Goal: Transaction & Acquisition: Purchase product/service

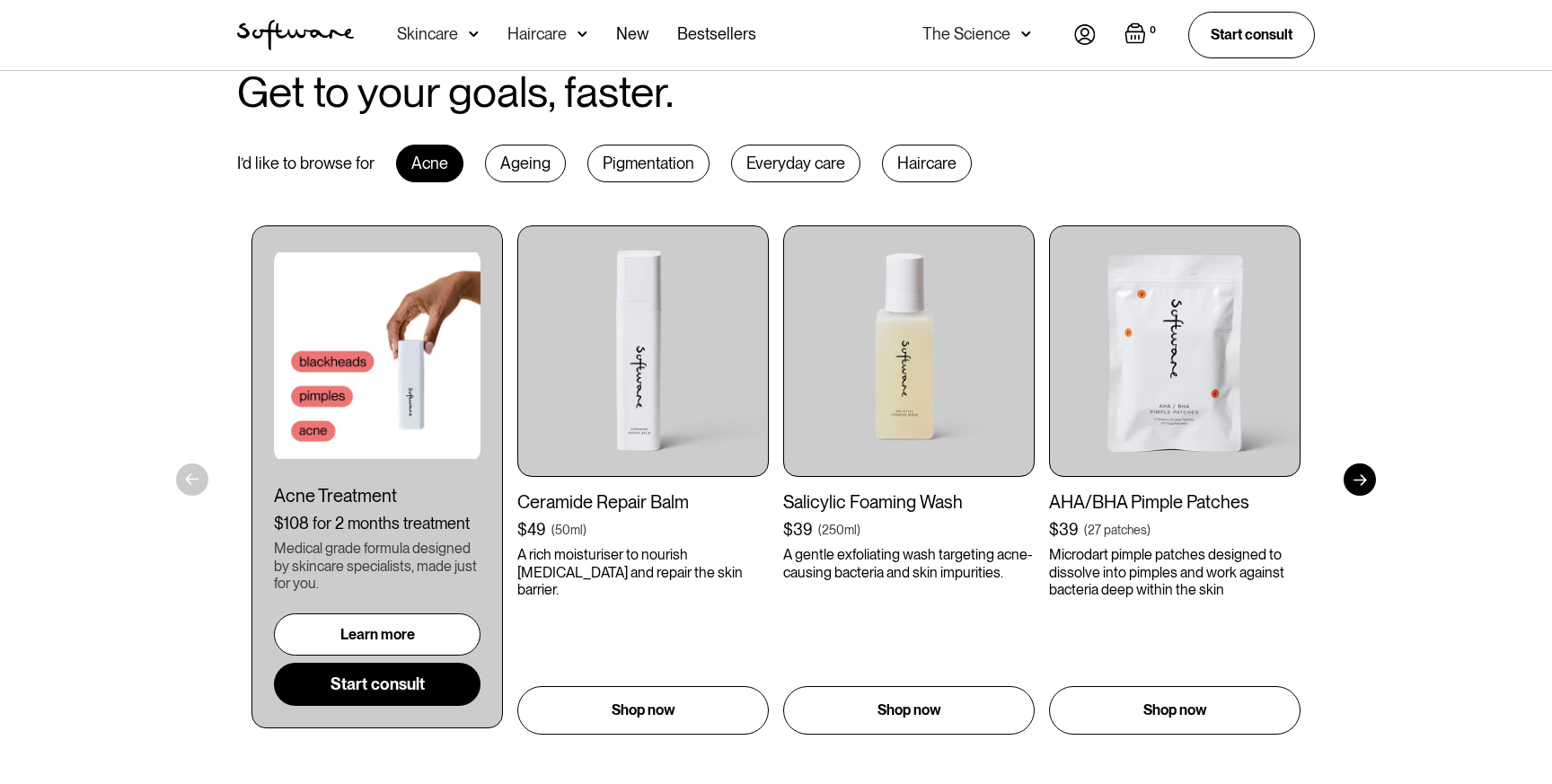
scroll to position [869, 0]
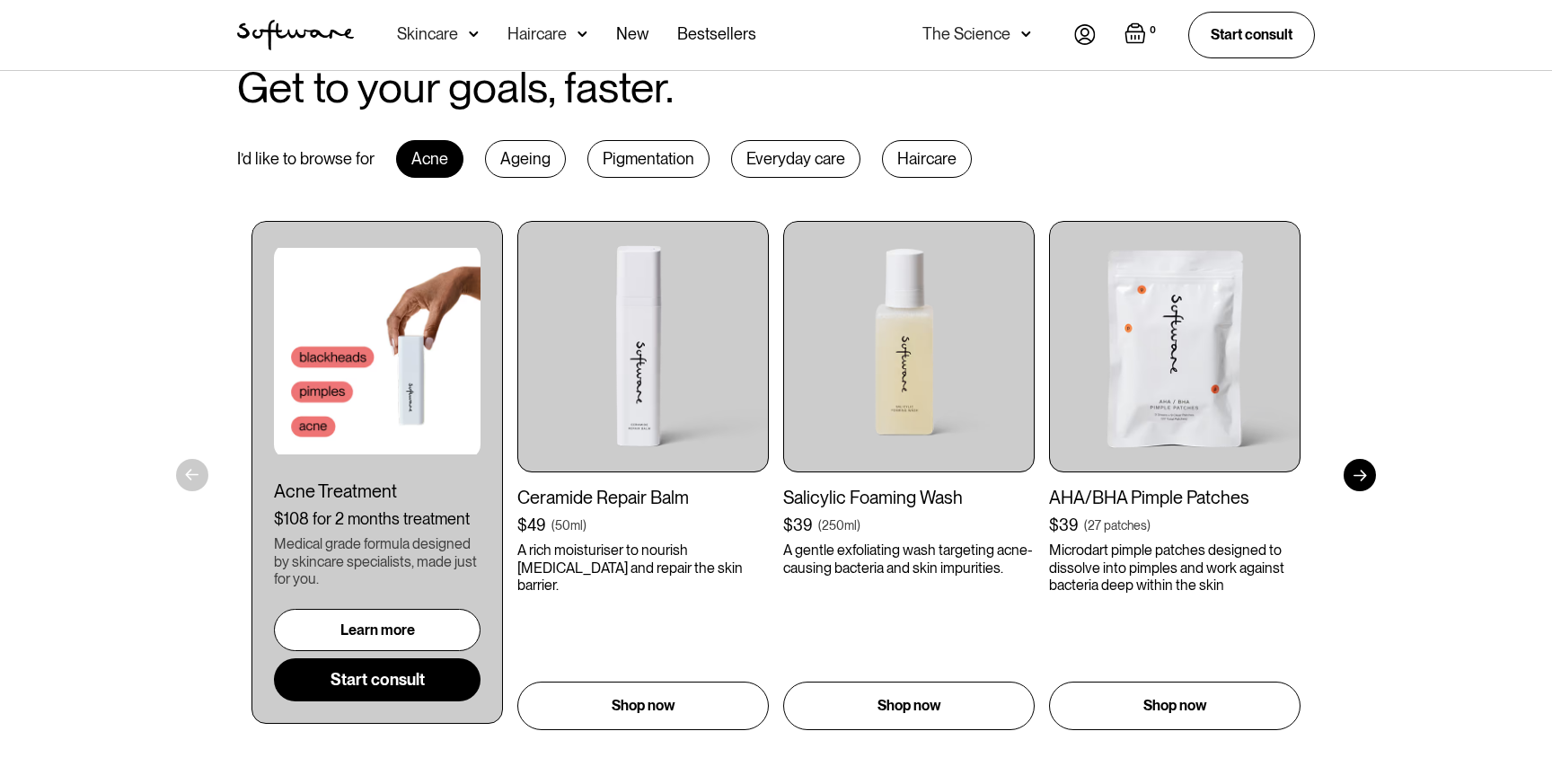
click at [520, 160] on div "Ageing" at bounding box center [525, 159] width 81 height 38
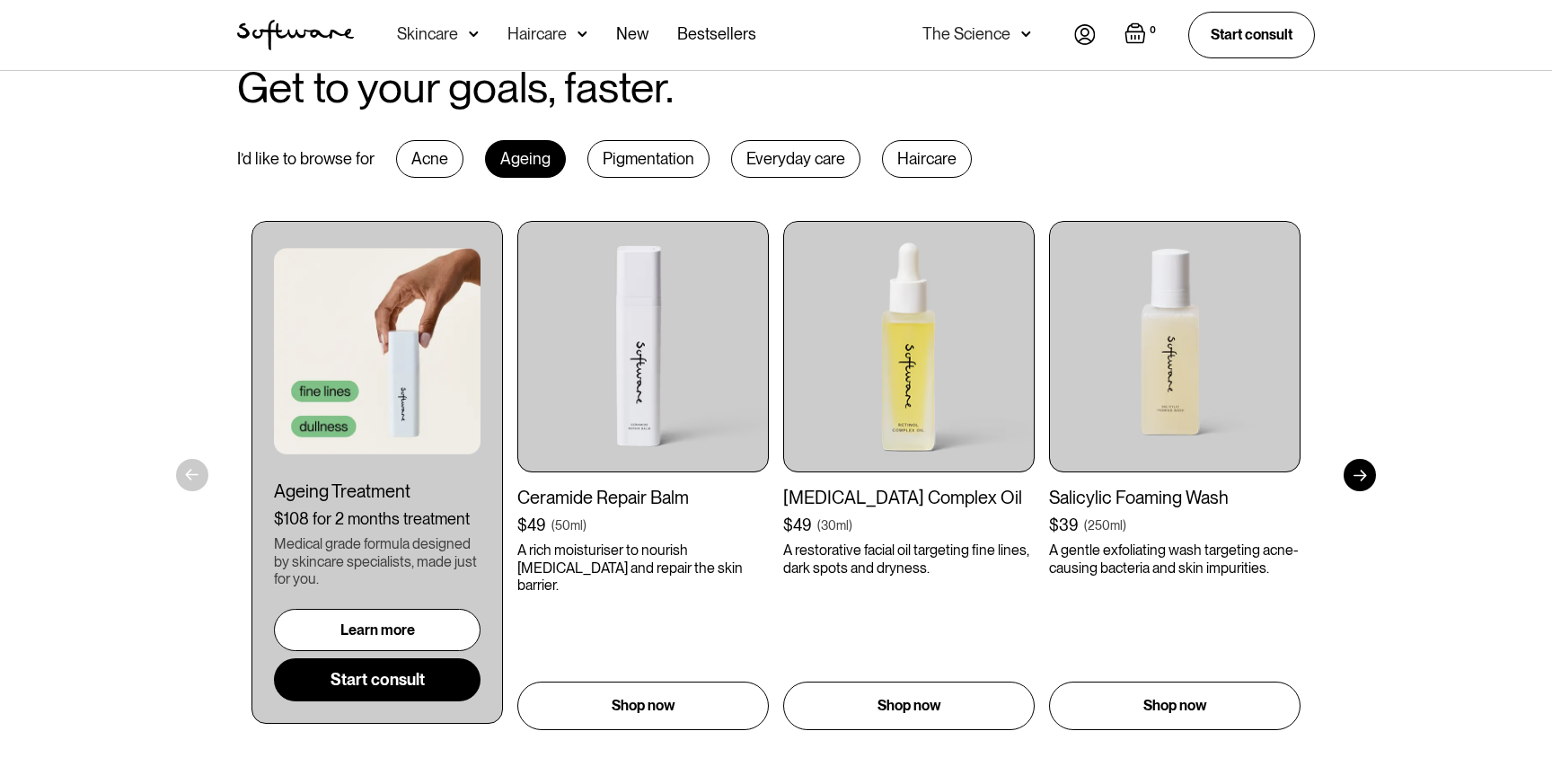
click at [626, 170] on div "Pigmentation" at bounding box center [648, 159] width 122 height 38
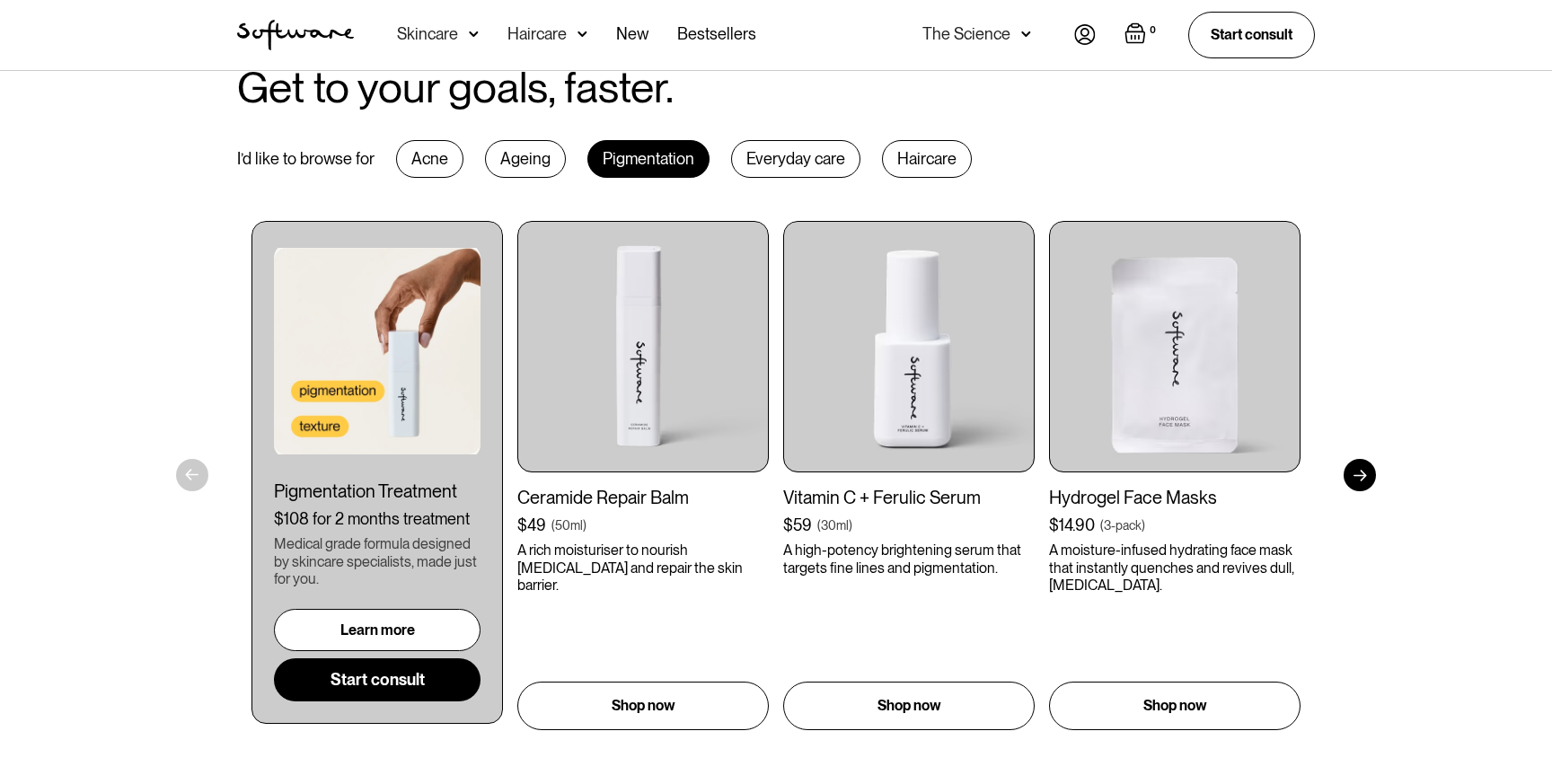
click at [770, 160] on div "Everyday care" at bounding box center [795, 159] width 129 height 38
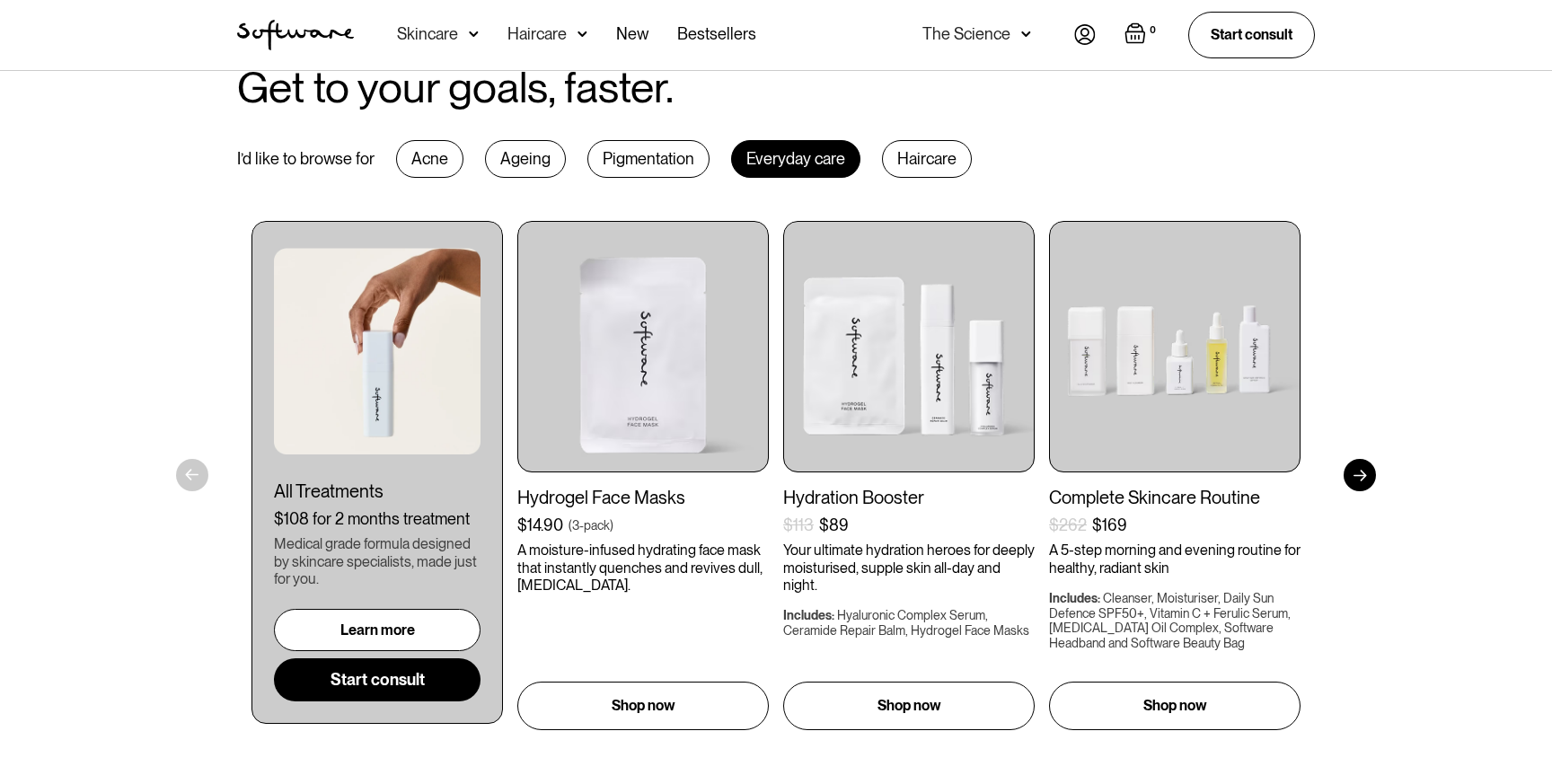
click at [906, 160] on div "Haircare" at bounding box center [927, 159] width 89 height 38
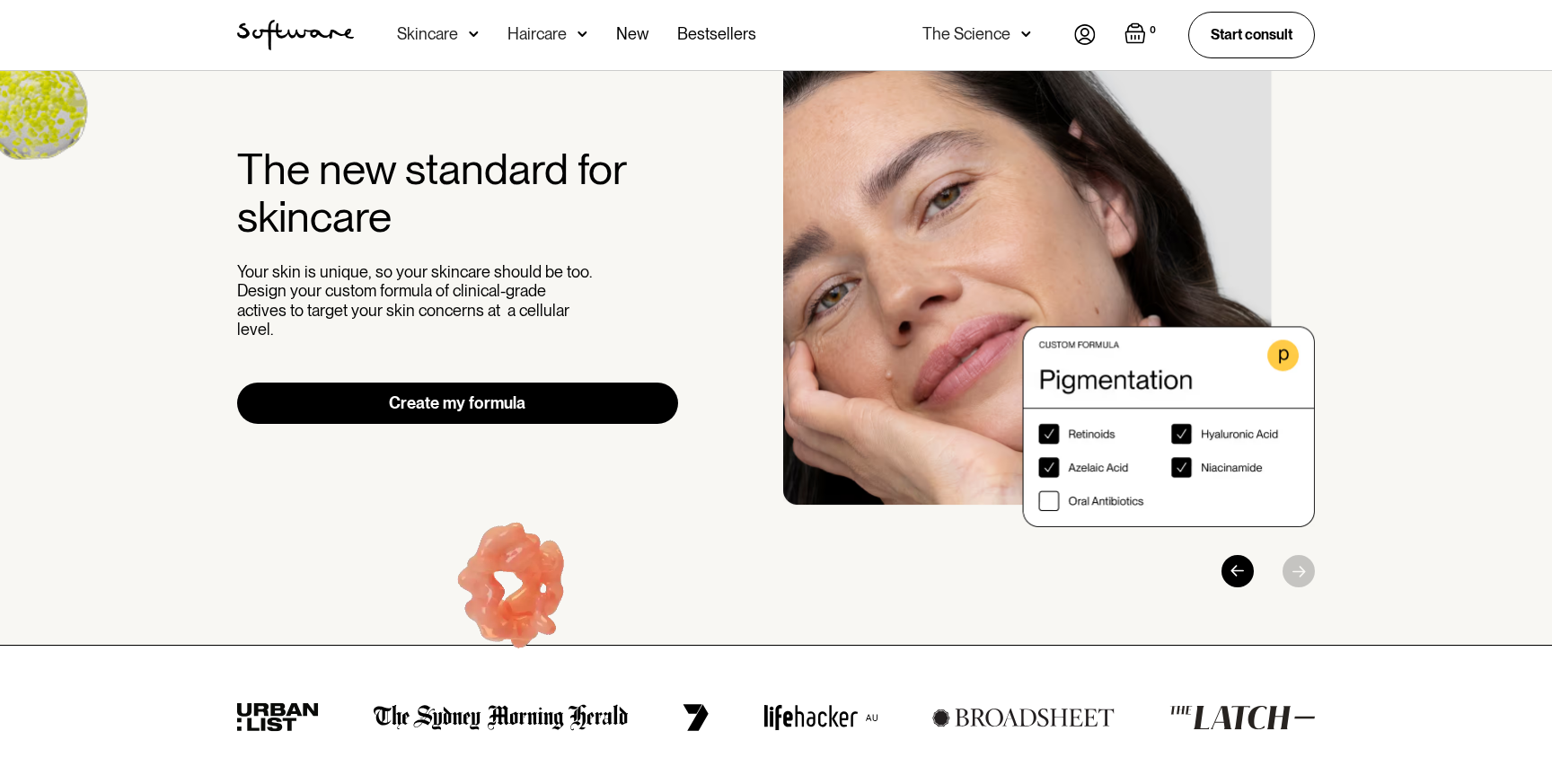
scroll to position [83, 0]
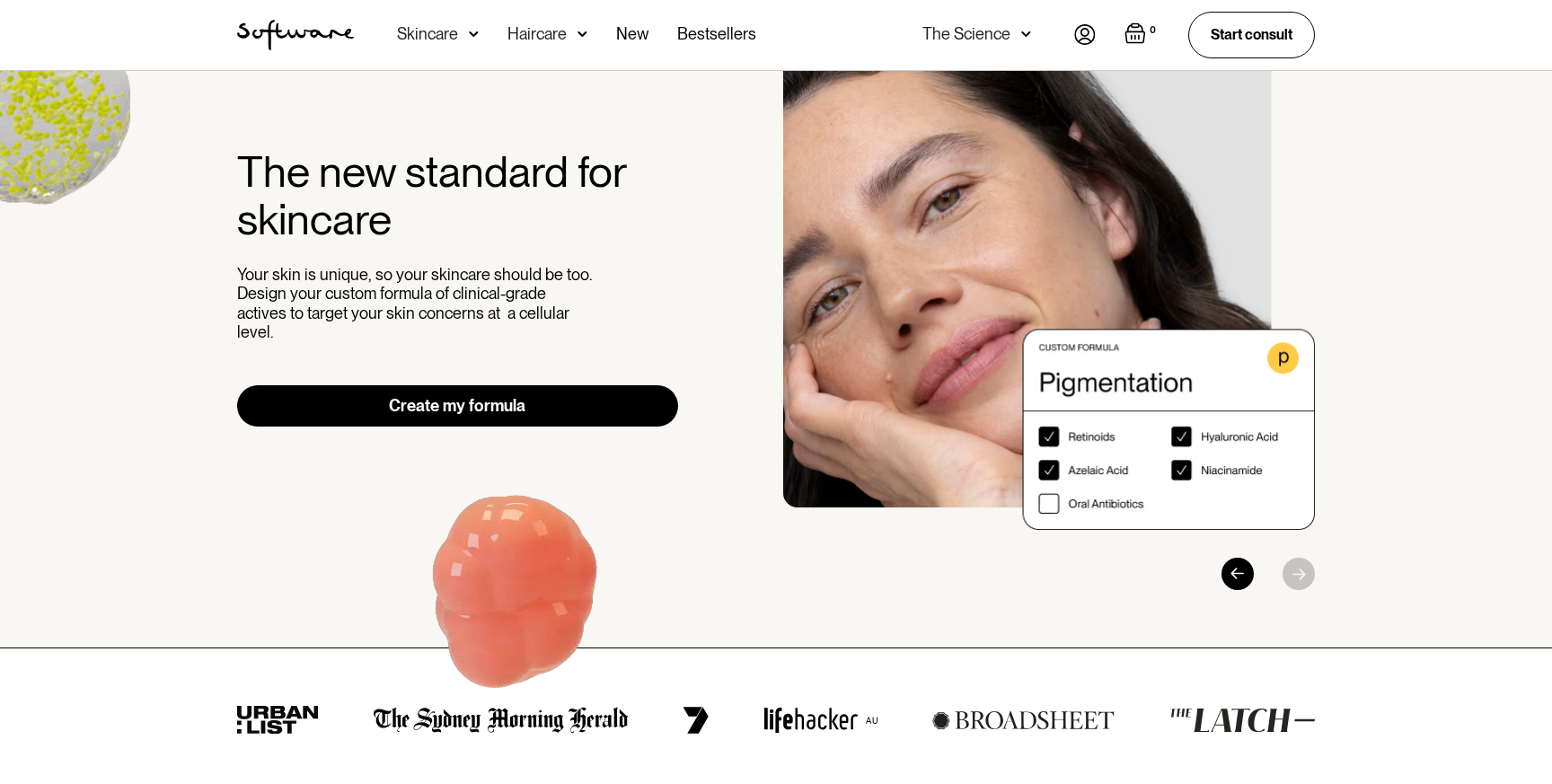
click at [321, 399] on link "Create my formula" at bounding box center [456, 405] width 440 height 42
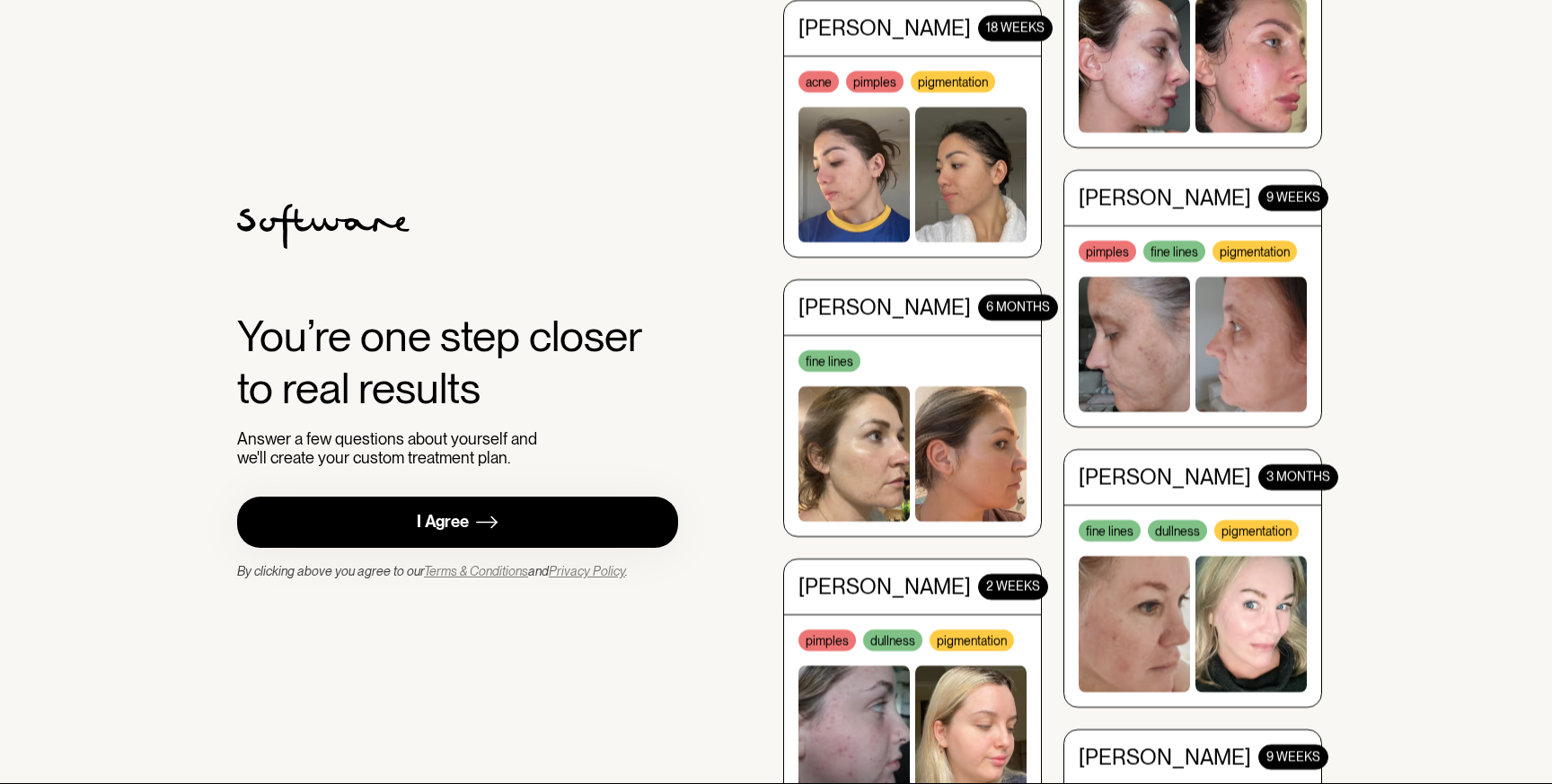
click at [310, 524] on link "I Agree" at bounding box center [456, 522] width 440 height 51
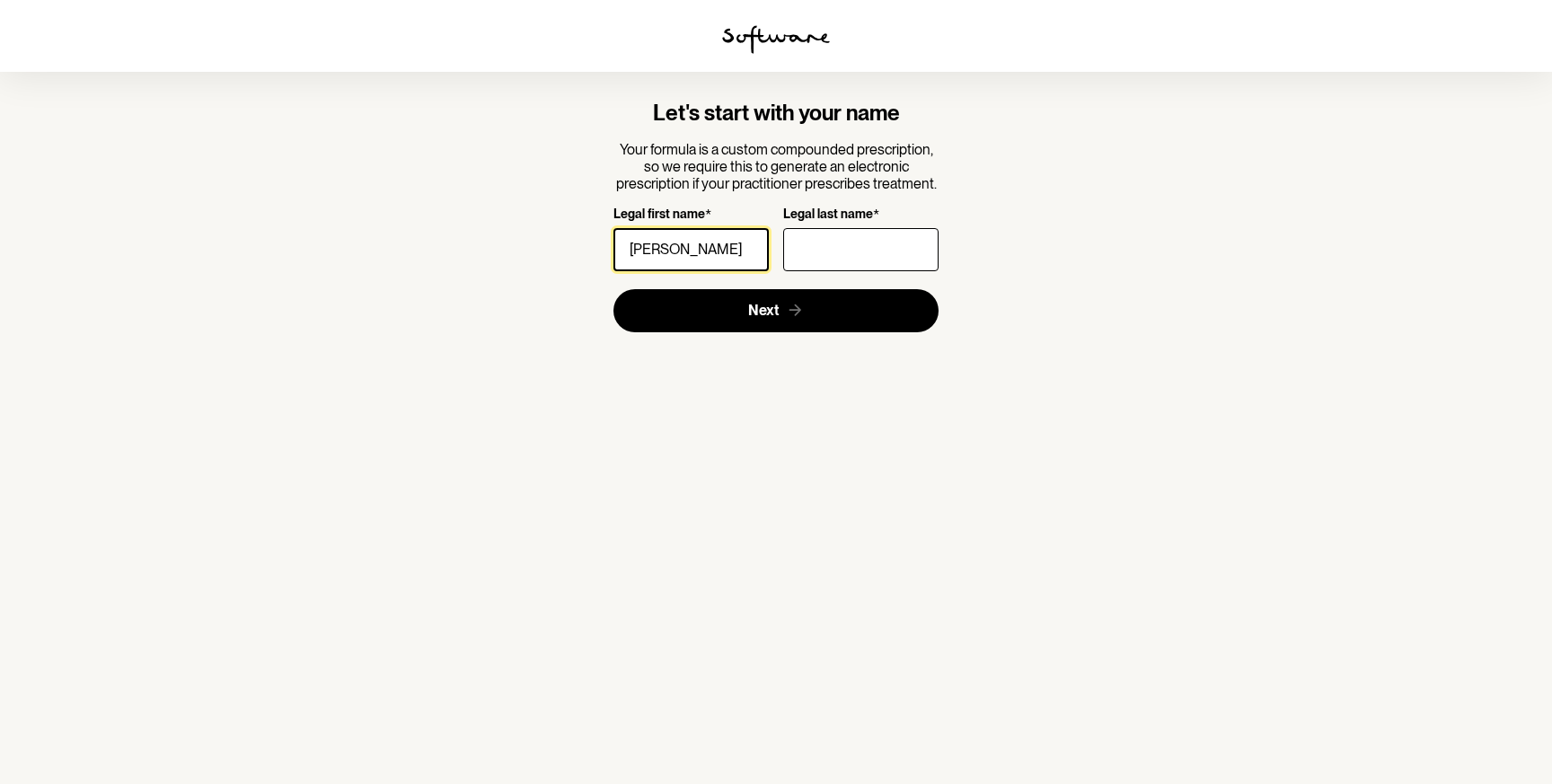
type input "Wanda"
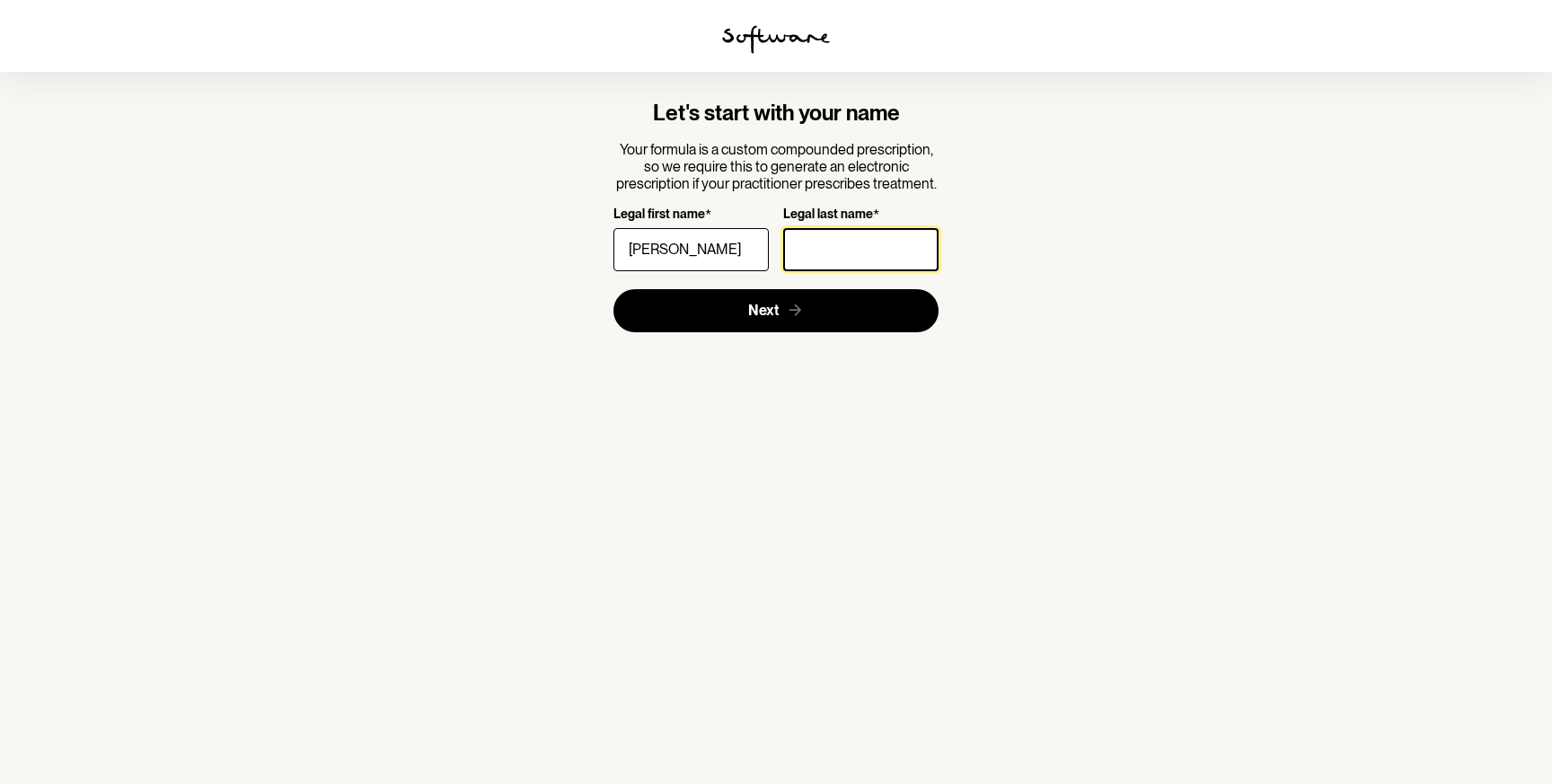
click at [844, 247] on input "Legal last name *" at bounding box center [861, 248] width 155 height 43
type input "Idaba"
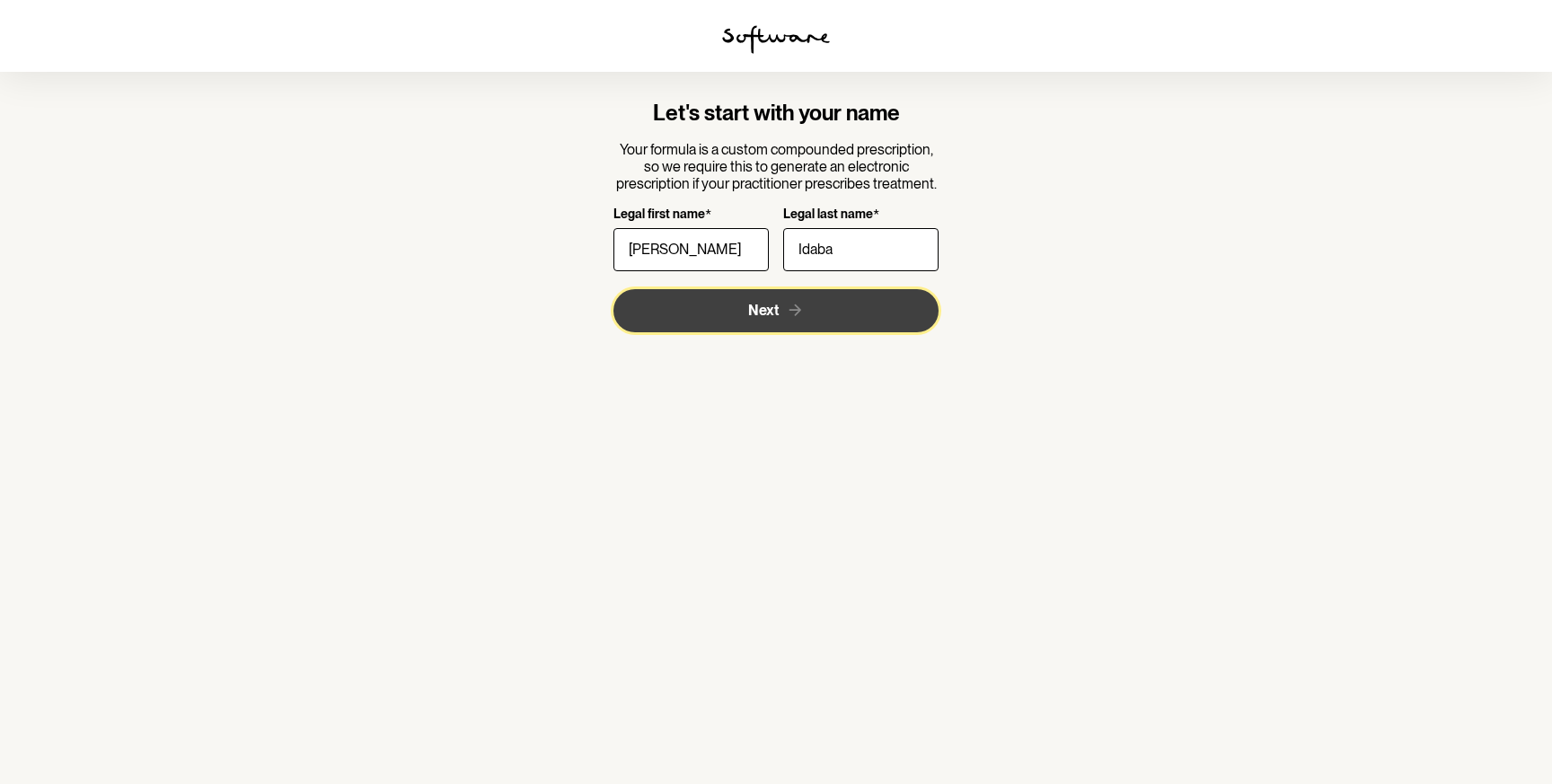
click at [713, 327] on button "Next" at bounding box center [776, 310] width 326 height 43
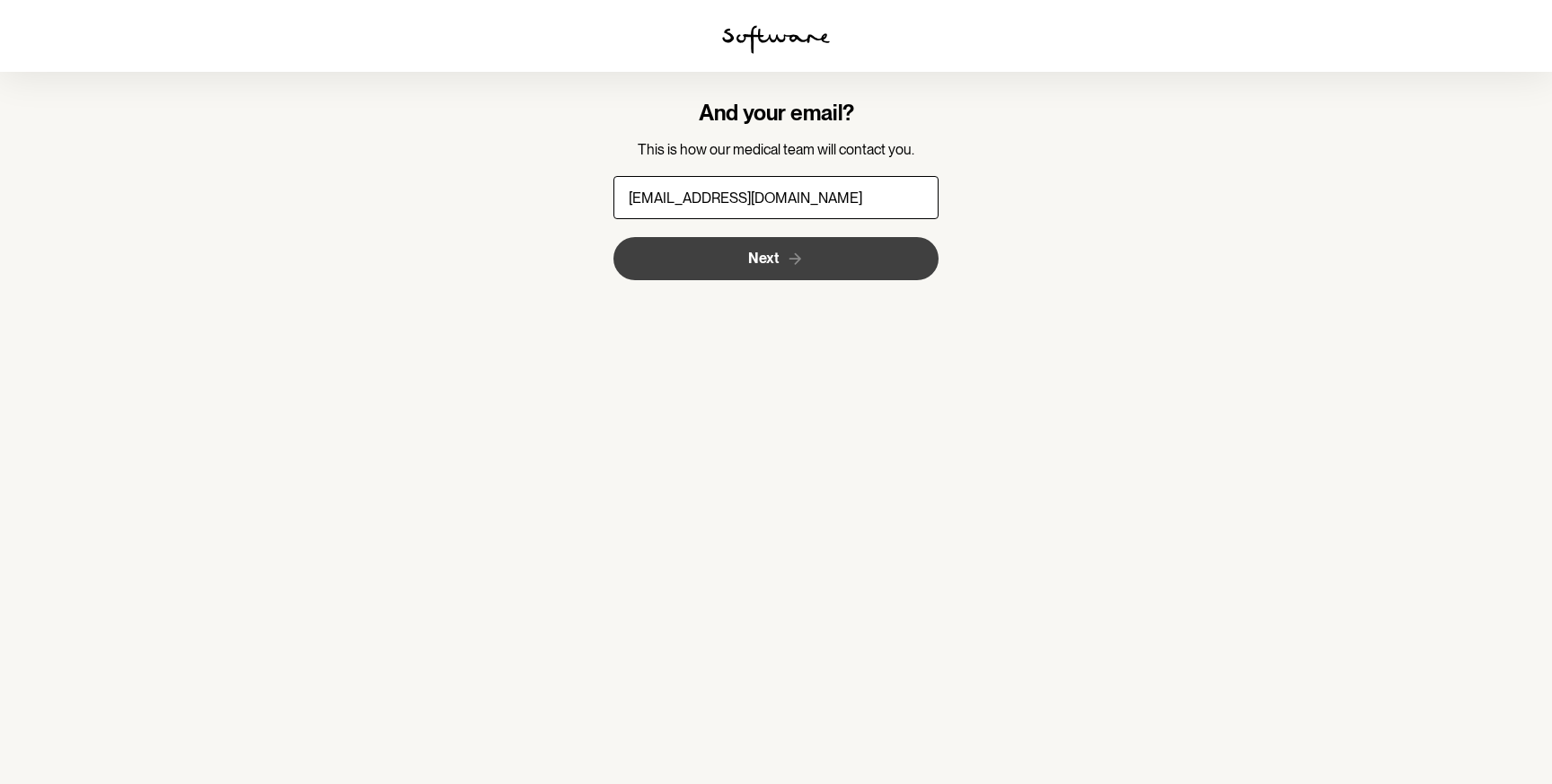
type input "widaba4573@fanwn.com"
click at [719, 253] on button "Next" at bounding box center [776, 257] width 326 height 43
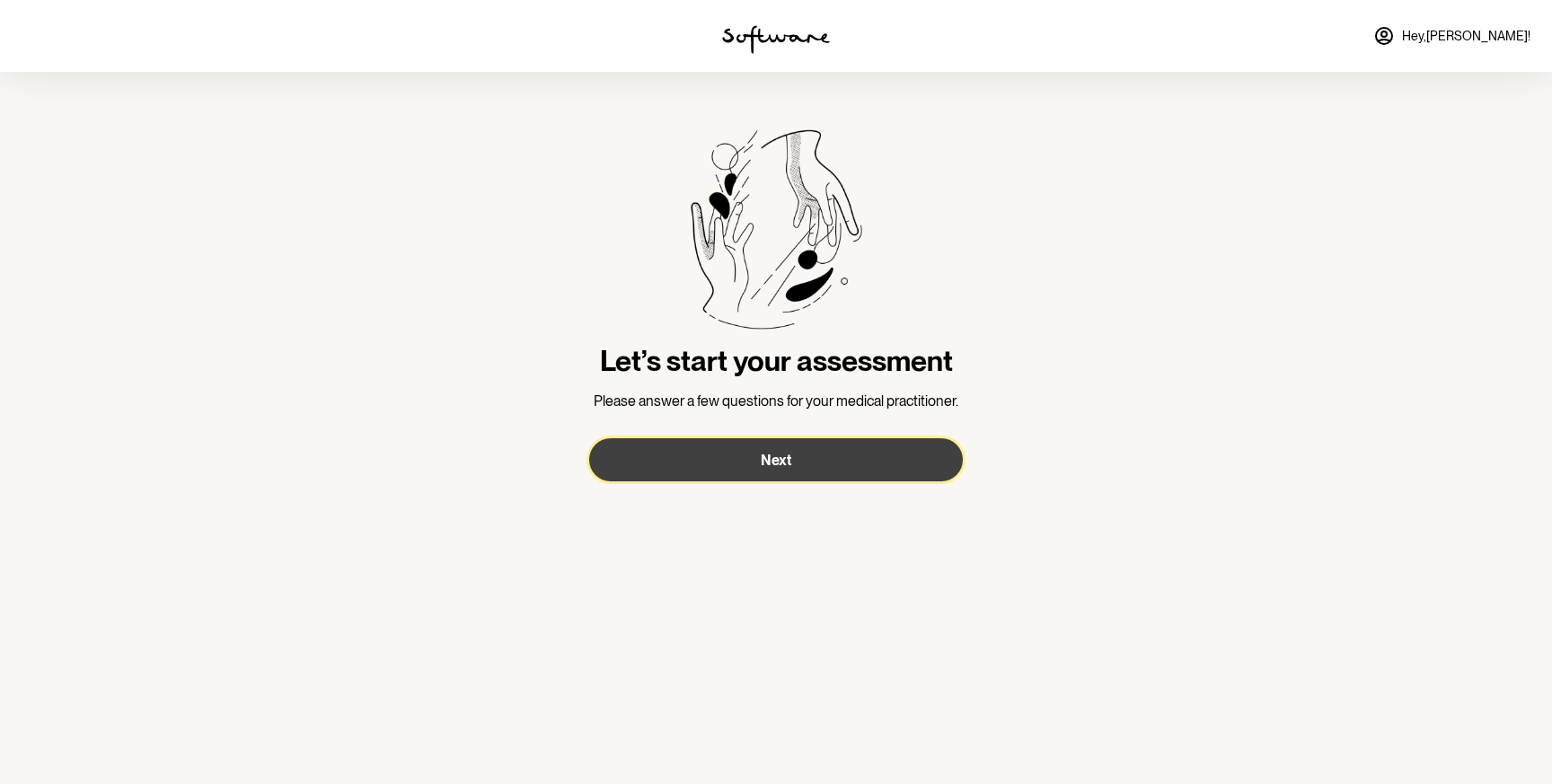
click at [696, 459] on button "Next" at bounding box center [776, 459] width 374 height 43
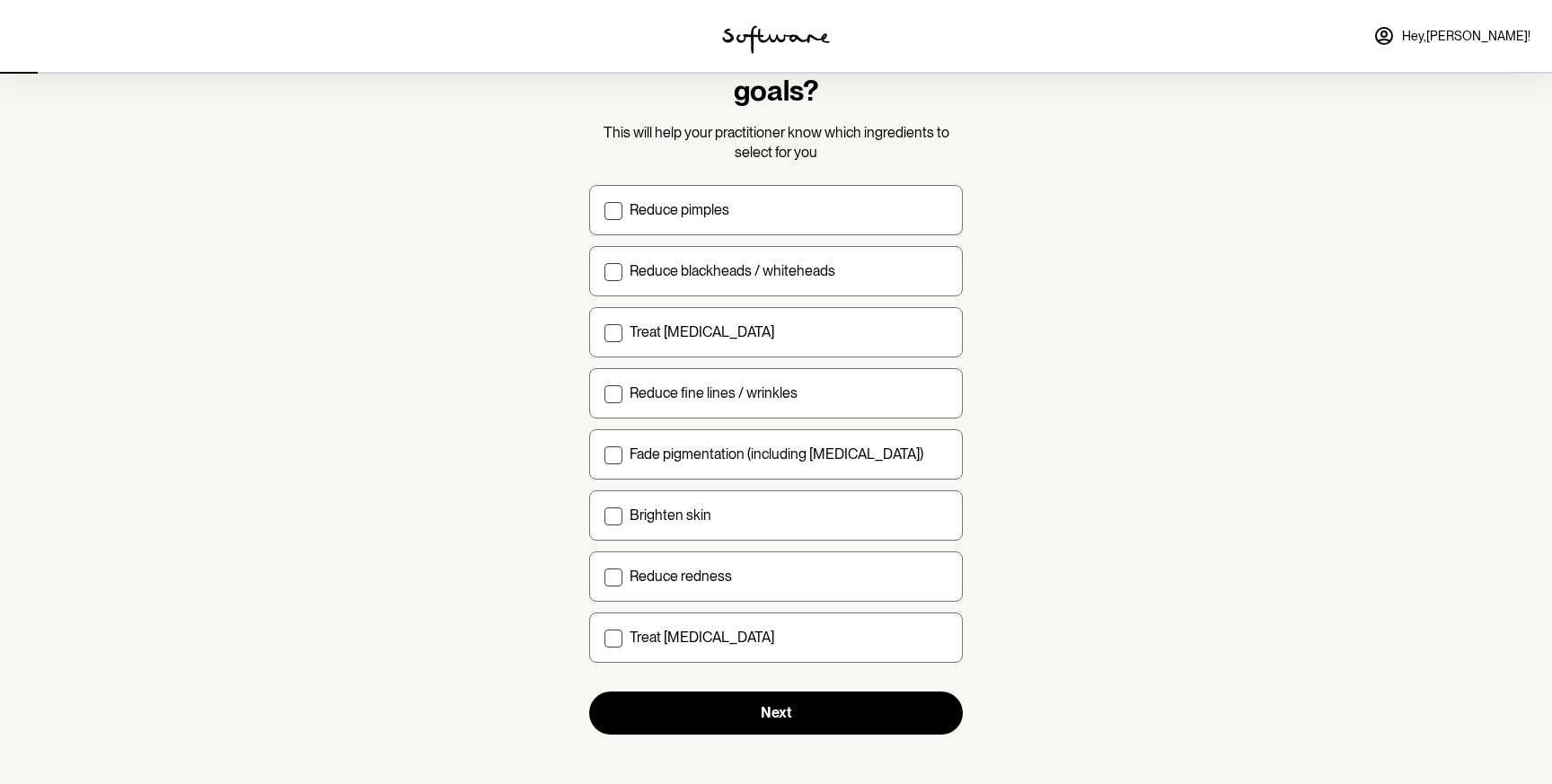
scroll to position [90, 0]
click at [612, 453] on span at bounding box center [613, 454] width 18 height 18
click at [604, 453] on input "Fade pigmentation (including melasma)" at bounding box center [604, 452] width 1 height 1
checkbox input "true"
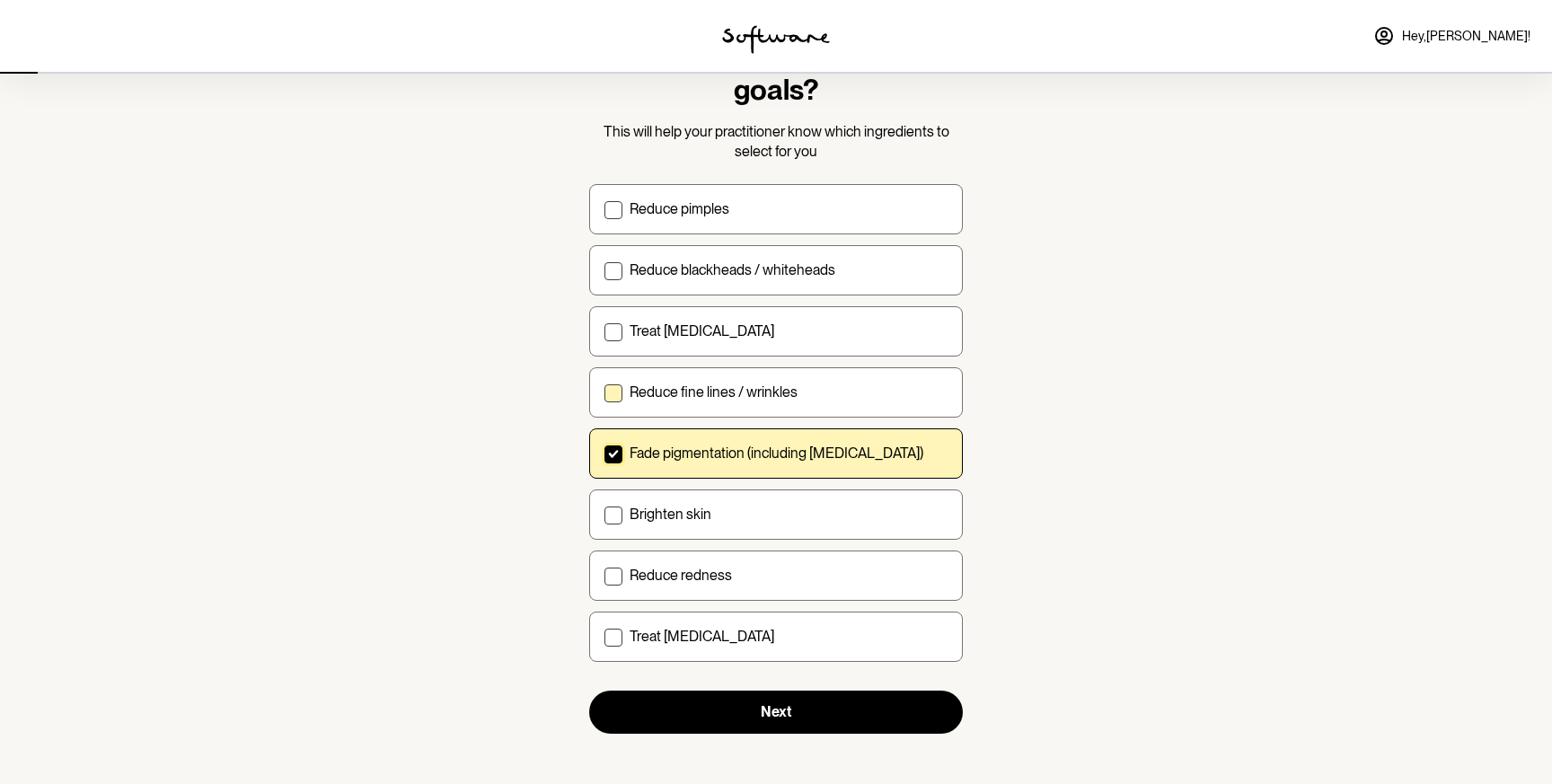
click at [612, 391] on span at bounding box center [613, 393] width 18 height 18
click at [604, 392] on input "Reduce fine lines / wrinkles" at bounding box center [604, 392] width 1 height 1
checkbox input "true"
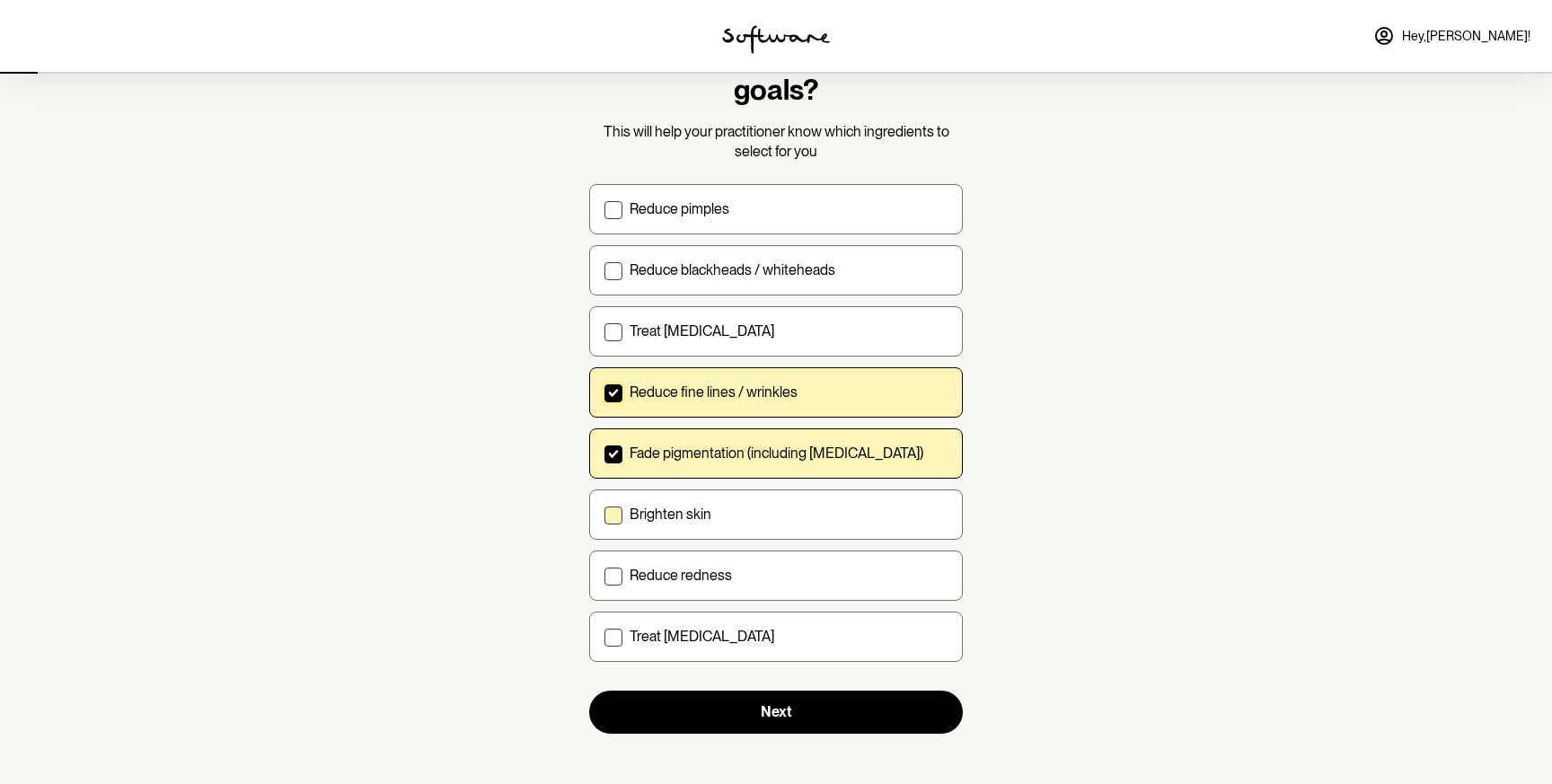
click at [616, 515] on span at bounding box center [613, 515] width 18 height 18
click at [604, 515] on input "Brighten skin" at bounding box center [604, 514] width 1 height 1
checkbox input "true"
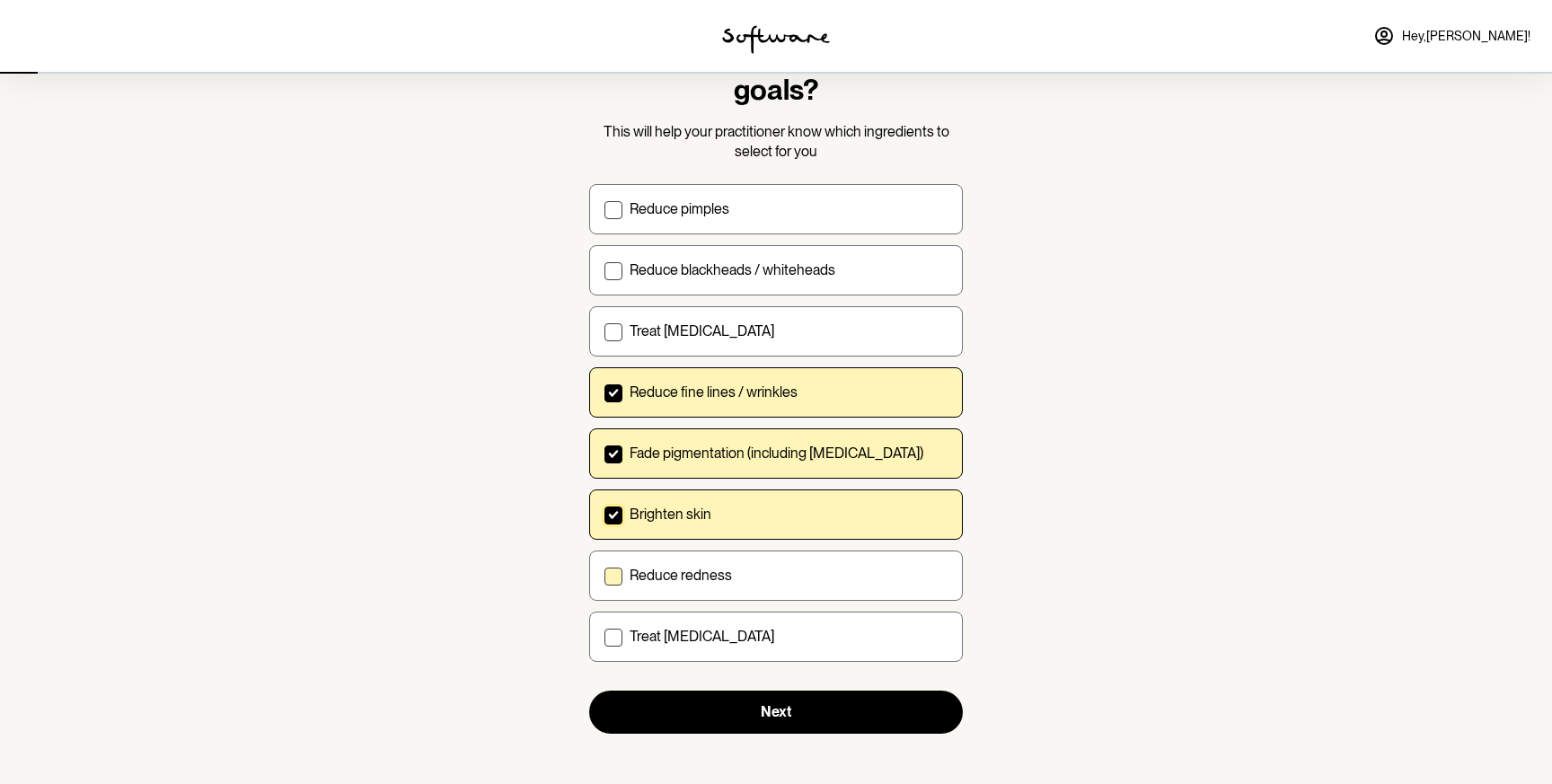
click at [612, 574] on span at bounding box center [613, 576] width 18 height 18
click at [604, 574] on input "Reduce redness" at bounding box center [604, 574] width 1 height 1
checkbox input "true"
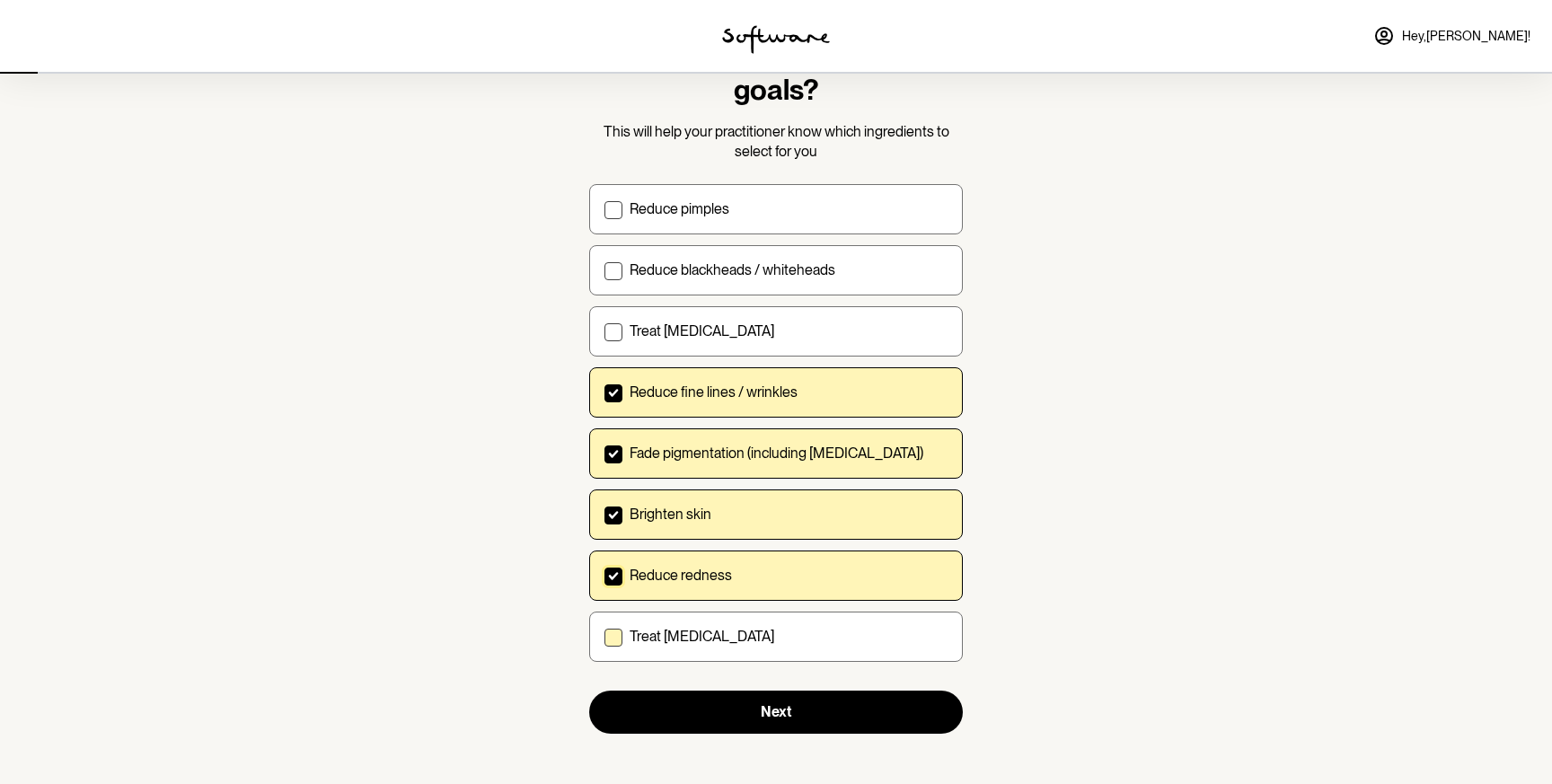
click at [612, 631] on span at bounding box center [613, 637] width 18 height 18
click at [604, 636] on input "Treat dry skin" at bounding box center [604, 636] width 1 height 1
checkbox input "true"
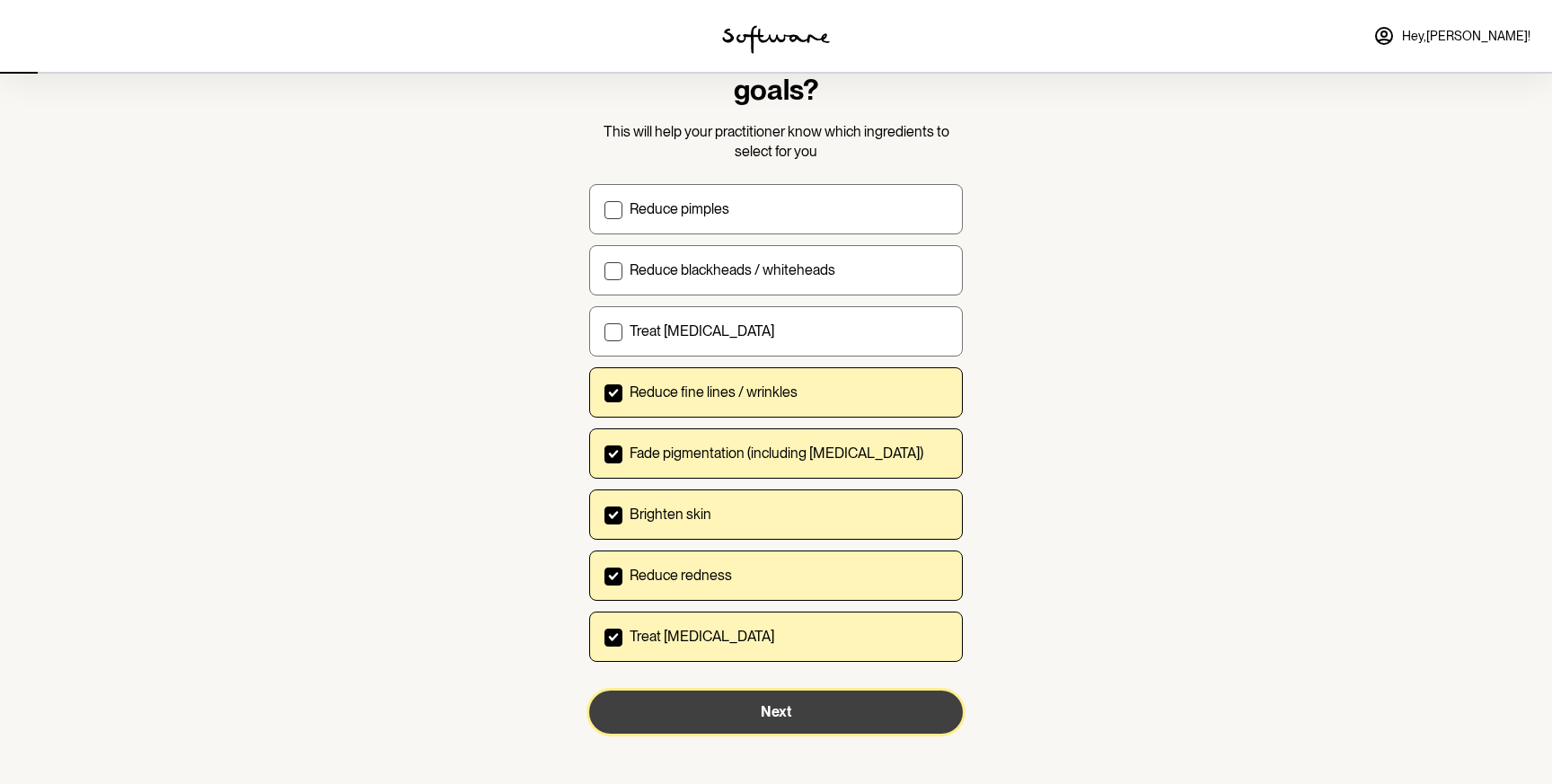
click at [717, 708] on button "Next" at bounding box center [776, 711] width 374 height 43
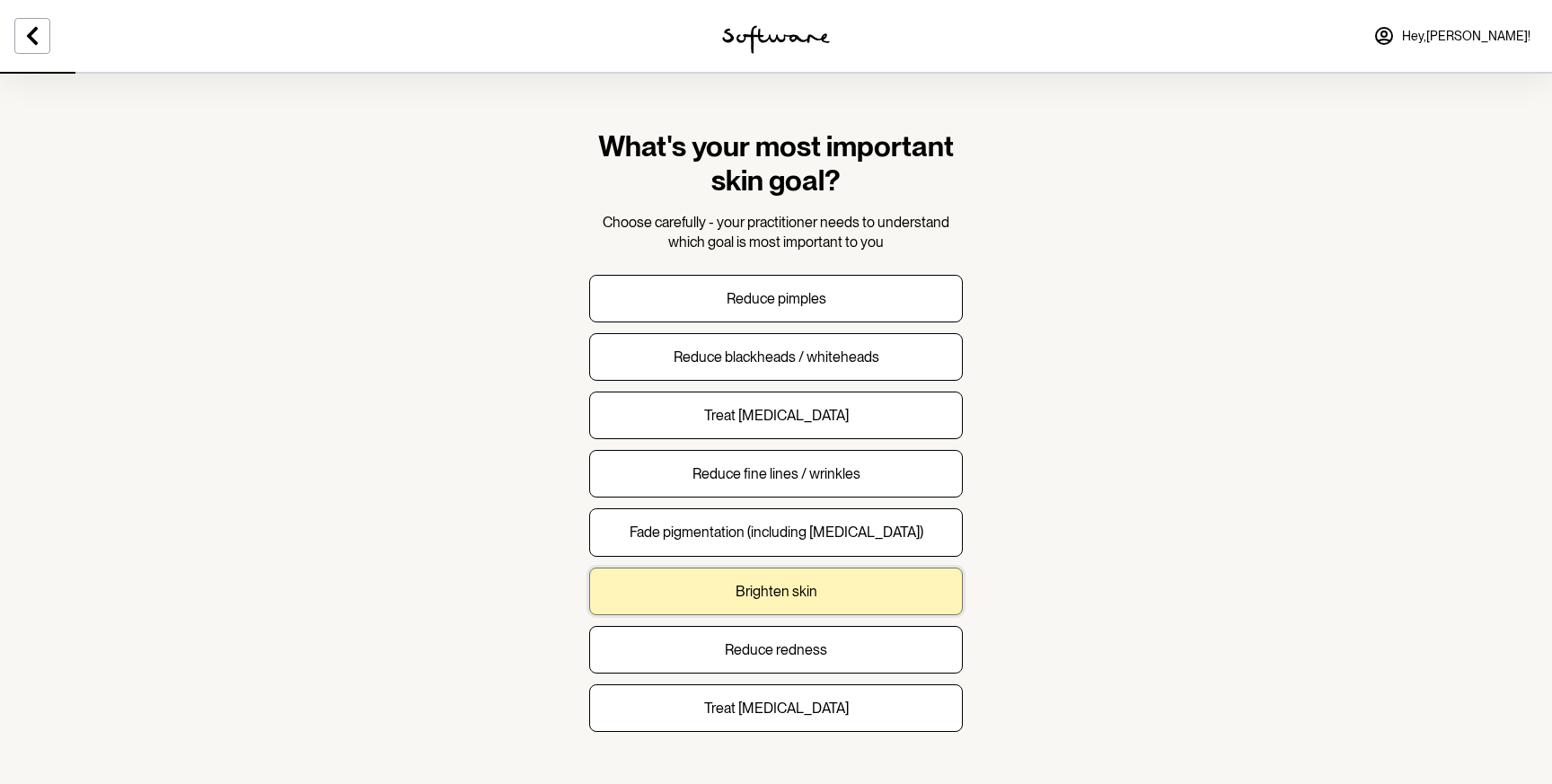
click at [840, 582] on button "Brighten skin" at bounding box center [776, 591] width 374 height 48
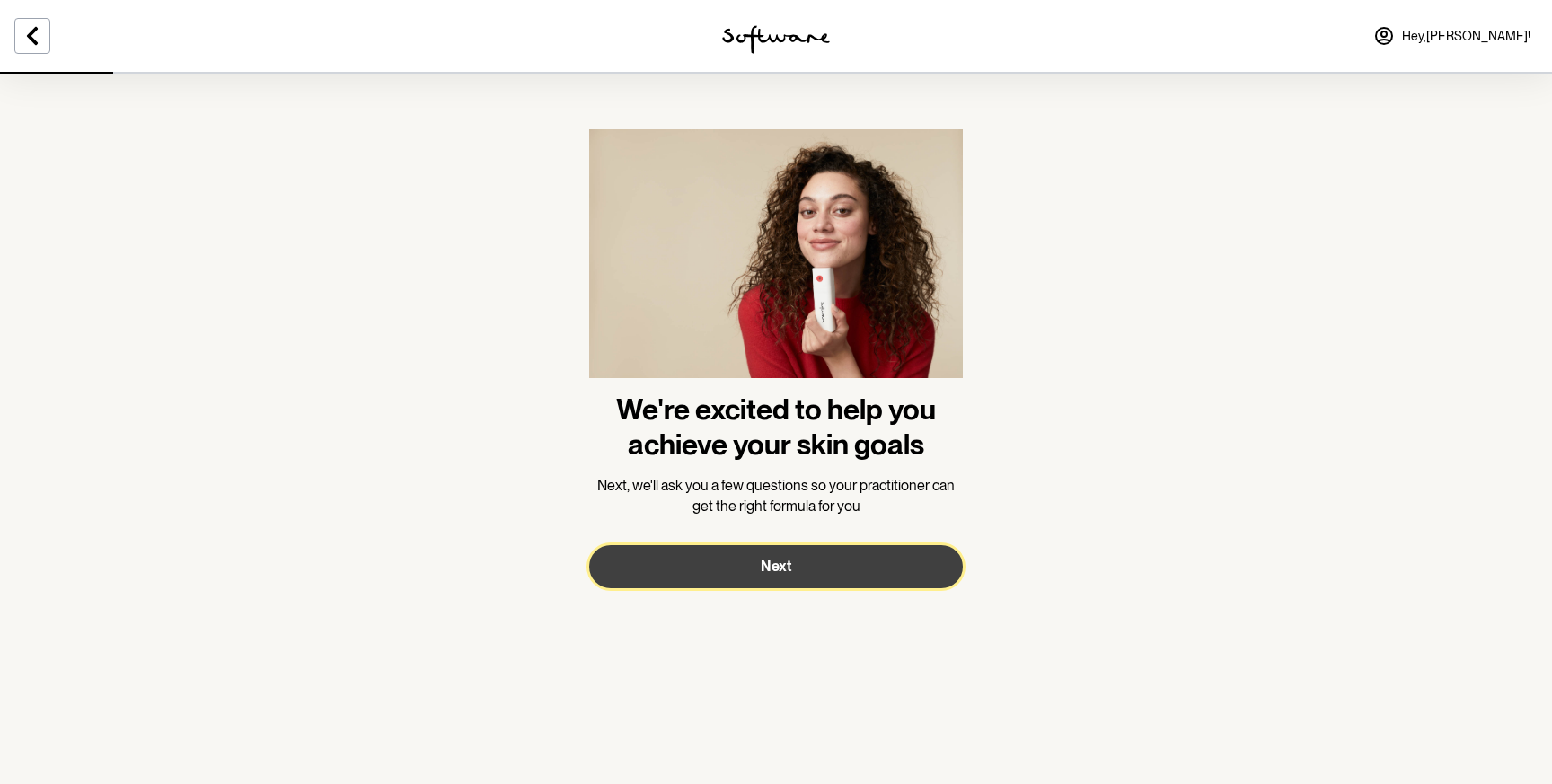
click at [812, 578] on button "Next" at bounding box center [776, 565] width 374 height 43
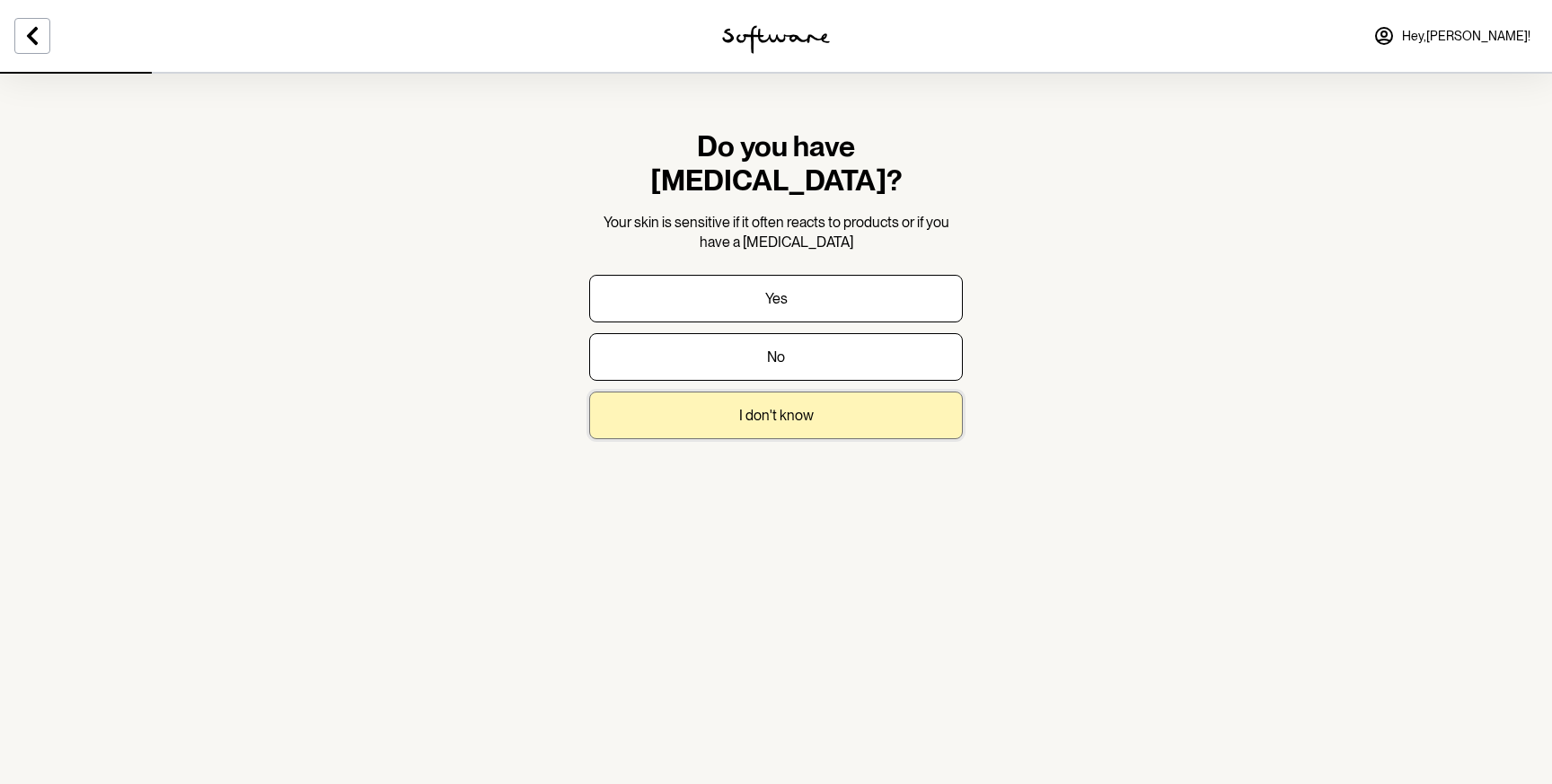
click at [778, 406] on p "I don't know" at bounding box center [776, 414] width 75 height 17
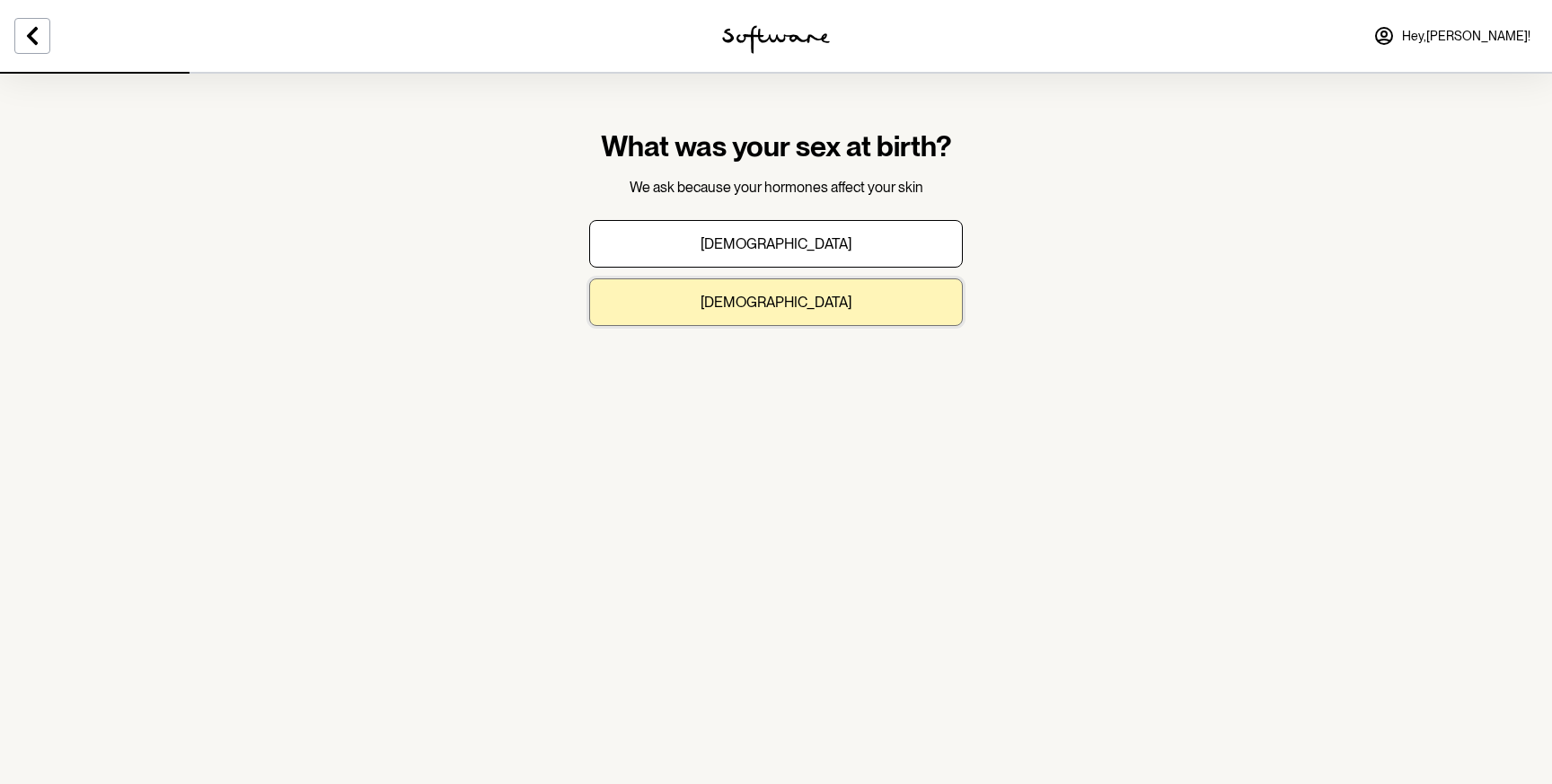
click at [759, 310] on p "Female" at bounding box center [776, 301] width 151 height 17
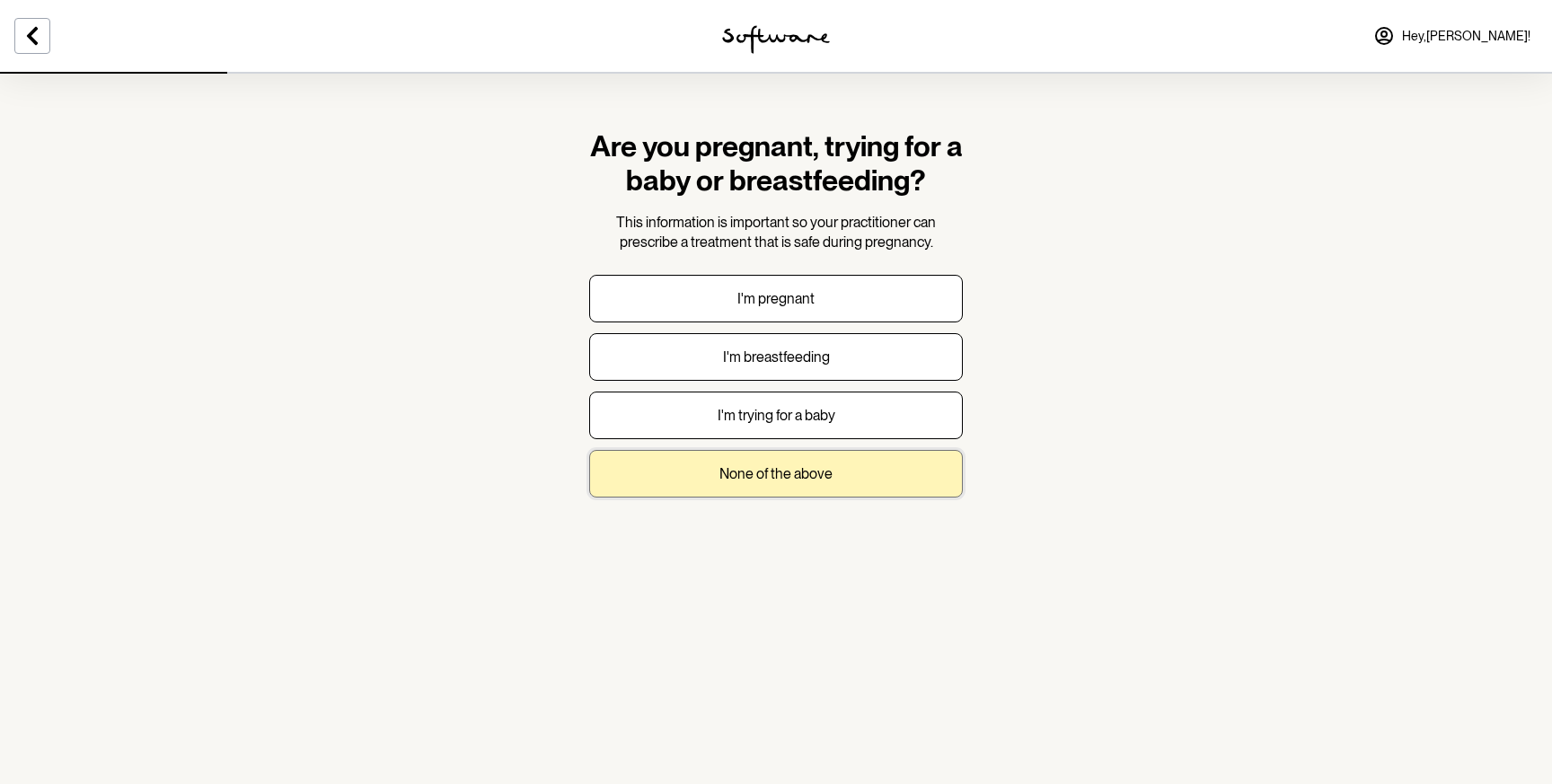
click at [806, 469] on p "None of the above" at bounding box center [776, 473] width 113 height 17
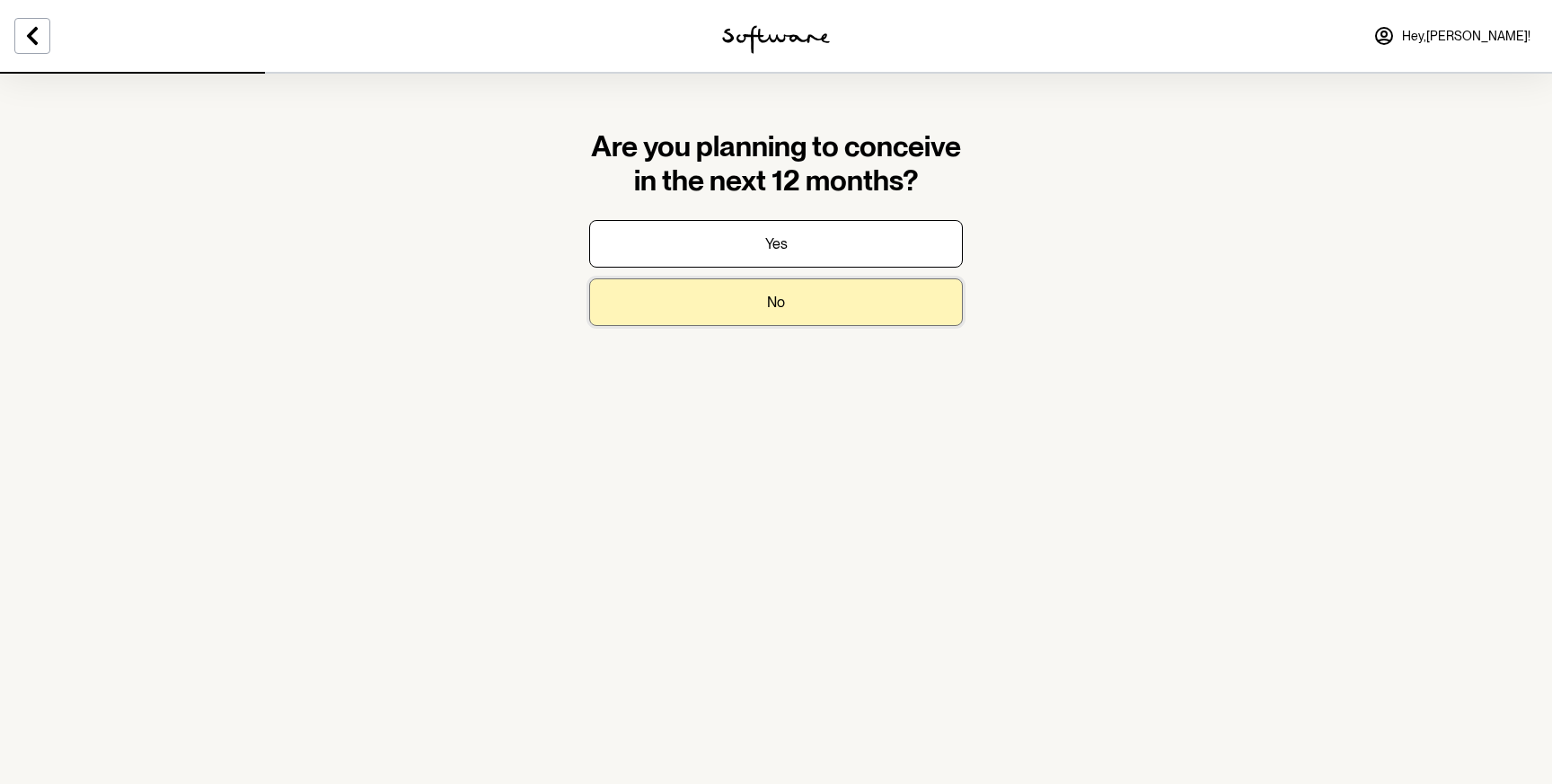
click at [793, 324] on button "No" at bounding box center [776, 302] width 374 height 48
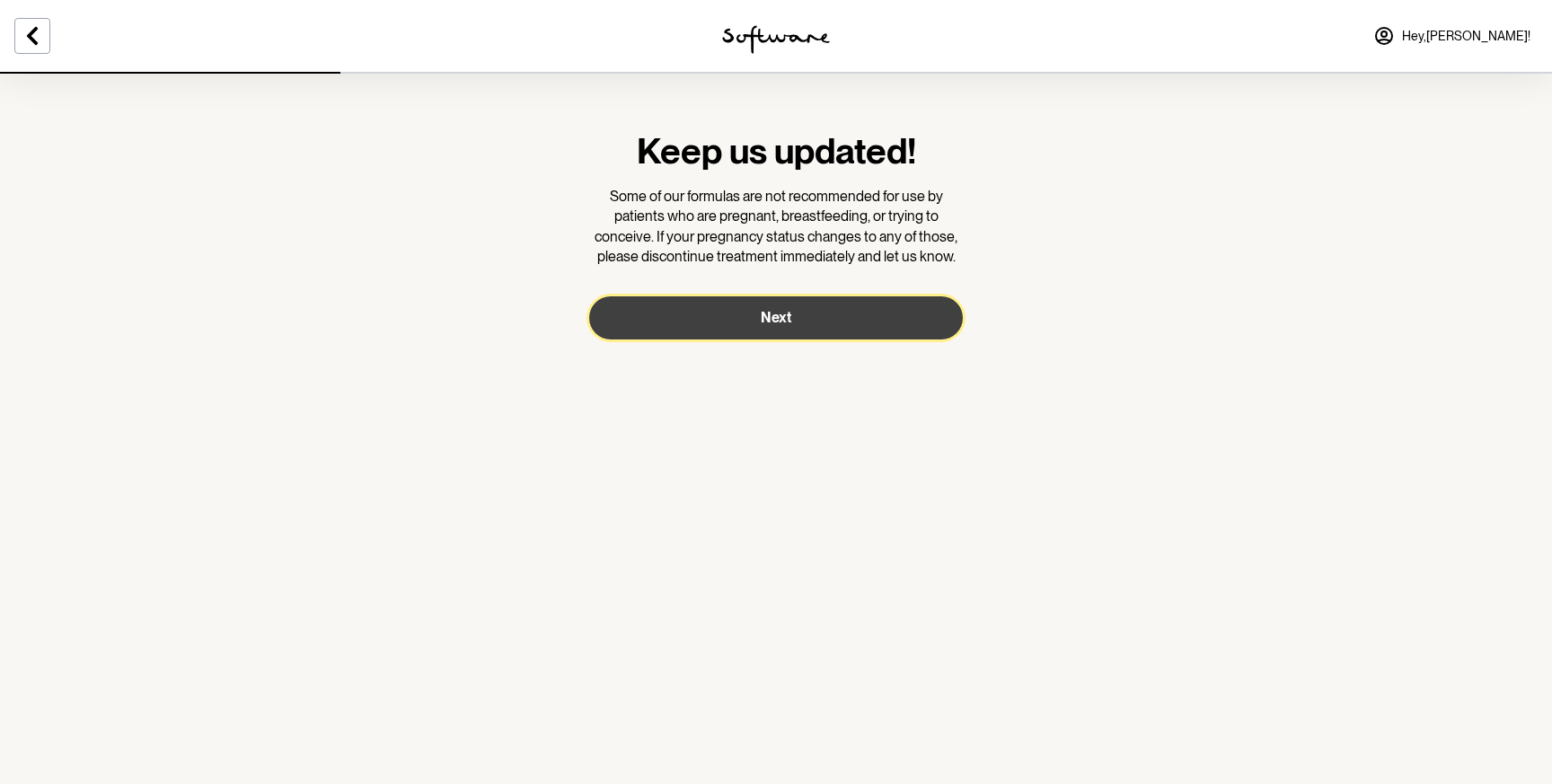
click at [766, 320] on span "Next" at bounding box center [776, 317] width 31 height 17
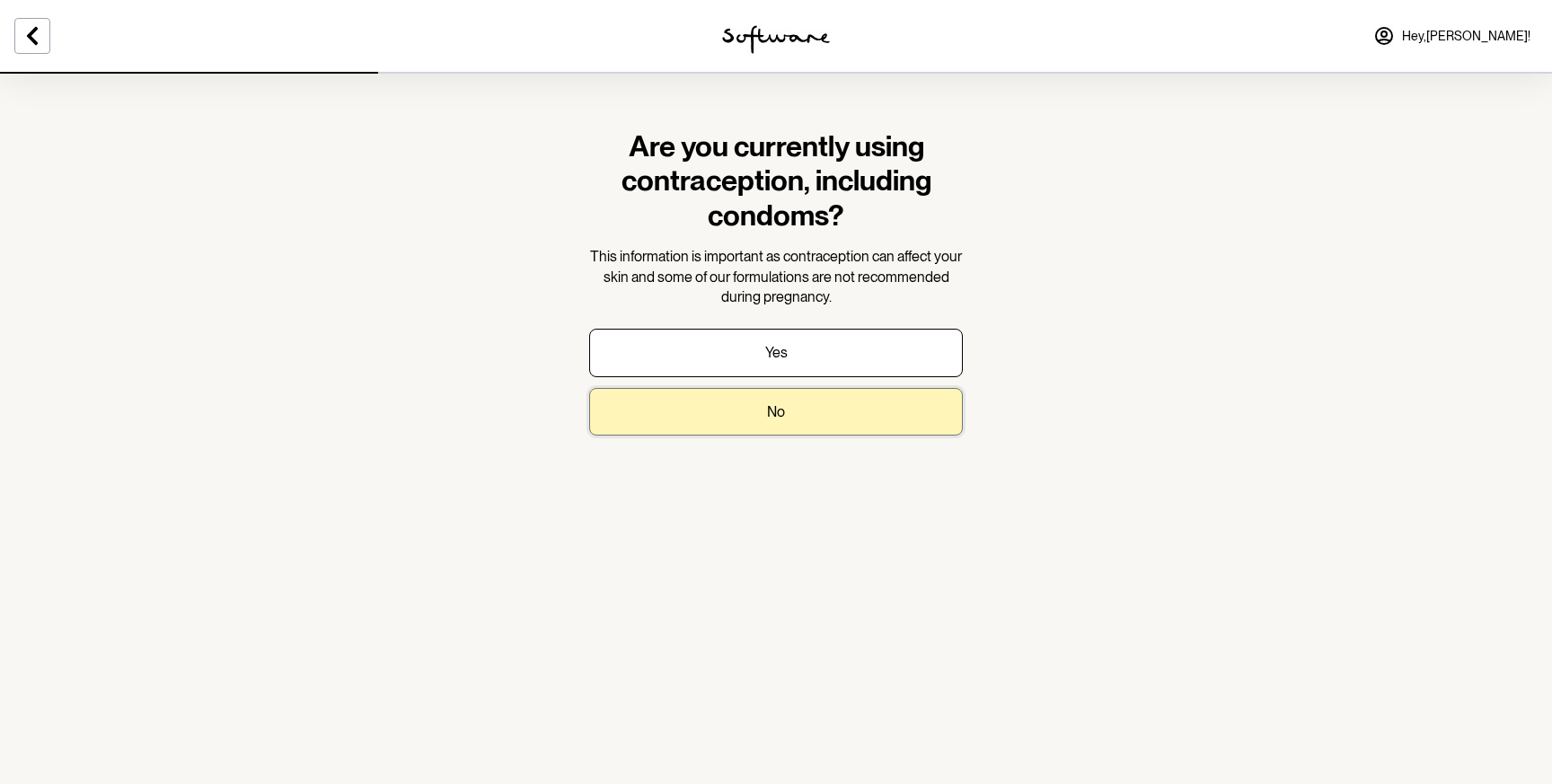
click at [729, 423] on button "No" at bounding box center [776, 411] width 374 height 48
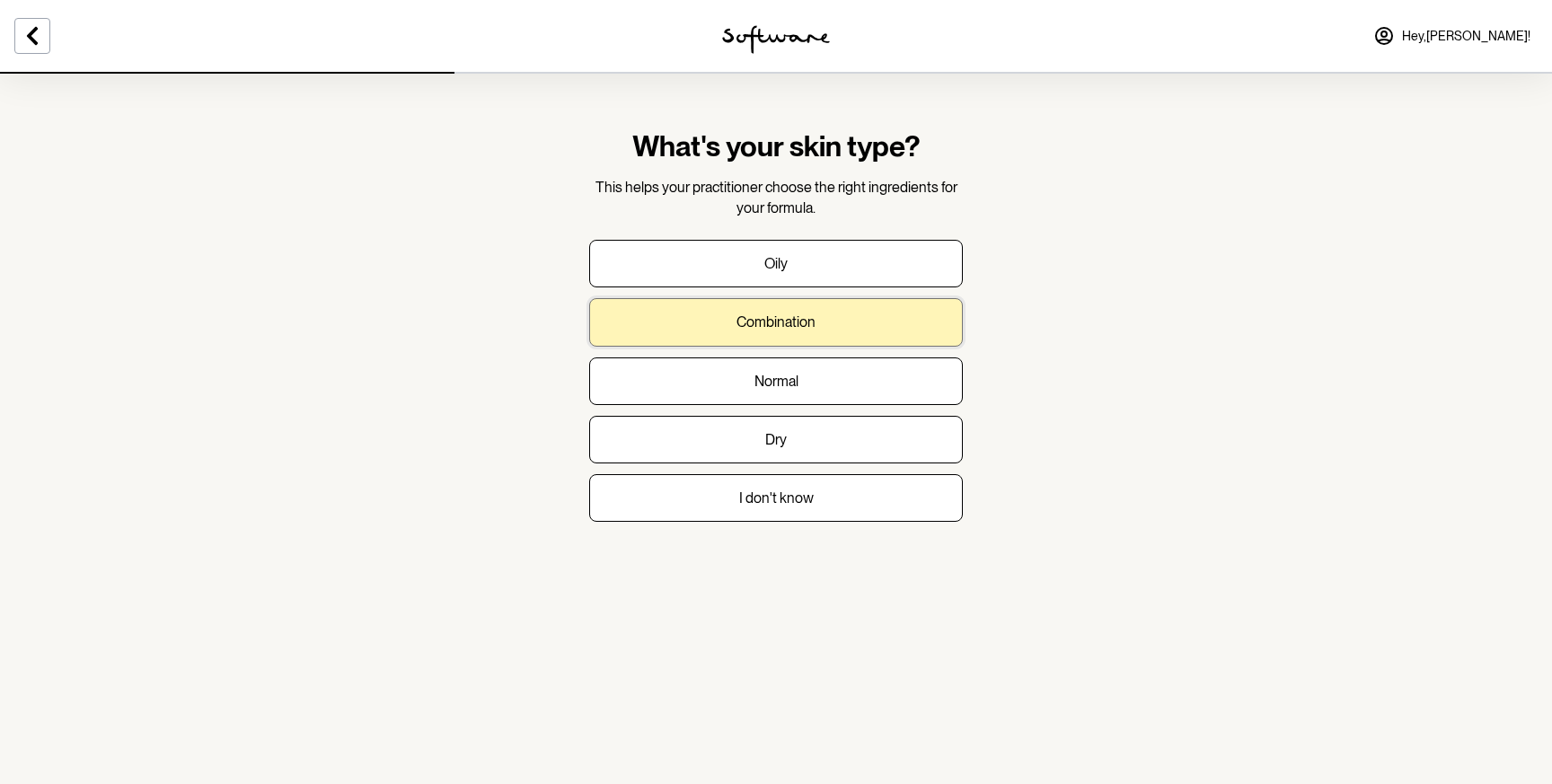
click at [803, 317] on p "Combination" at bounding box center [776, 321] width 79 height 17
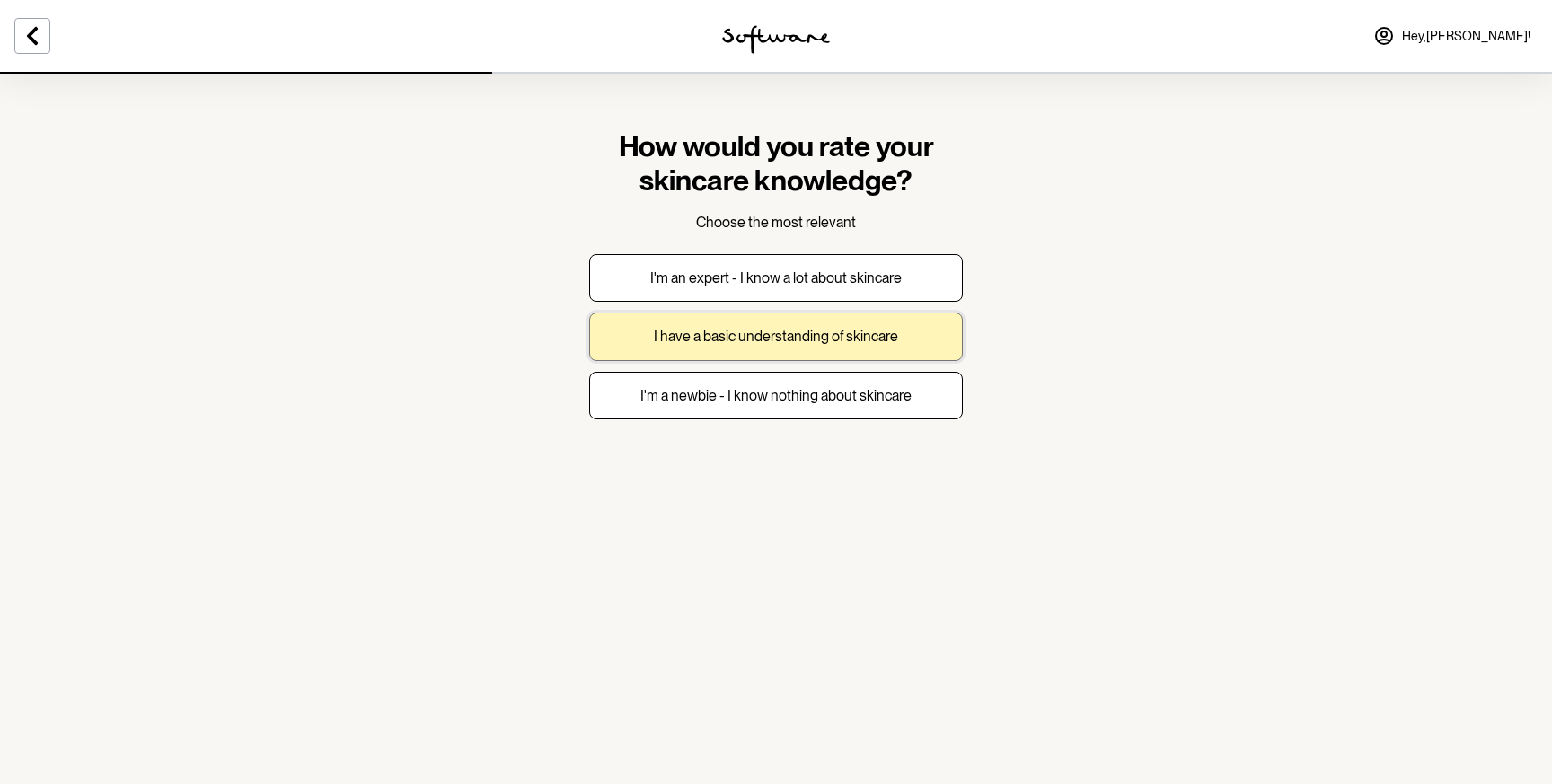
click at [787, 350] on button "I have a basic understanding of skincare" at bounding box center [776, 336] width 374 height 48
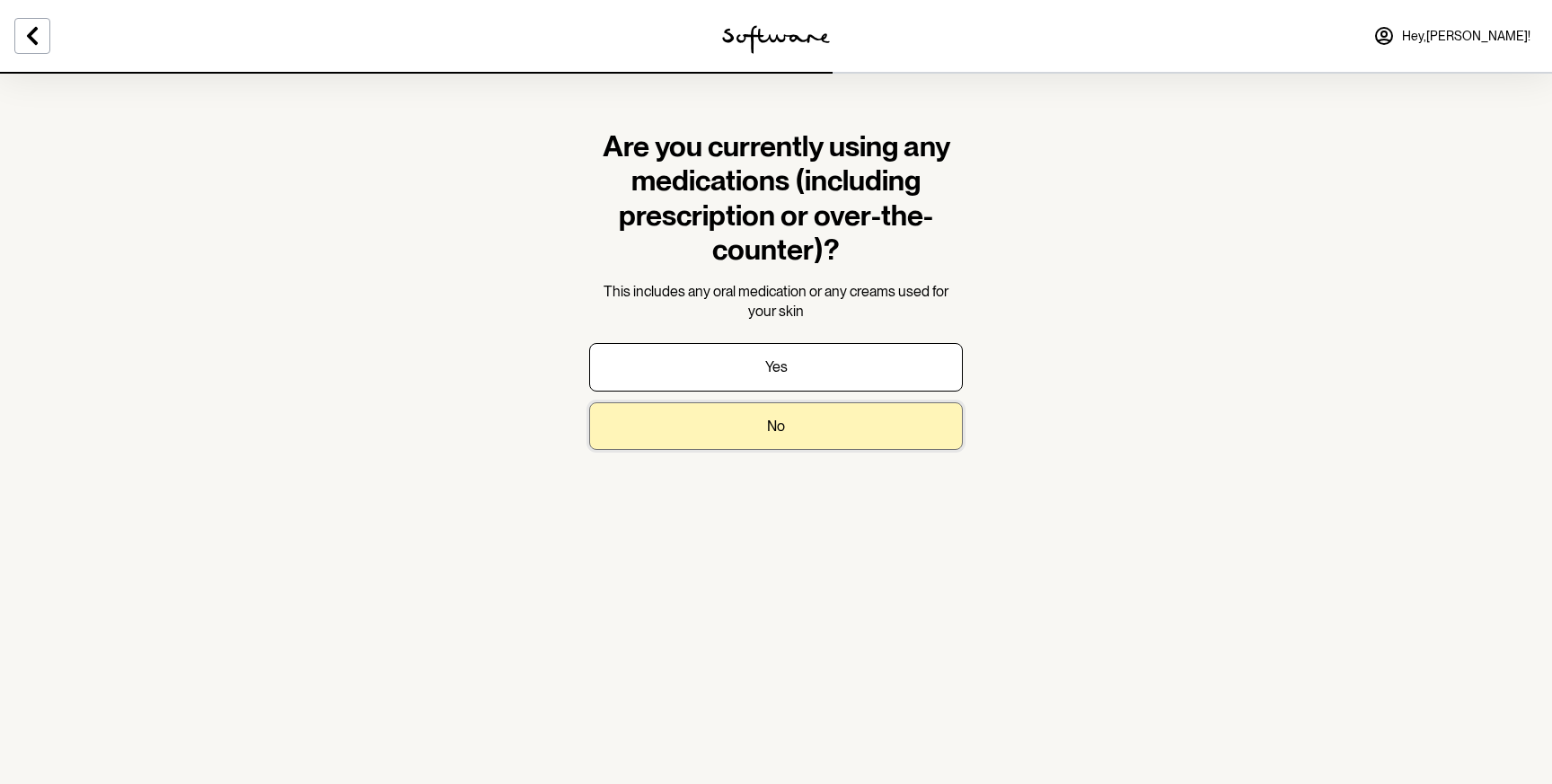
click at [749, 423] on button "No" at bounding box center [776, 426] width 374 height 48
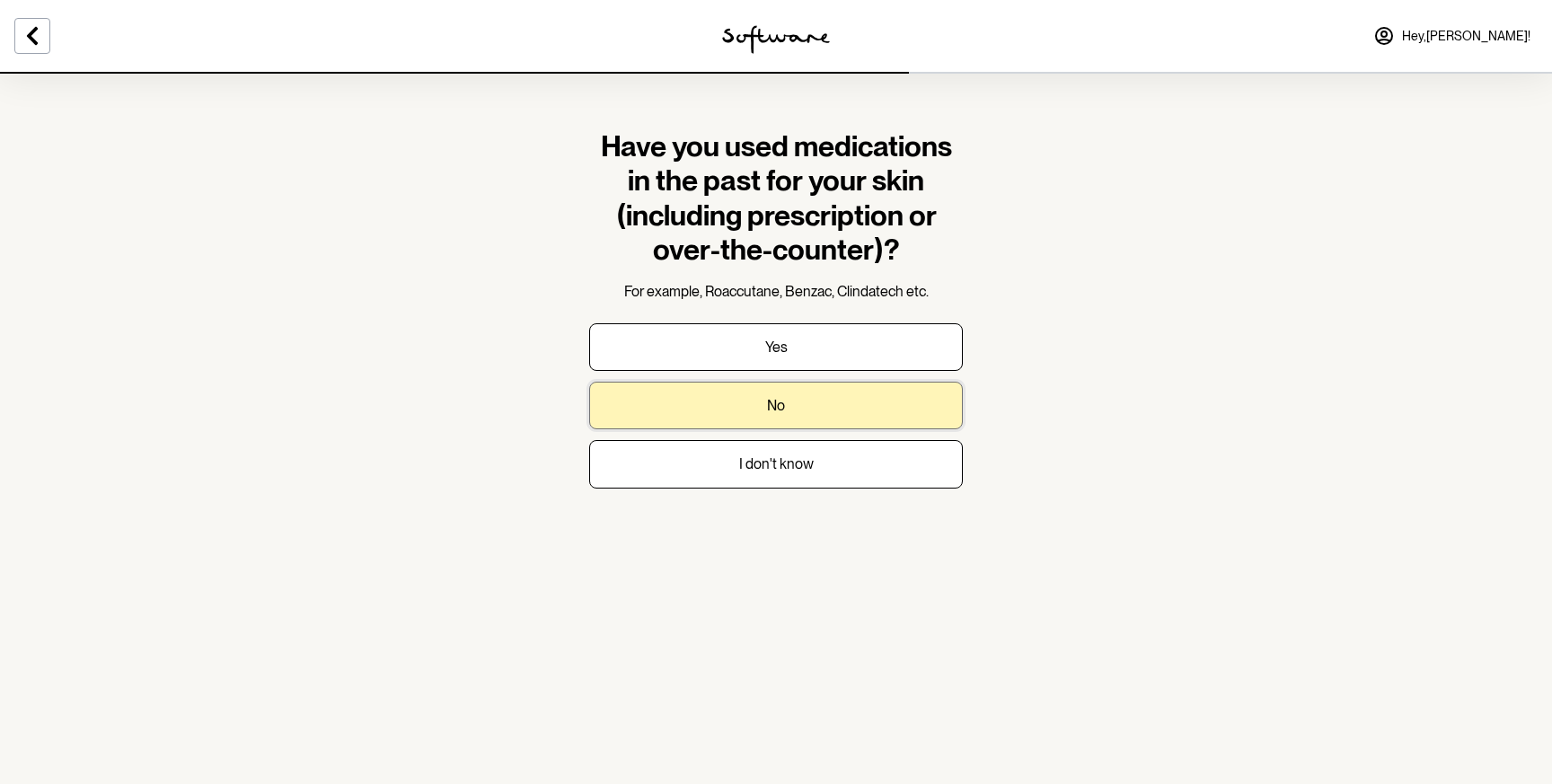
click at [765, 413] on button "No" at bounding box center [776, 405] width 374 height 48
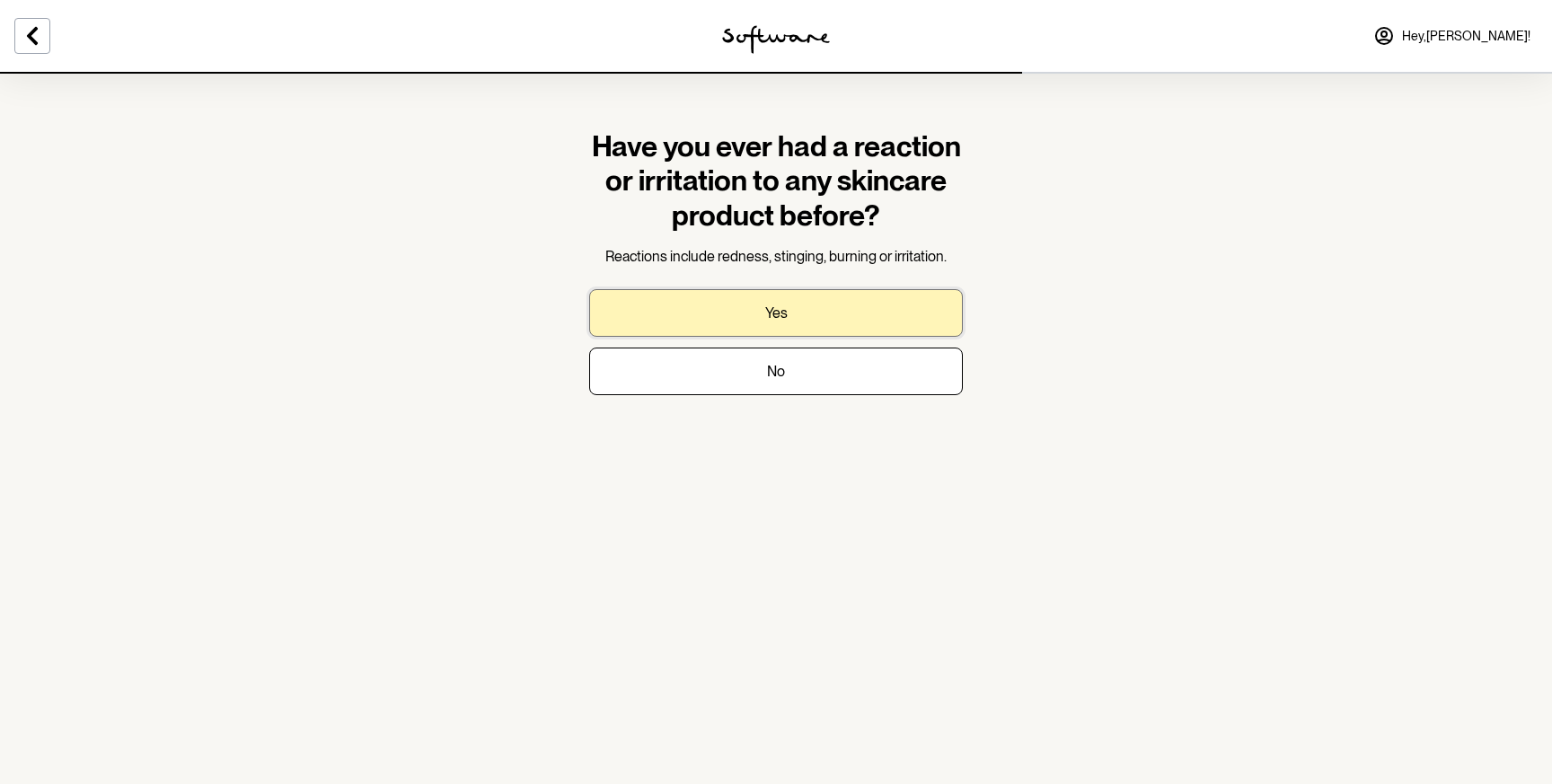
click at [768, 308] on p "Yes" at bounding box center [776, 312] width 23 height 17
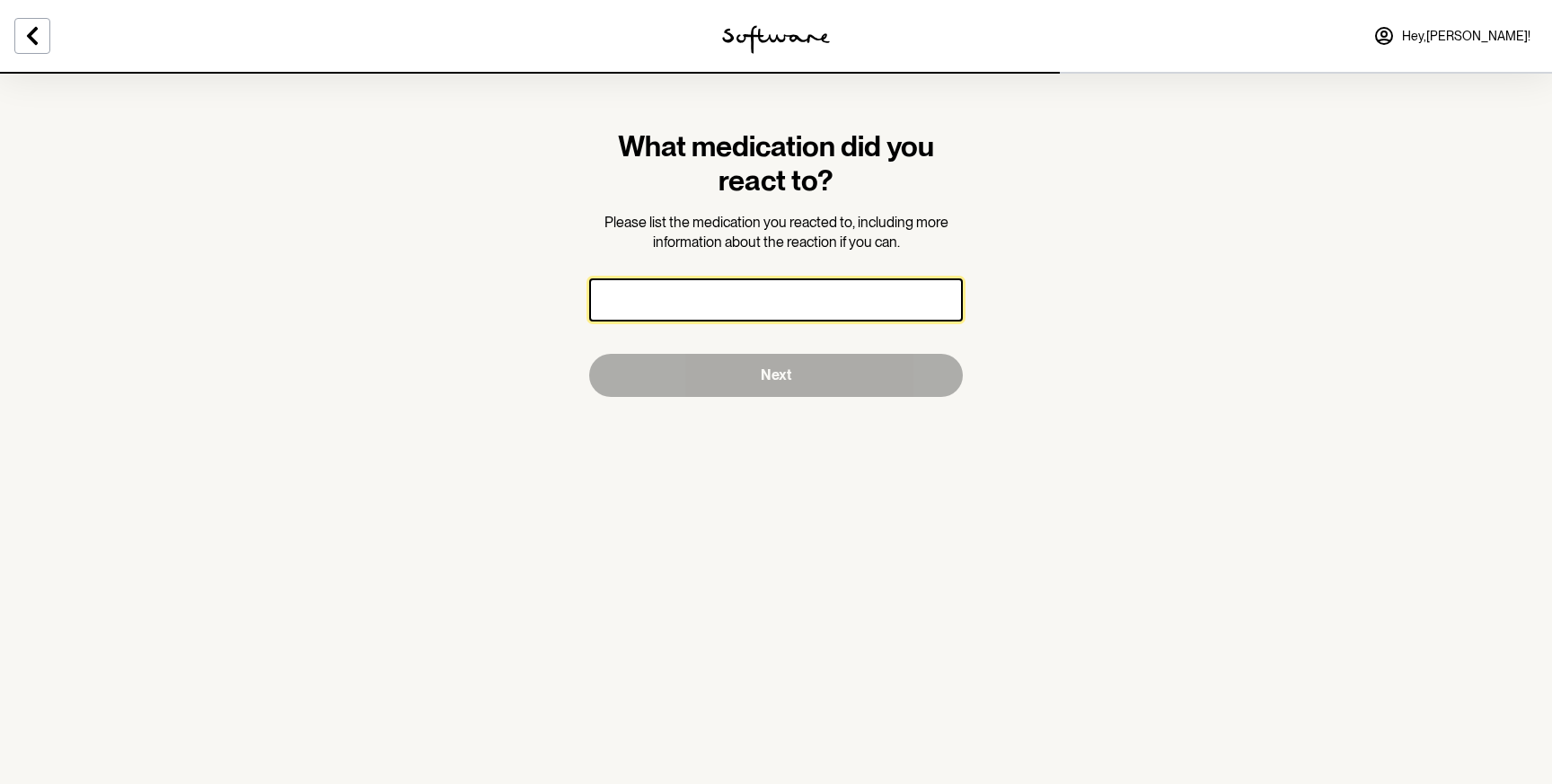
click at [696, 302] on input "text" at bounding box center [776, 299] width 374 height 43
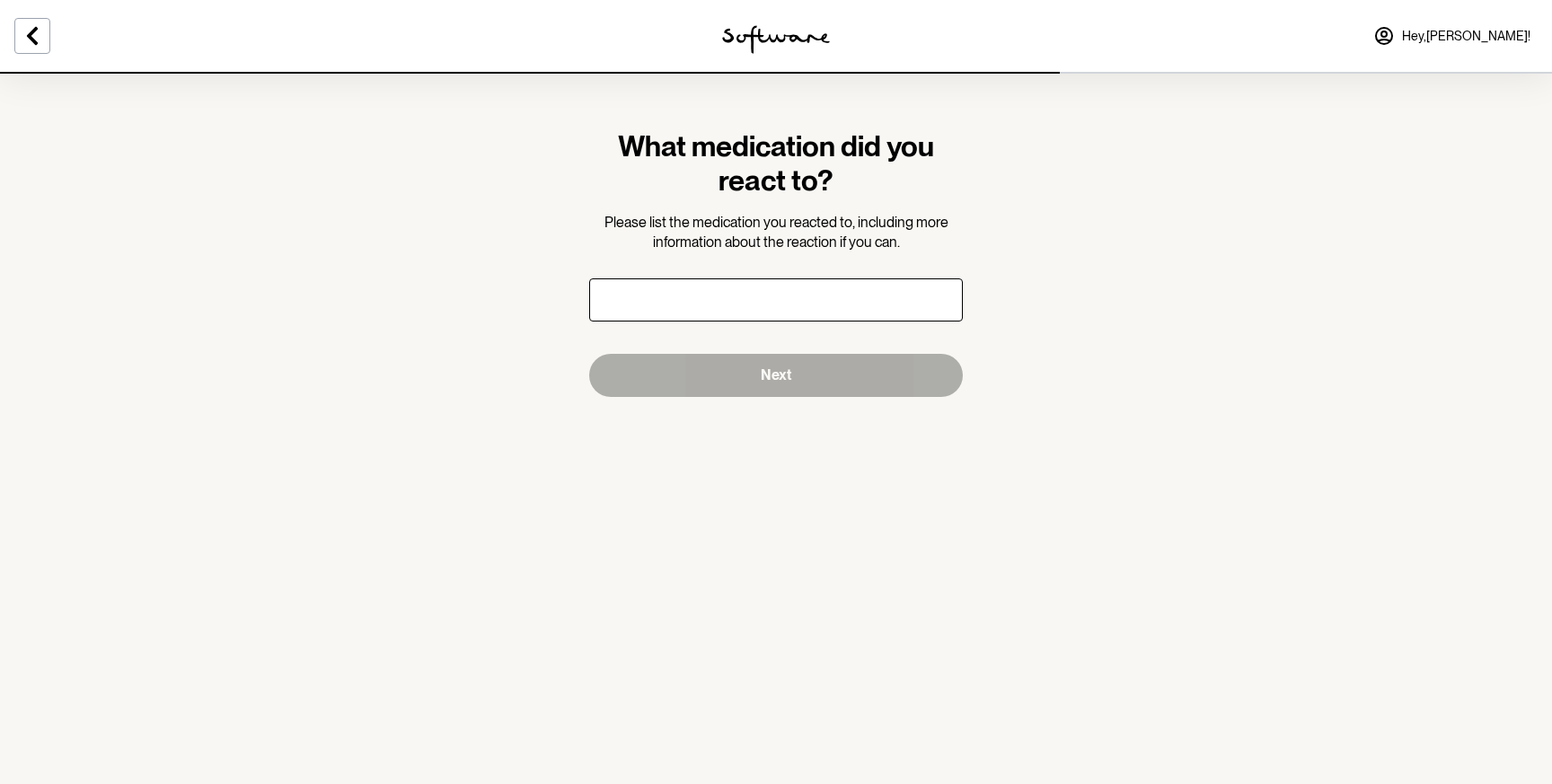
click at [52, 35] on div at bounding box center [259, 36] width 517 height 72
click at [35, 38] on icon at bounding box center [33, 36] width 22 height 22
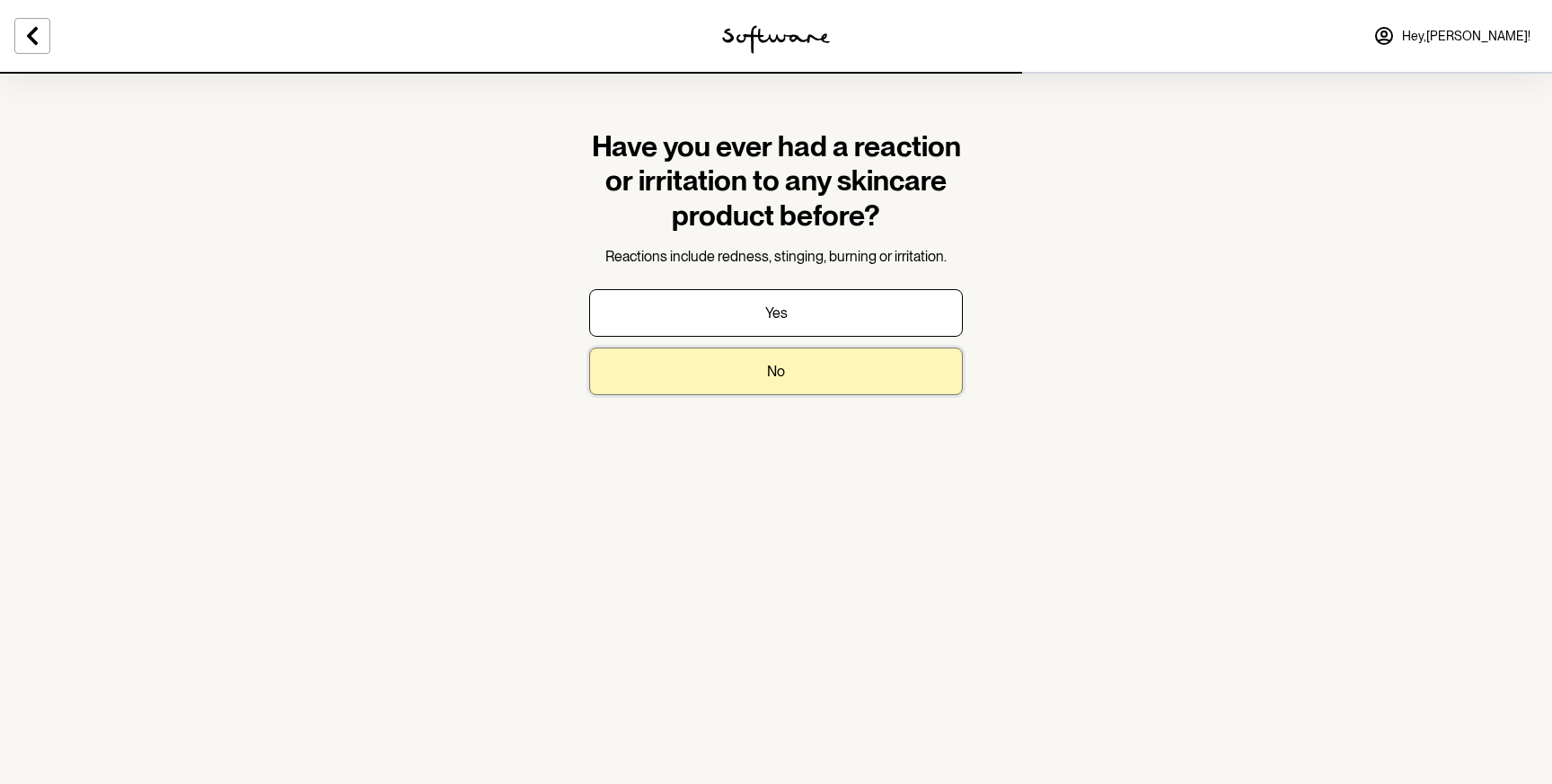
click at [662, 363] on button "No" at bounding box center [776, 372] width 374 height 48
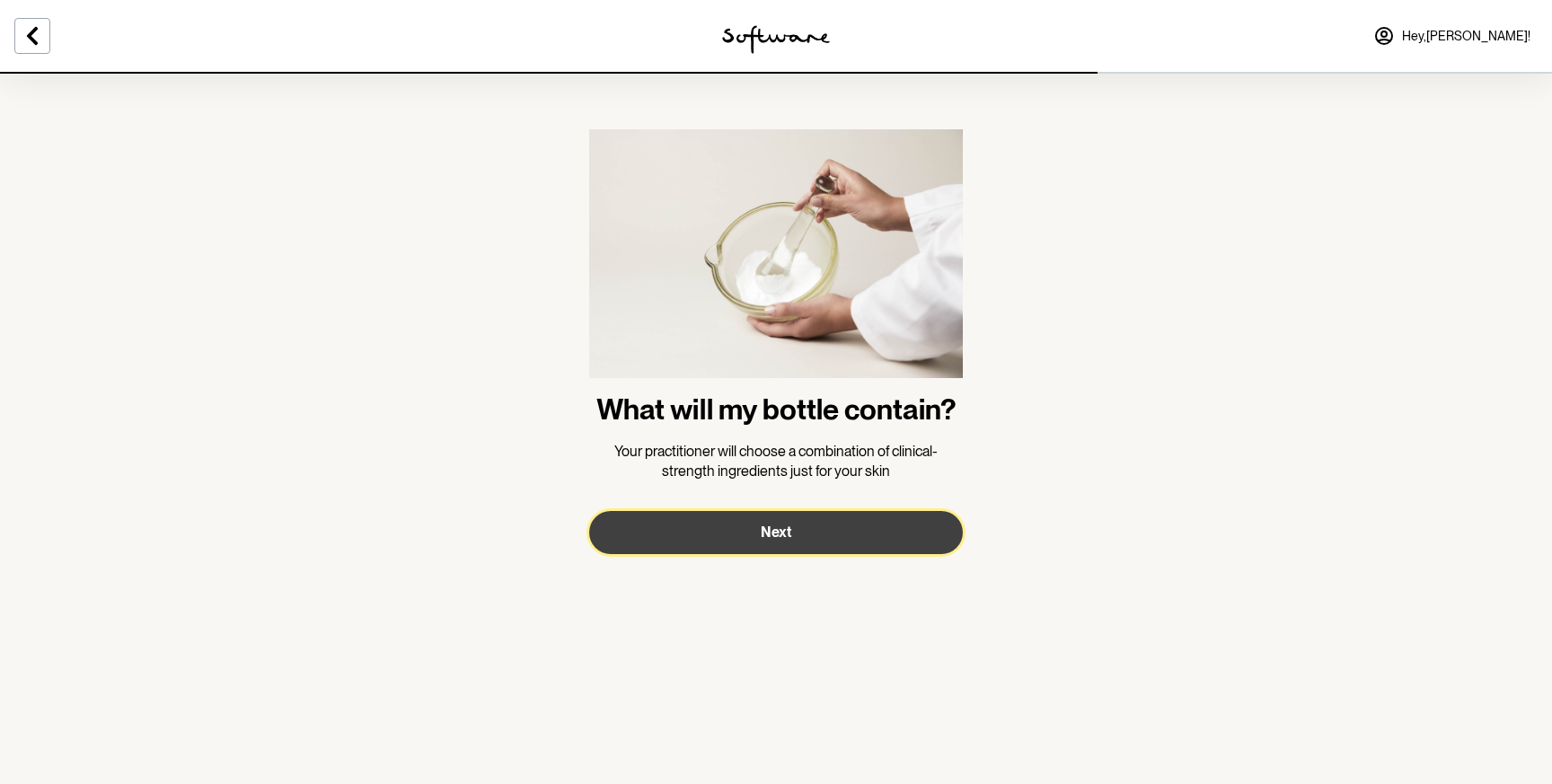
click at [685, 522] on button "Next" at bounding box center [776, 532] width 374 height 43
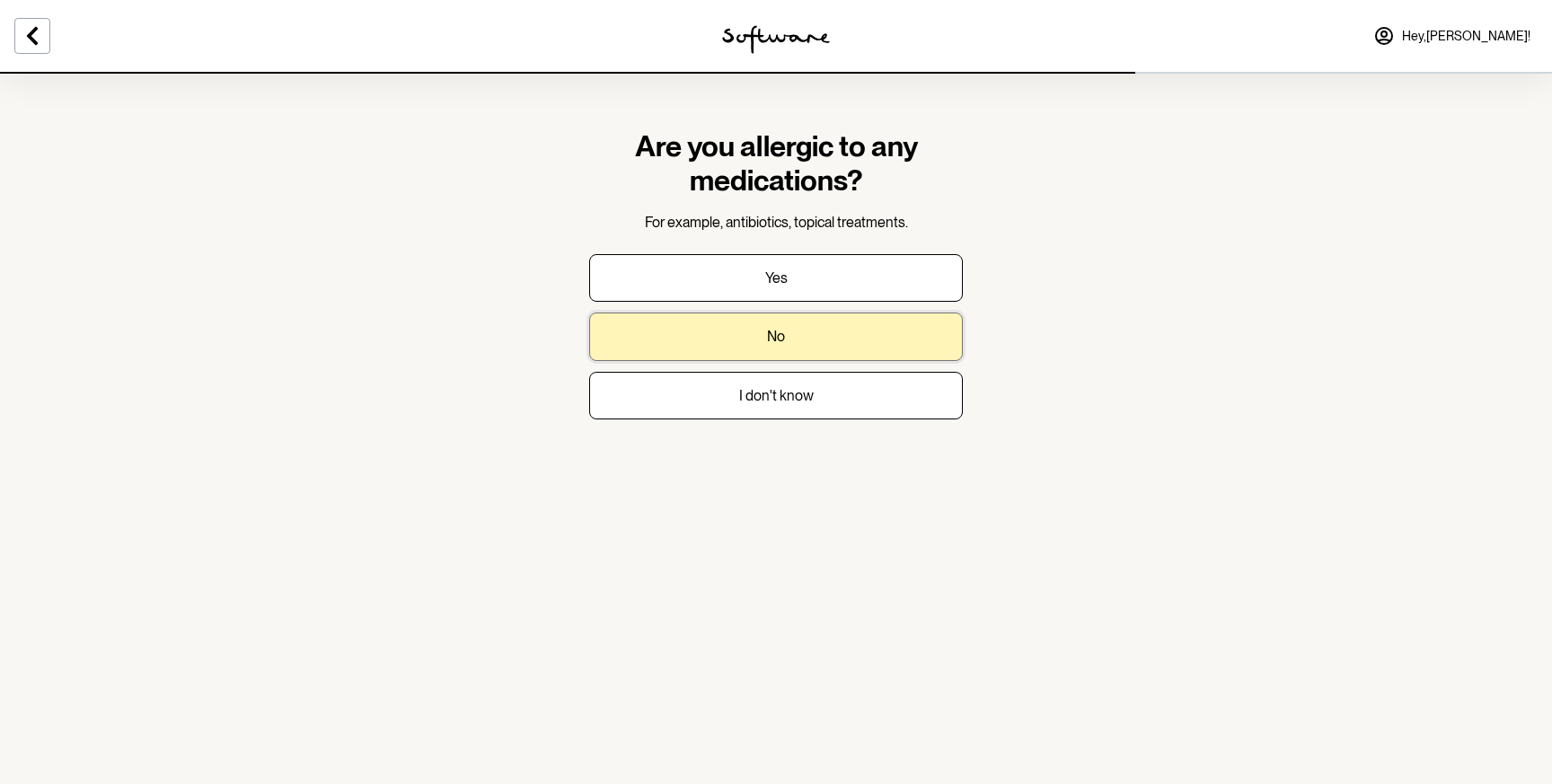
click at [701, 348] on button "No" at bounding box center [776, 336] width 374 height 48
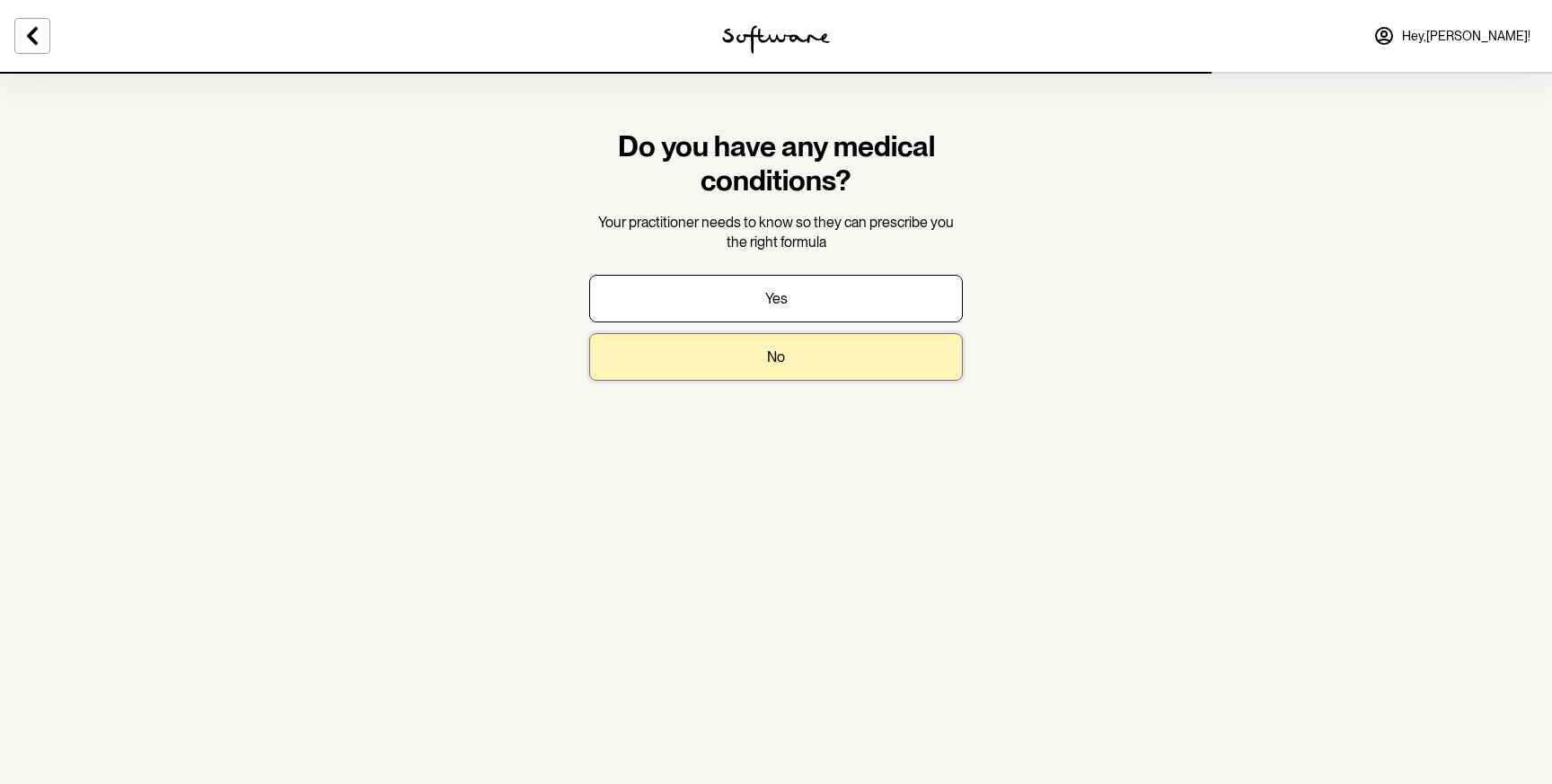
click at [694, 359] on button "No" at bounding box center [776, 357] width 374 height 48
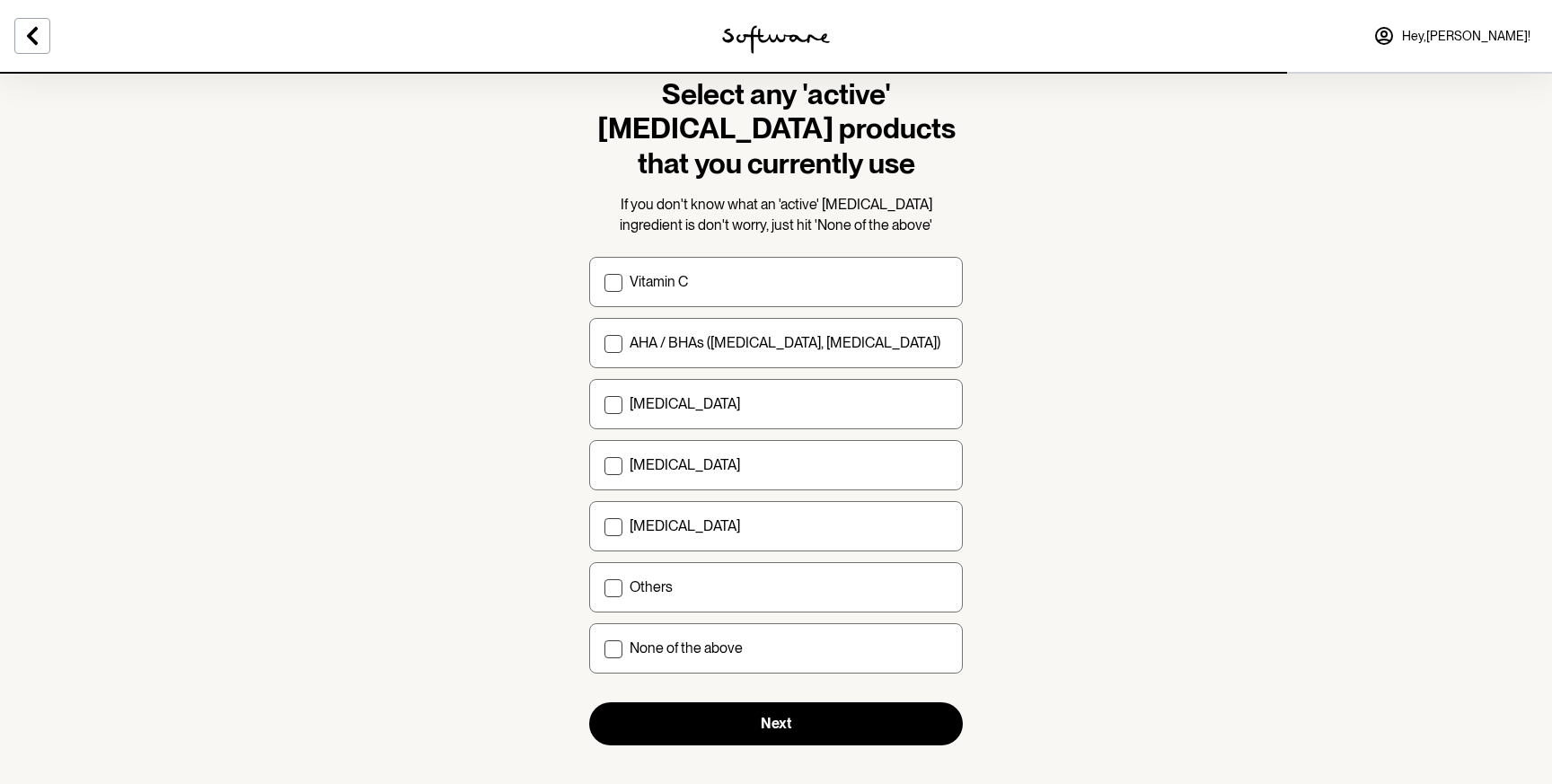
scroll to position [61, 0]
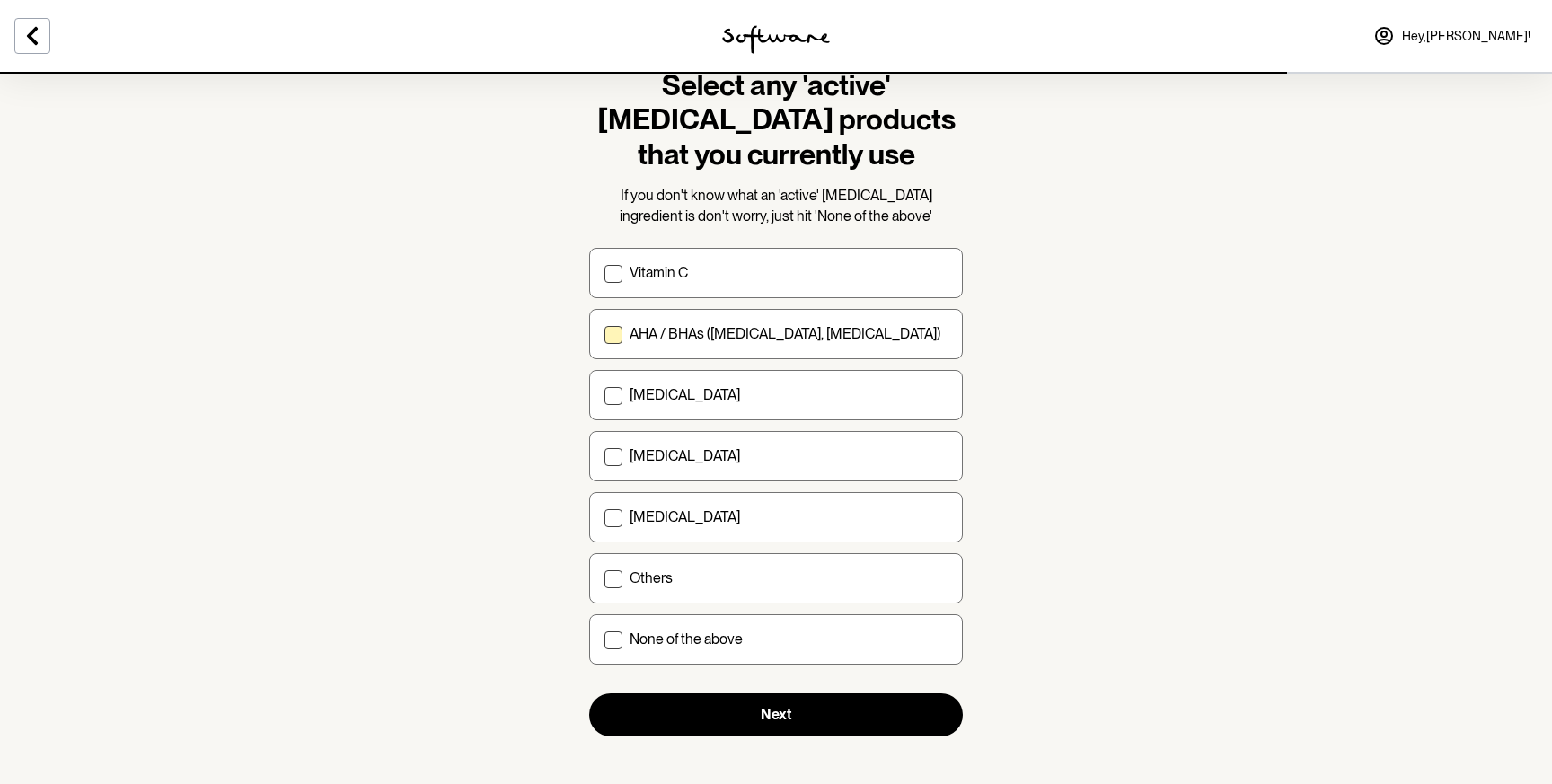
click at [608, 340] on span at bounding box center [613, 335] width 18 height 18
click at [604, 335] on input "AHA / BHAs (salicylic acid, glycolic acid)" at bounding box center [604, 334] width 1 height 1
checkbox input "true"
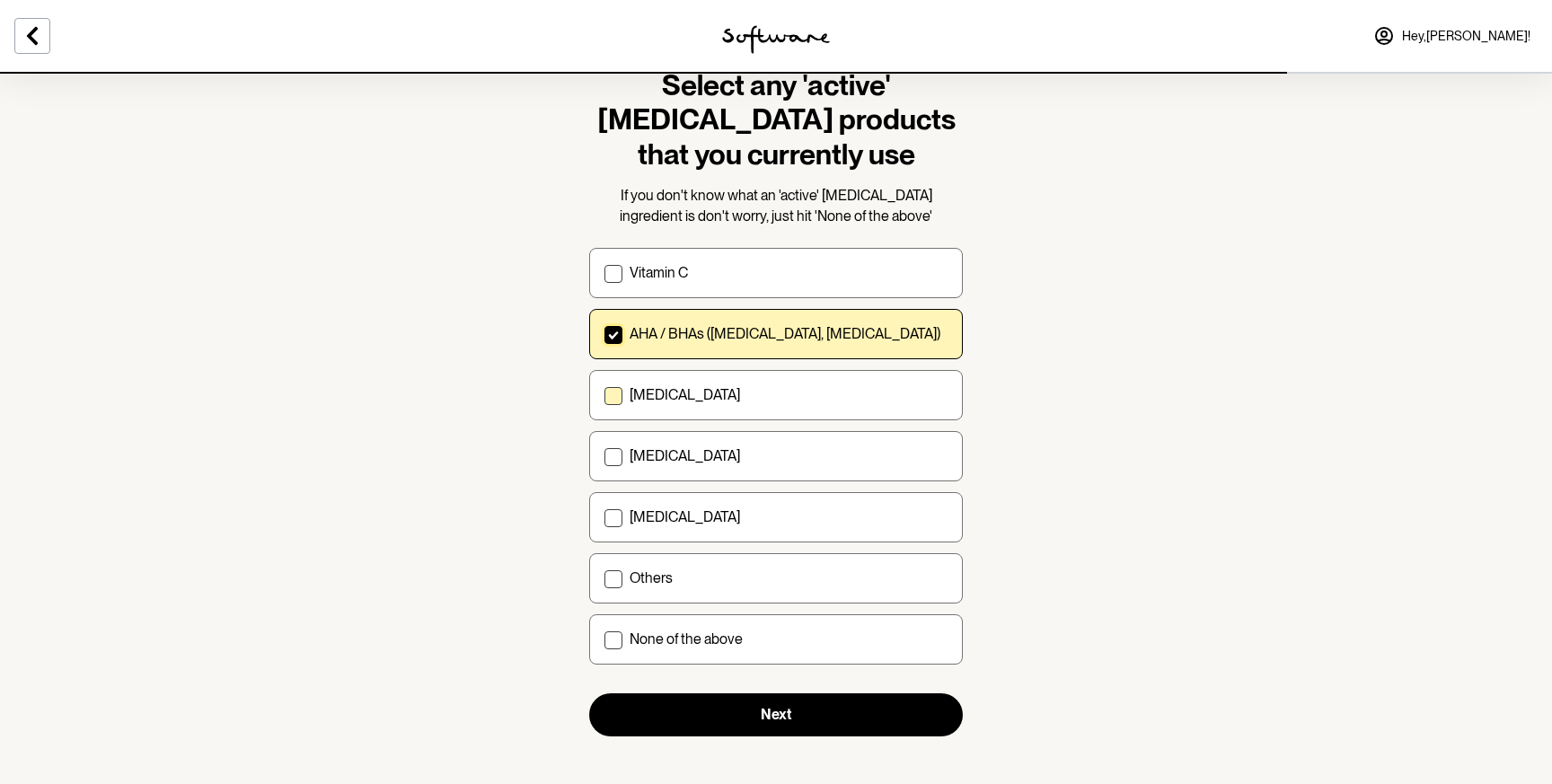
click at [610, 394] on span at bounding box center [613, 395] width 18 height 18
click at [604, 394] on input "Retinol" at bounding box center [604, 394] width 1 height 1
checkbox input "true"
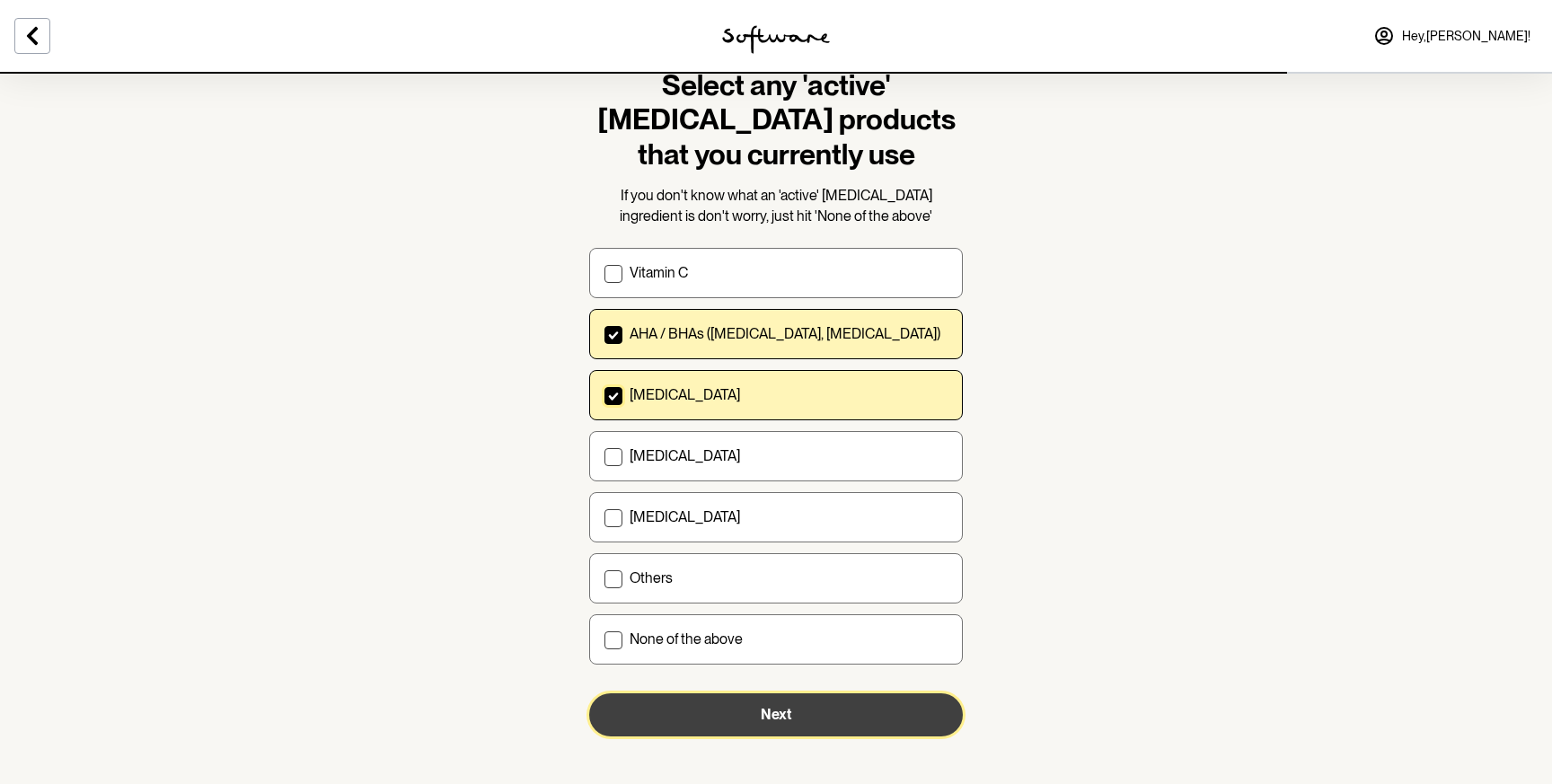
click at [636, 706] on button "Next" at bounding box center [776, 713] width 374 height 43
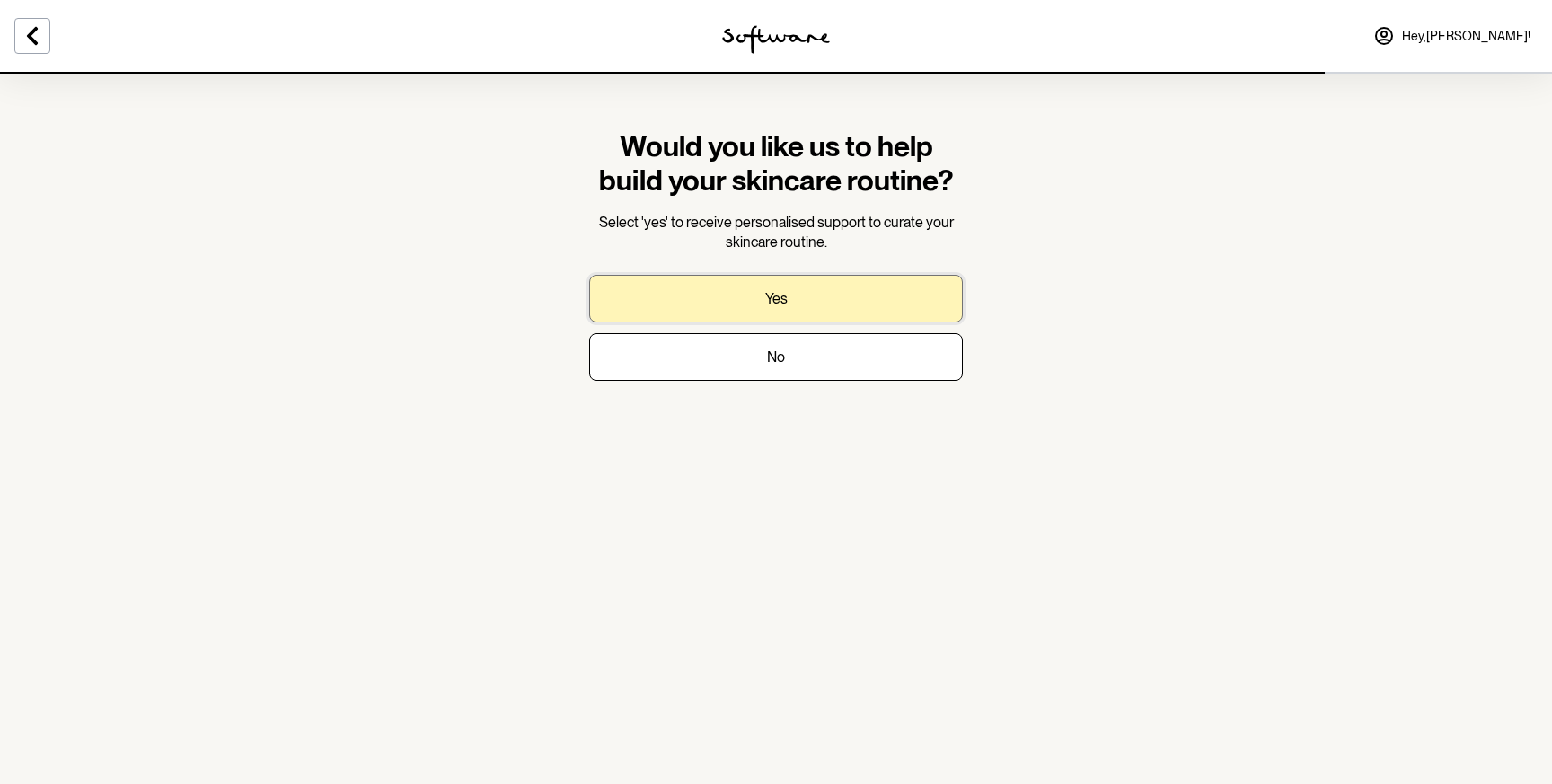
click at [730, 307] on button "Yes" at bounding box center [776, 298] width 374 height 48
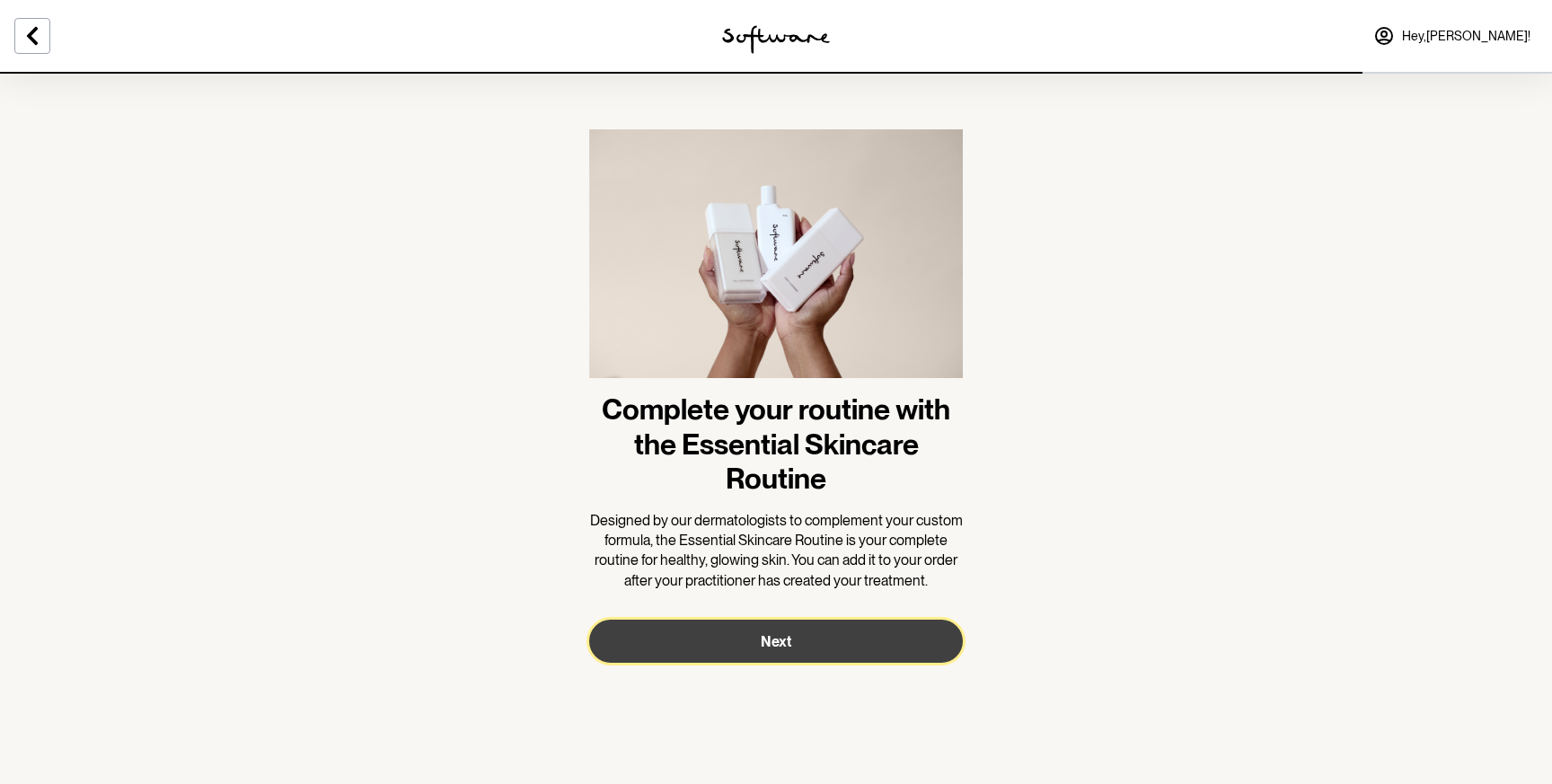
click at [716, 642] on button "Next" at bounding box center [776, 640] width 374 height 43
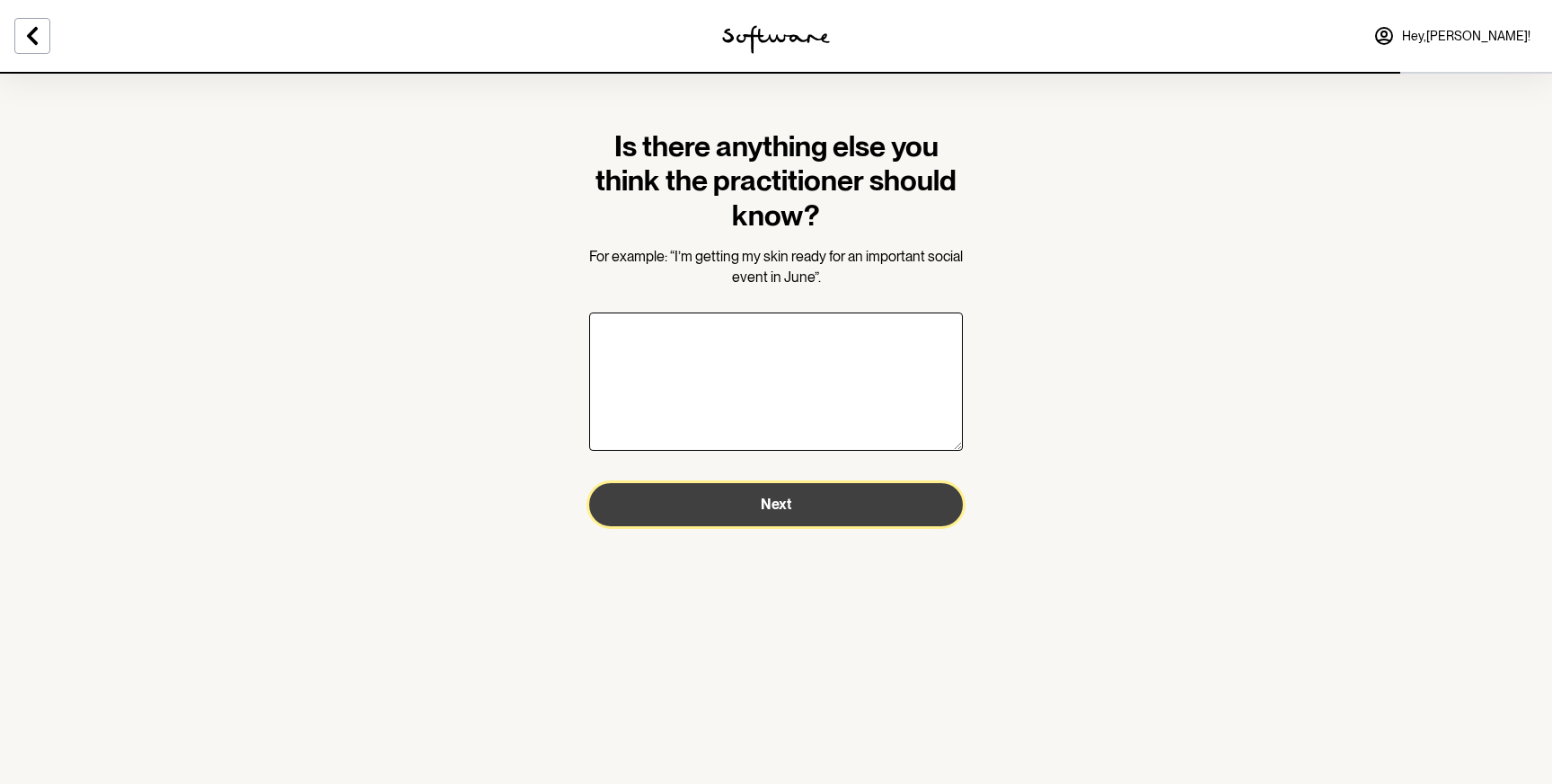
click at [748, 500] on button "Next" at bounding box center [776, 504] width 374 height 43
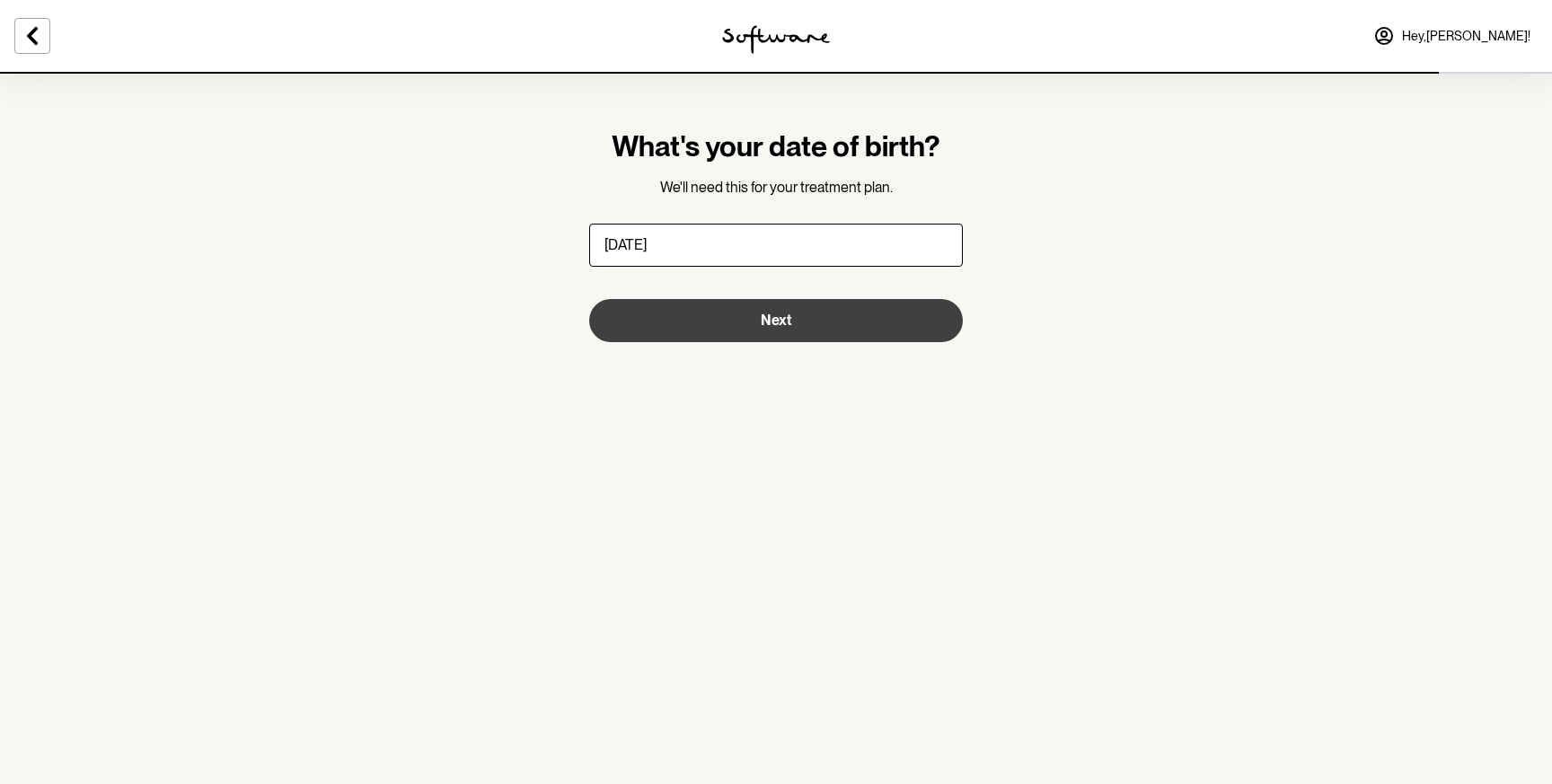
type input "11/03/1996"
click at [776, 314] on span "Next" at bounding box center [776, 319] width 31 height 17
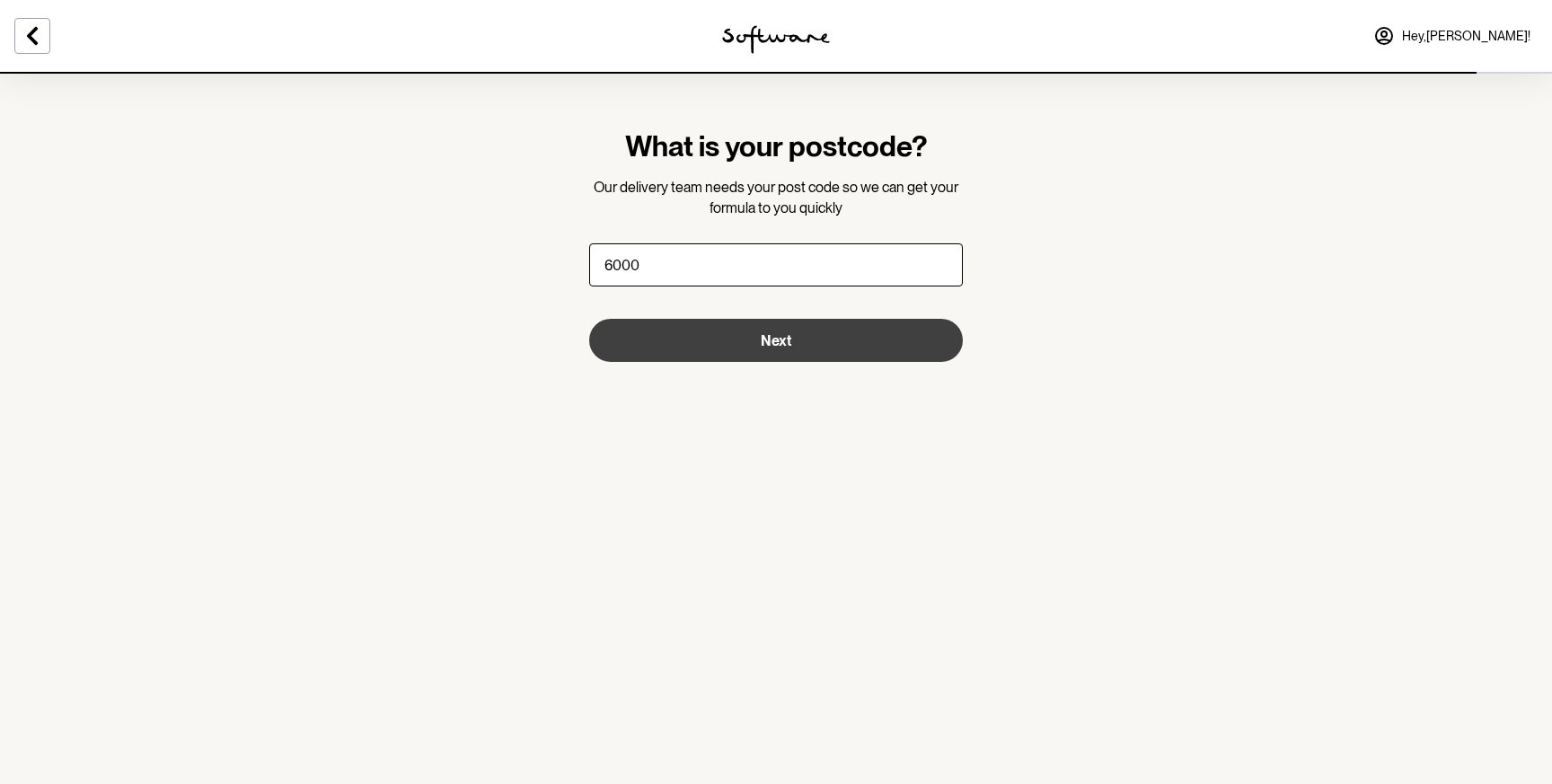
type input "6000"
click at [680, 322] on button "Next" at bounding box center [776, 340] width 374 height 43
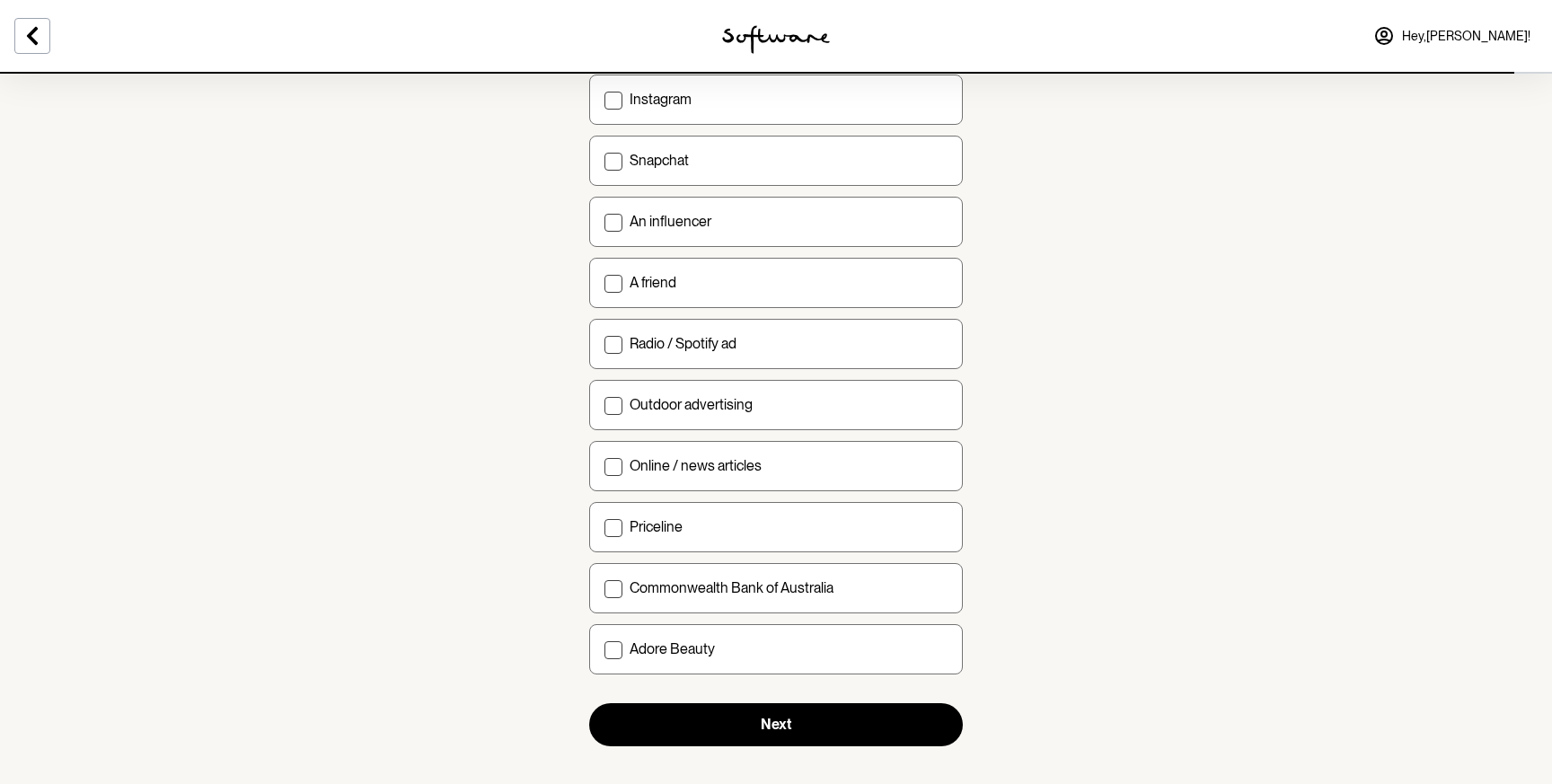
scroll to position [470, 0]
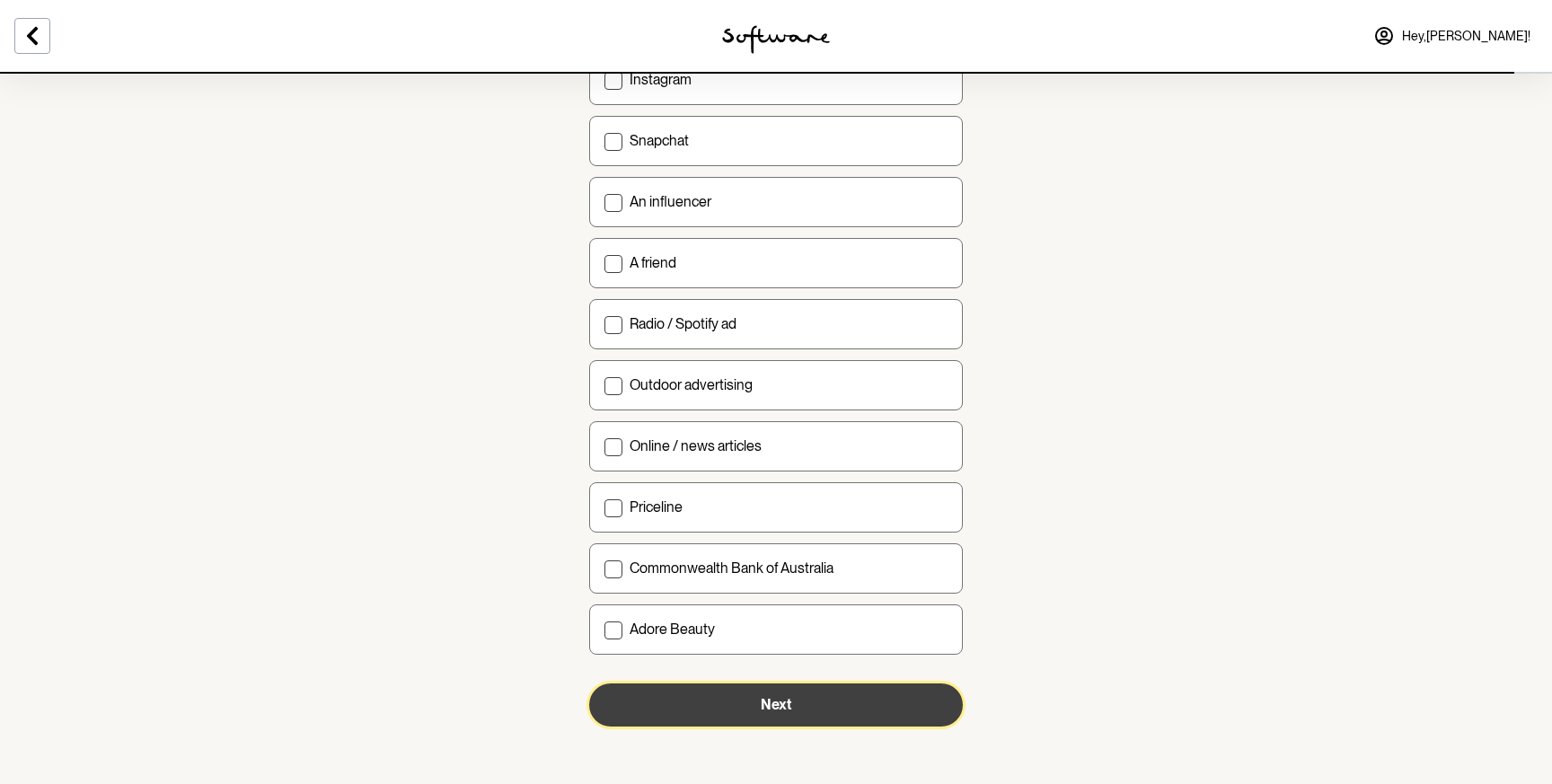
click at [695, 708] on button "Next" at bounding box center [776, 704] width 374 height 43
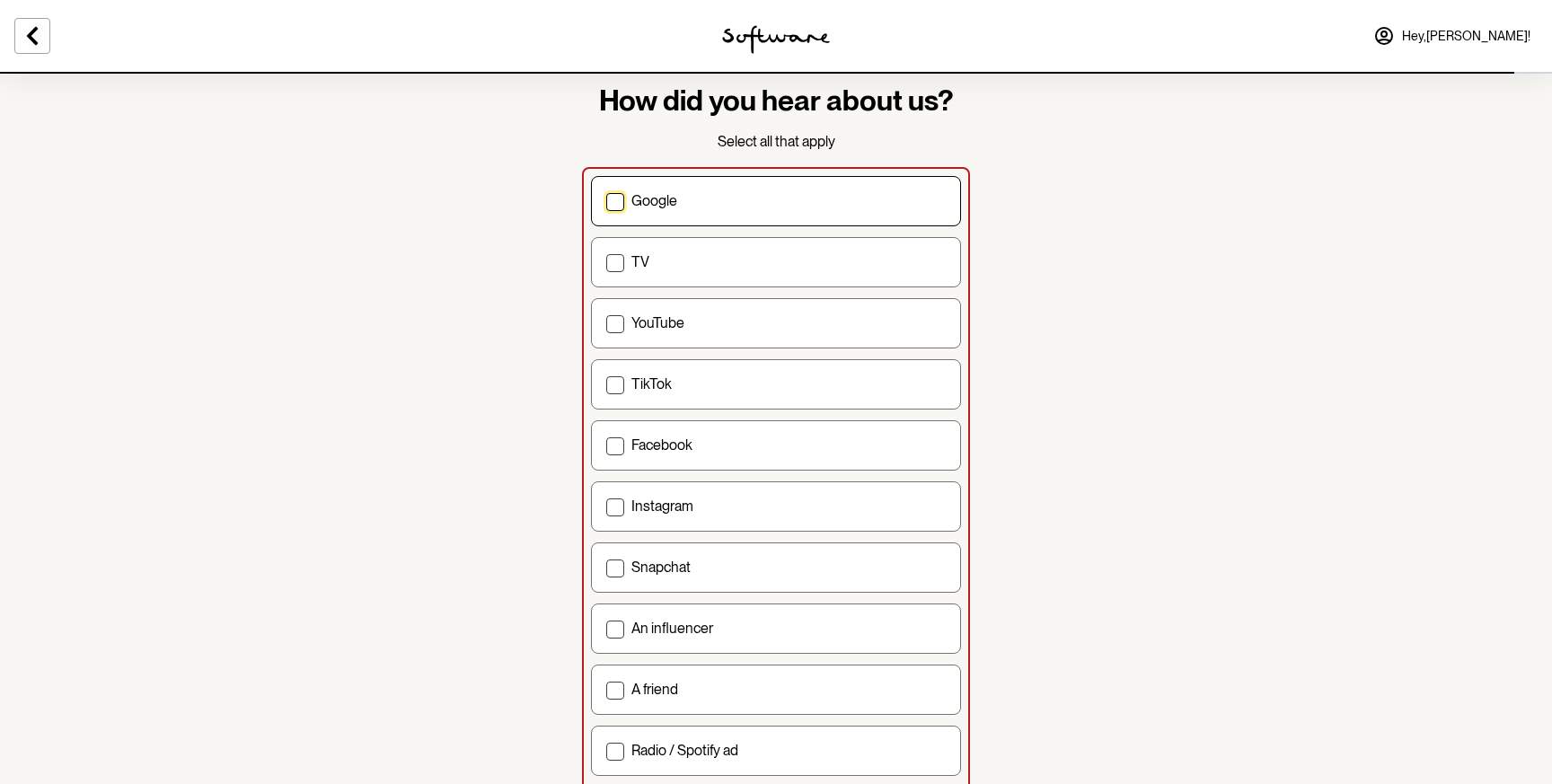
scroll to position [35, 0]
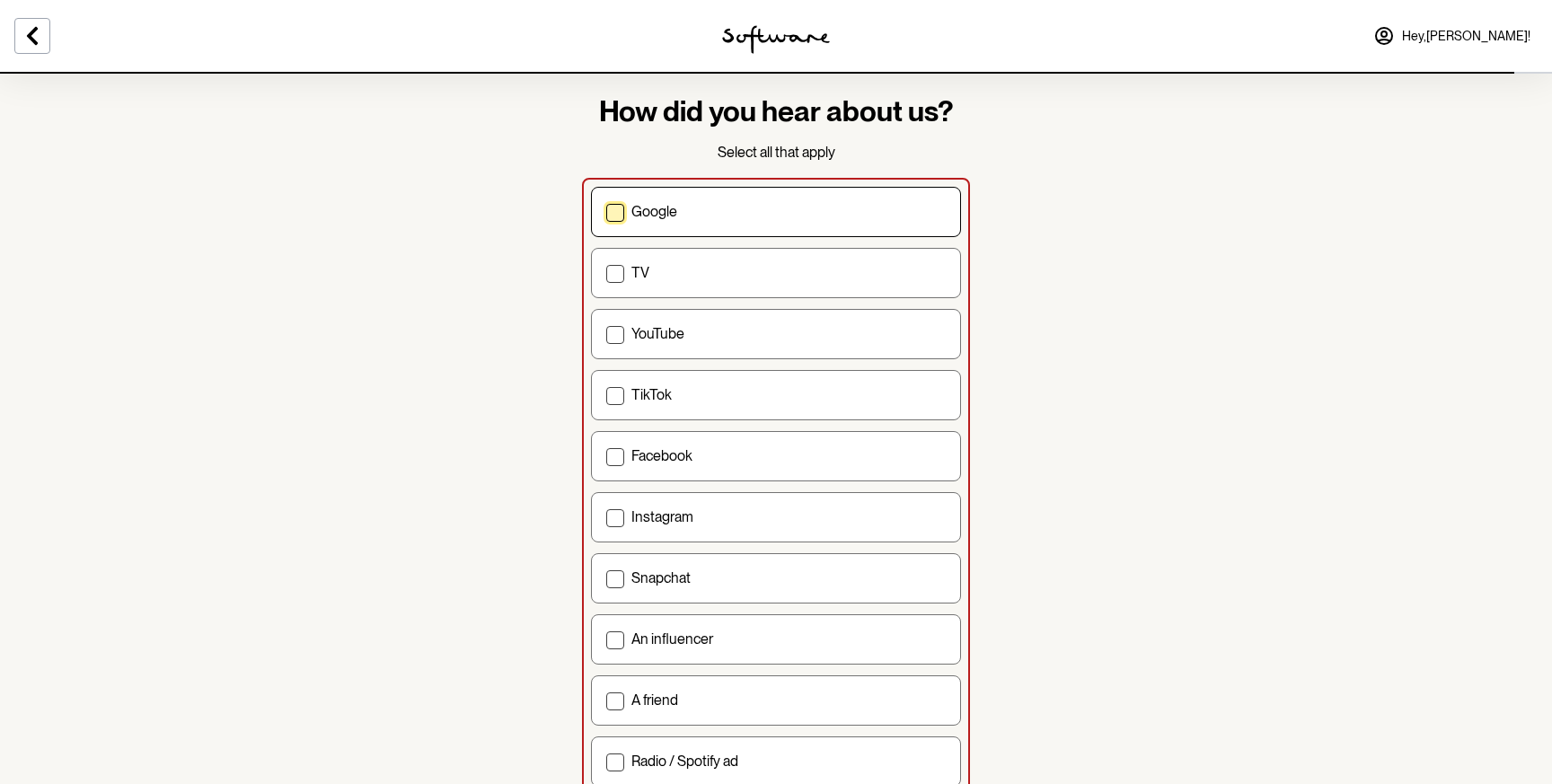
click at [619, 216] on span at bounding box center [615, 213] width 18 height 18
click at [606, 212] on input "Google" at bounding box center [605, 211] width 1 height 1
checkbox input "true"
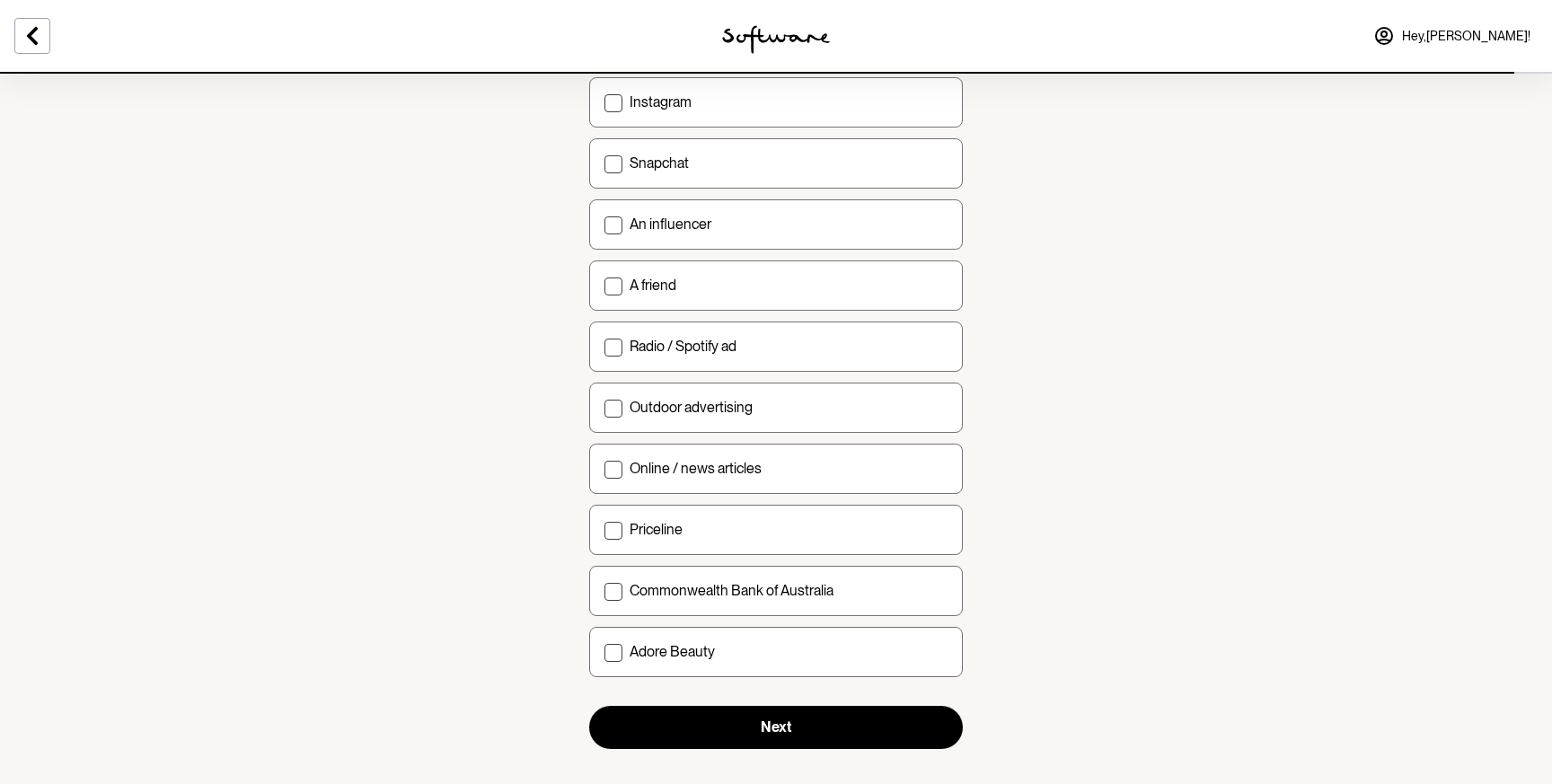
scroll to position [470, 0]
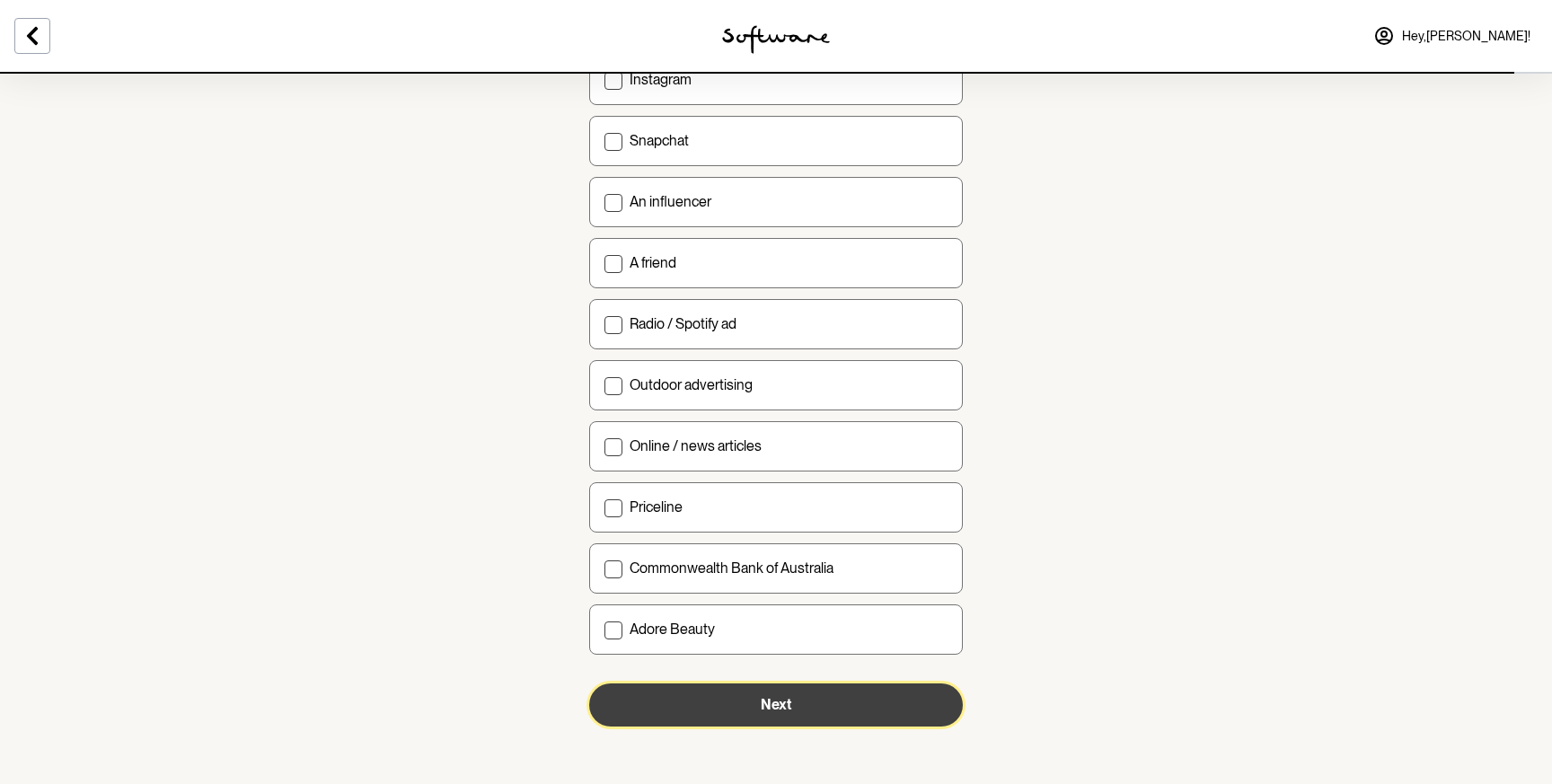
click at [686, 683] on button "Next" at bounding box center [776, 704] width 374 height 43
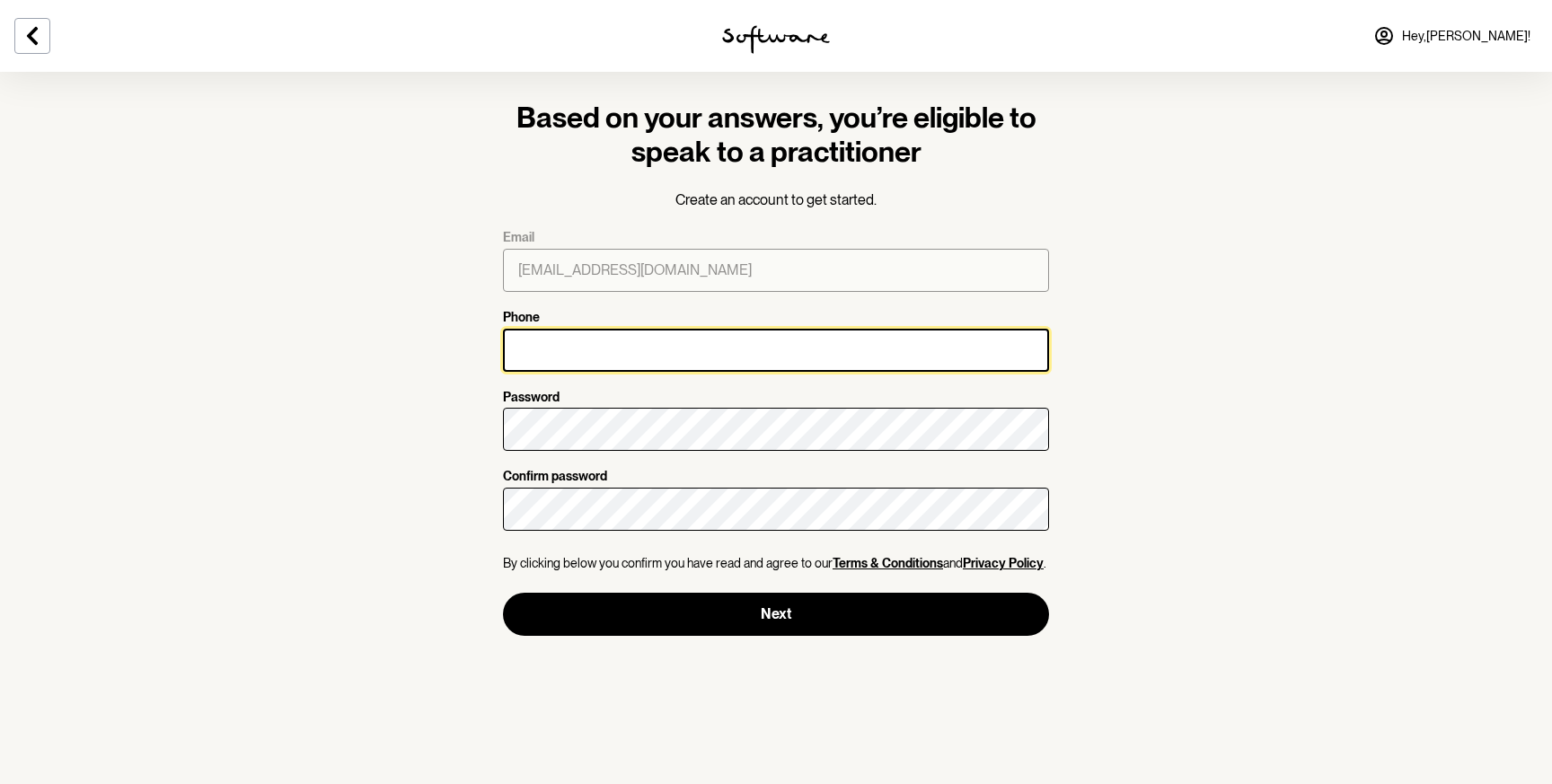
click at [576, 347] on input "Phone" at bounding box center [776, 350] width 546 height 43
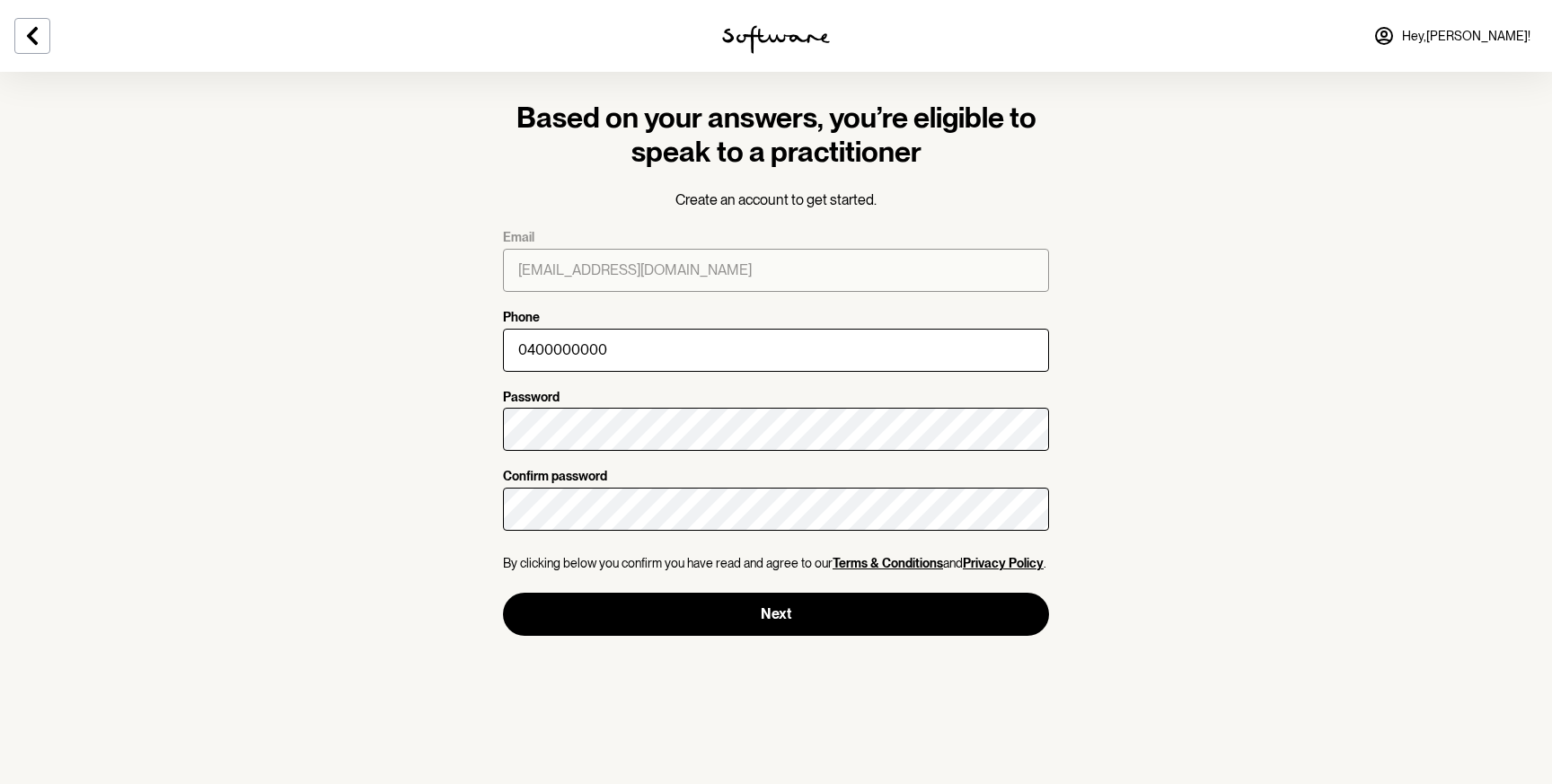
click at [378, 543] on section "Based on your answers, you’re eligible to speak to a practitioner Create an acc…" at bounding box center [776, 392] width 1552 height 784
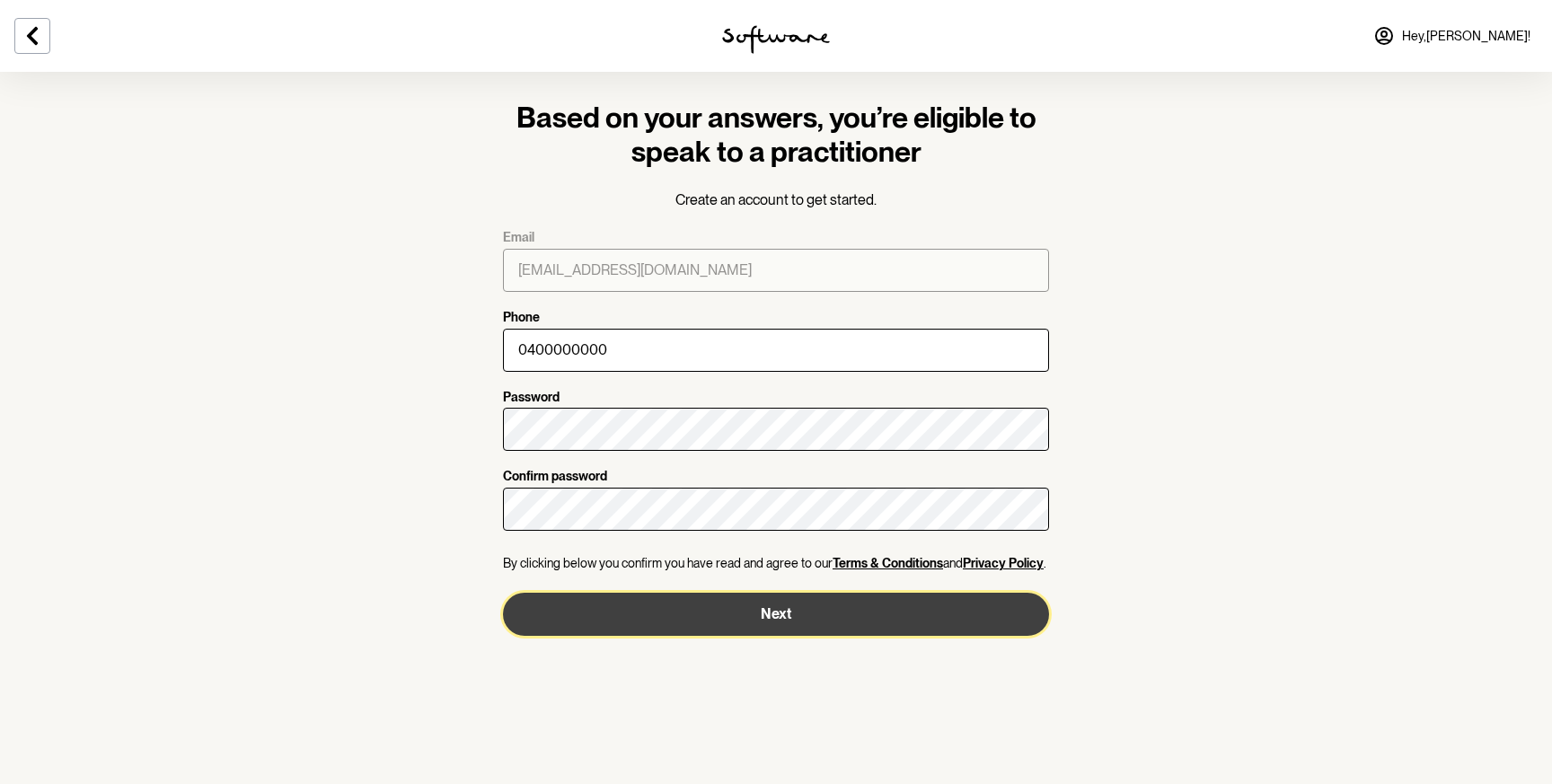
click at [642, 612] on button "Next" at bounding box center [776, 613] width 546 height 43
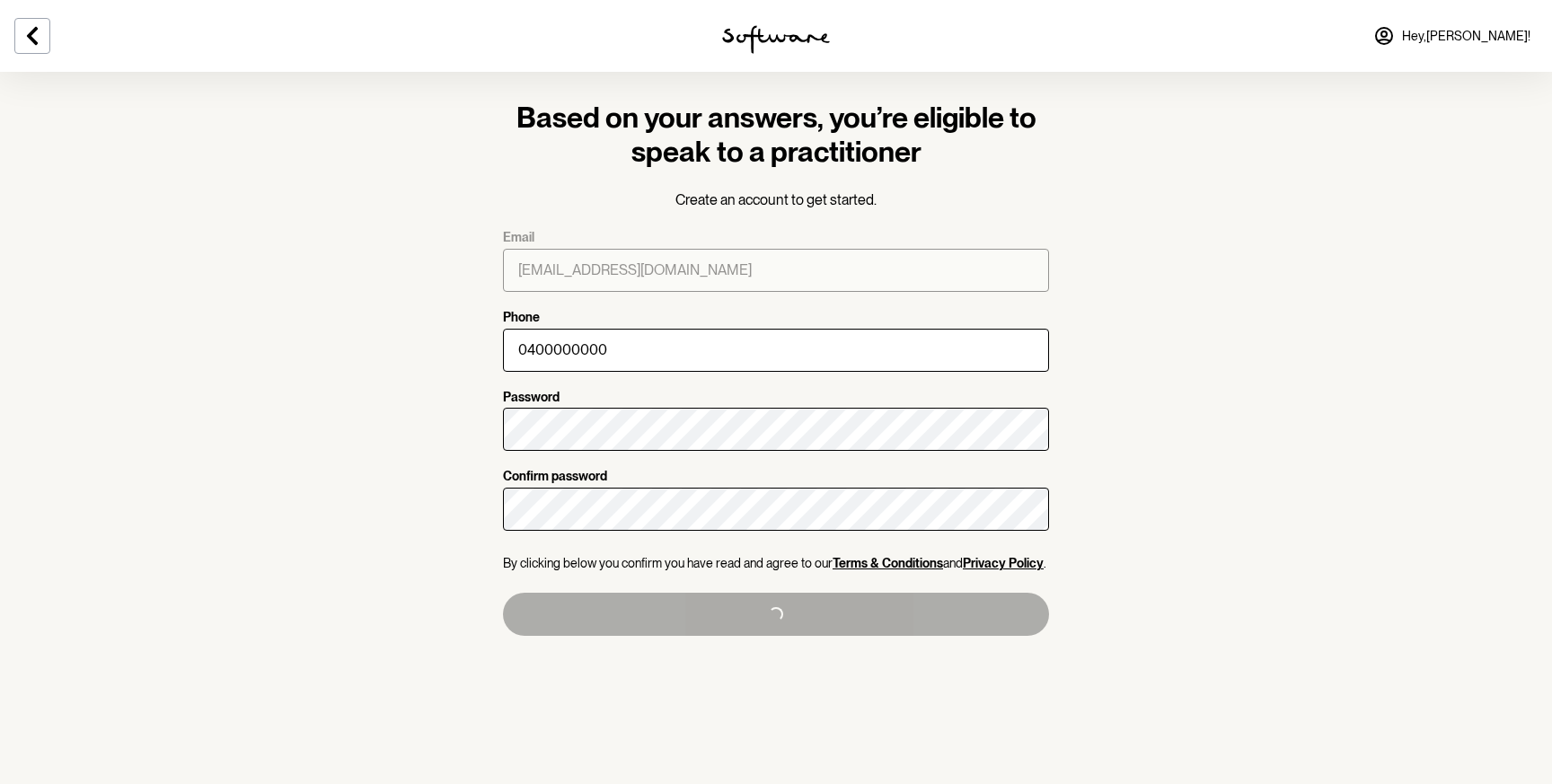
type input "+61400000000"
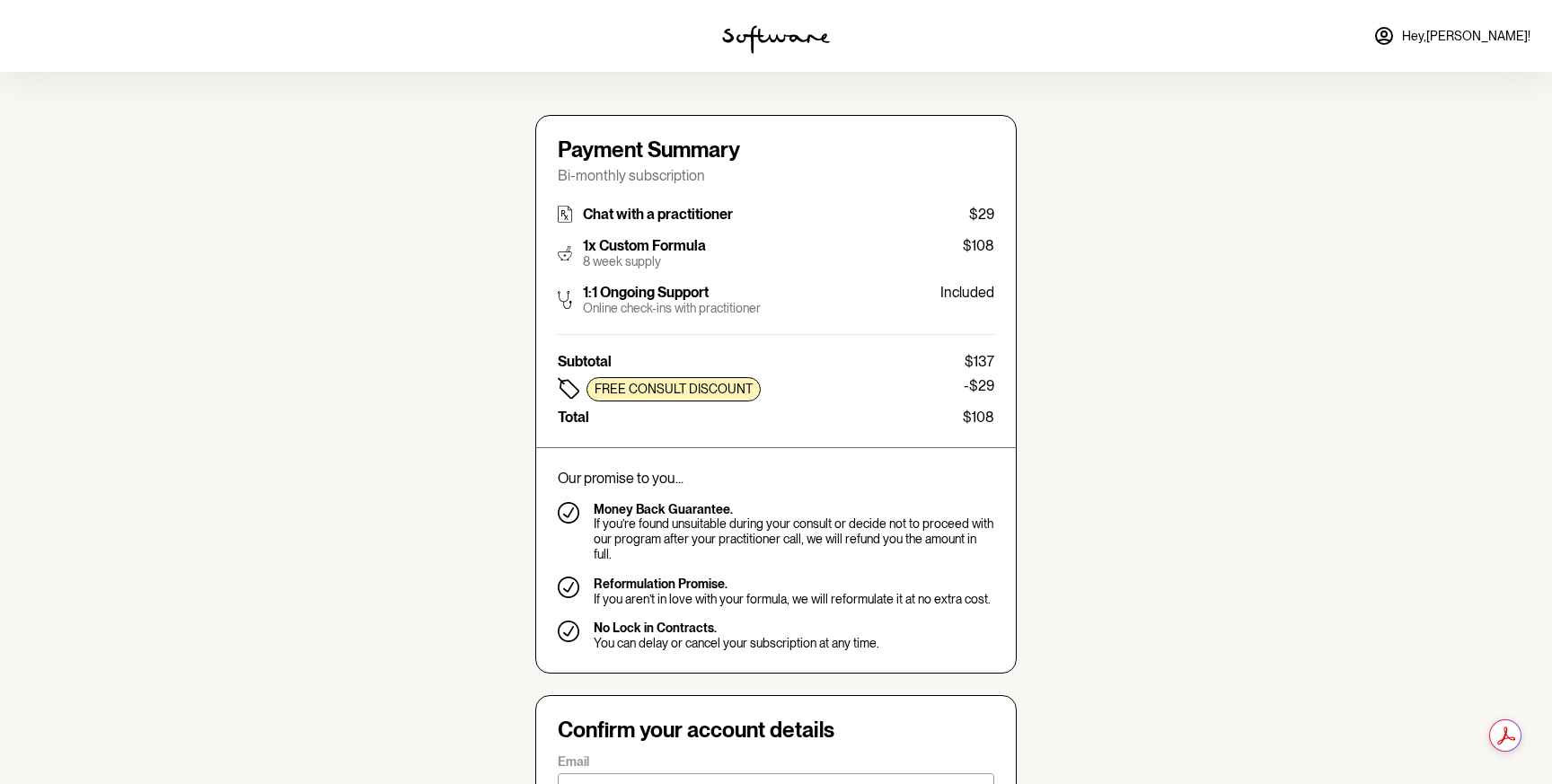
type input "widaba4573@fanwn.com"
type input "+61400000000"
